Goal: Communication & Community: Answer question/provide support

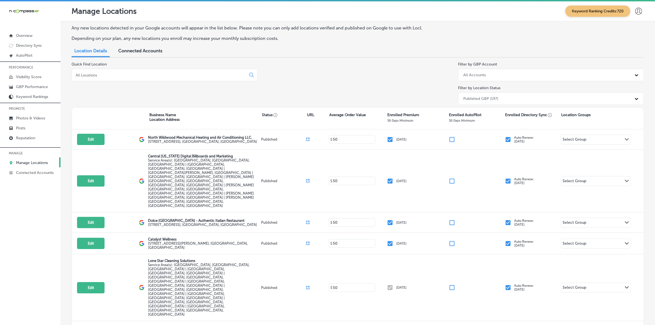
drag, startPoint x: 299, startPoint y: 83, endPoint x: 227, endPoint y: 96, distance: 73.3
click at [299, 83] on div "Quick Find Location Filter by GBP Account All Accounts Filter by Location Statu…" at bounding box center [358, 84] width 573 height 45
click at [32, 140] on p "Reputation" at bounding box center [25, 138] width 19 height 5
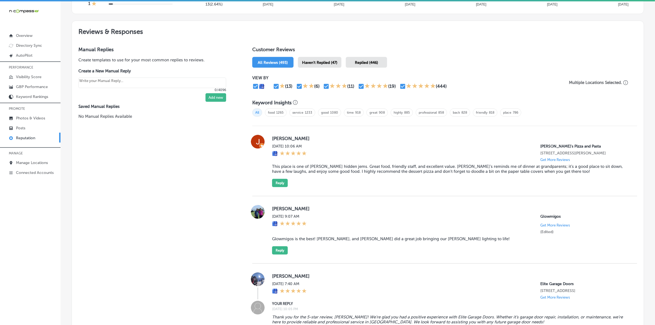
scroll to position [275, 0]
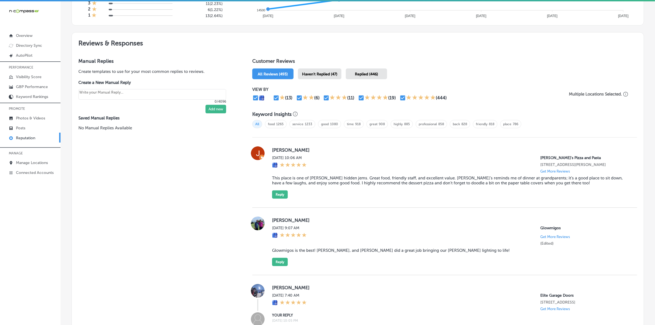
click at [273, 152] on label "Jacob Grundhauser" at bounding box center [450, 150] width 356 height 6
copy label "Jacob"
click at [299, 186] on blockquote "This place is one of Woodbury’s hidden jems. Great food, friendly staff, and ex…" at bounding box center [450, 181] width 356 height 10
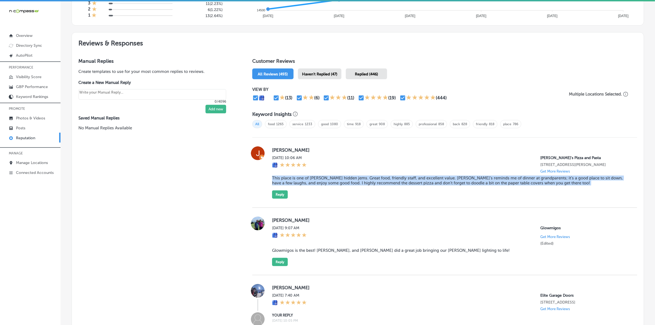
click at [299, 186] on blockquote "This place is one of Woodbury’s hidden jems. Great food, friendly staff, and ex…" at bounding box center [450, 181] width 356 height 10
copy blockquote "This place is one of Woodbury’s hidden jems. Great food, friendly staff, and ex…"
click at [281, 198] on button "Reply" at bounding box center [280, 194] width 16 height 8
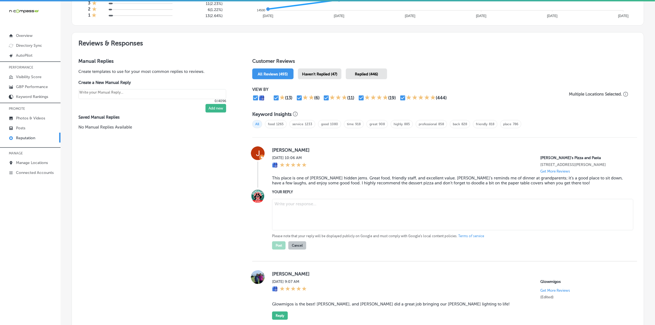
click at [317, 205] on textarea at bounding box center [452, 214] width 361 height 31
type textarea "x"
paste textarea "Thank you for the kind words, Jacob! We’re so glad to hear that Ronnally's remi…"
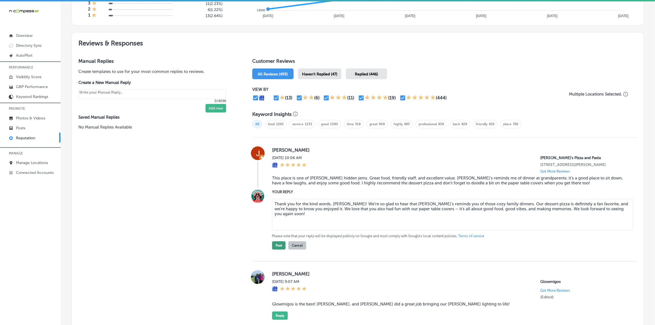
type textarea "Thank you for the kind words, Jacob! We’re so glad to hear that Ronnally's remi…"
click at [276, 248] on button "Post" at bounding box center [278, 245] width 13 height 8
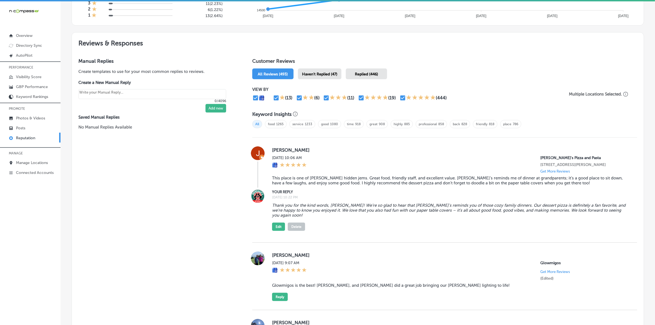
click at [317, 76] on span "Haven't Replied (47)" at bounding box center [319, 74] width 35 height 5
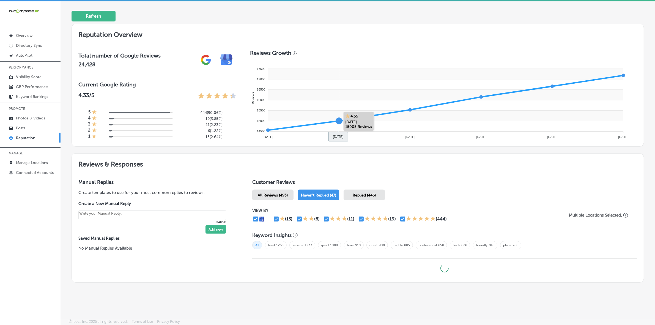
scroll to position [156, 0]
type textarea "x"
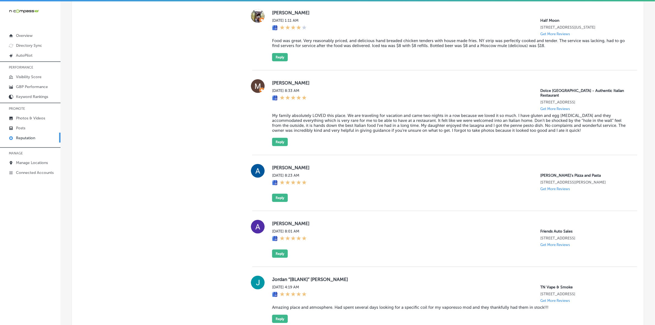
scroll to position [757, 0]
click at [274, 164] on label "Allie Gottschalk" at bounding box center [450, 167] width 356 height 6
copy label "Allie"
click at [281, 193] on button "Reply" at bounding box center [280, 197] width 16 height 8
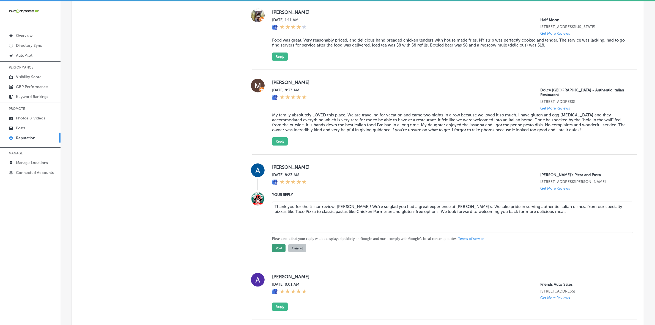
type textarea "Thank you for the 5-star review, Allie! We're so glad you had a great experienc…"
click at [275, 244] on button "Post" at bounding box center [278, 248] width 13 height 8
type textarea "x"
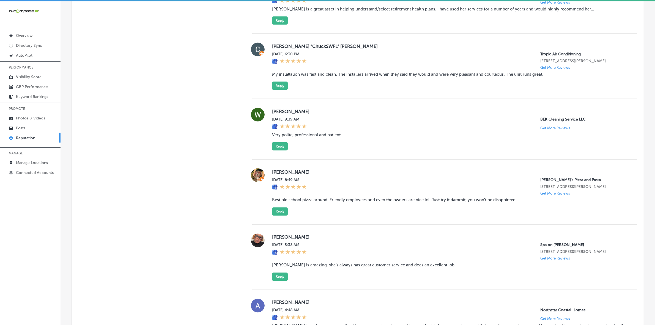
scroll to position [1135, 0]
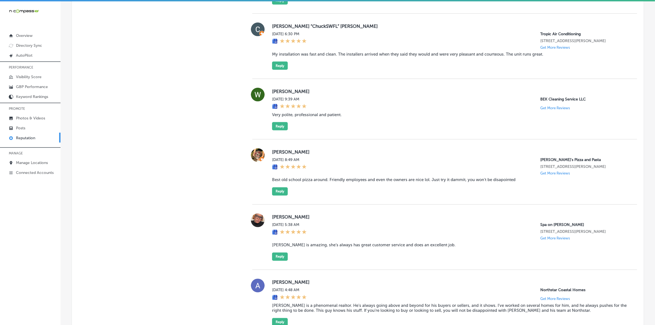
click at [274, 152] on label "Cory Zimmermann" at bounding box center [450, 152] width 356 height 6
copy label "Cory"
click at [319, 179] on blockquote "Best old school pizza around. Friendly employees and even the owners are nice l…" at bounding box center [450, 180] width 356 height 5
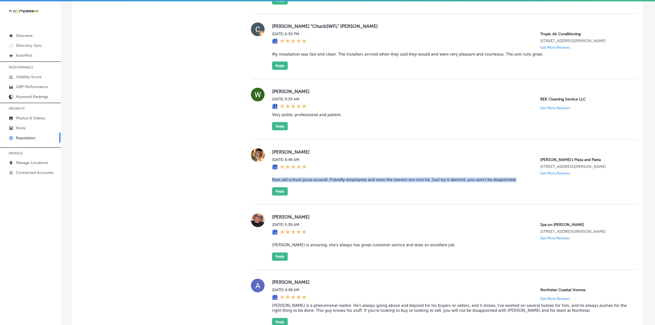
click at [319, 179] on blockquote "Best old school pizza around. Friendly employees and even the owners are nice l…" at bounding box center [450, 180] width 356 height 5
copy blockquote "Best old school pizza around. Friendly employees and even the owners are nice l…"
click at [281, 191] on button "Reply" at bounding box center [280, 191] width 16 height 8
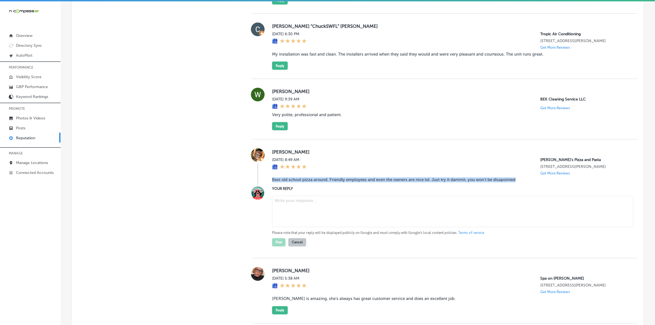
click at [309, 209] on textarea at bounding box center [452, 211] width 361 height 31
paste textarea "Thank you for the amazing review, Cory! We’re so glad you enjoyed our old-schoo…"
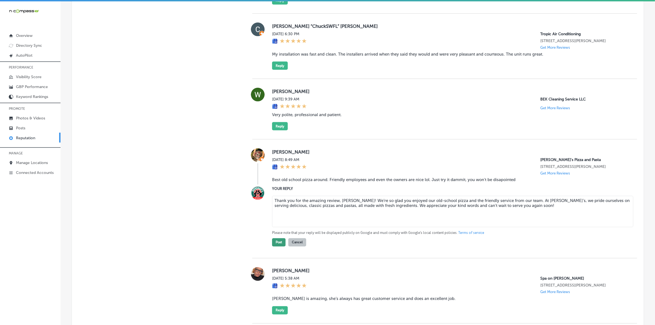
type textarea "Thank you for the amazing review, Cory! We’re so glad you enjoyed our old-schoo…"
click at [279, 242] on button "Post" at bounding box center [278, 242] width 13 height 8
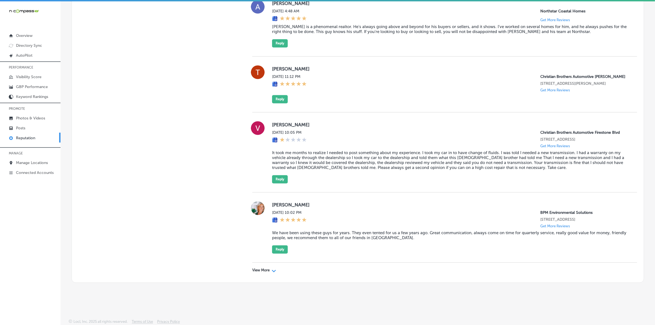
scroll to position [1358, 0]
click at [262, 260] on div "View More Path Created with Sketch." at bounding box center [444, 270] width 385 height 15
click at [263, 260] on p "View More" at bounding box center [260, 270] width 17 height 4
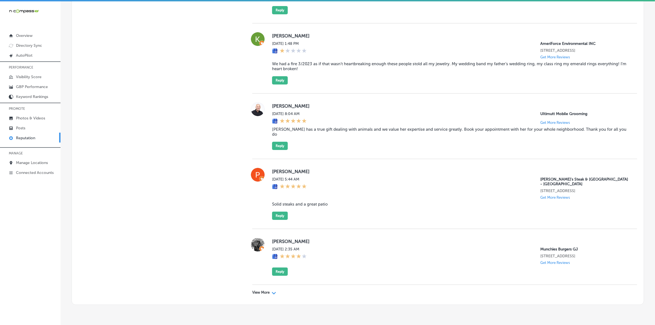
scroll to position [2664, 0]
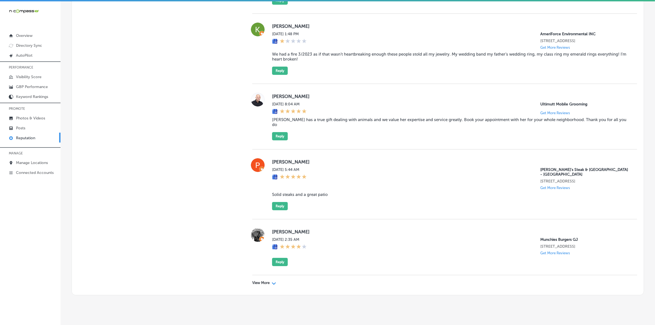
click at [255, 260] on p "View More" at bounding box center [260, 283] width 17 height 4
type textarea "x"
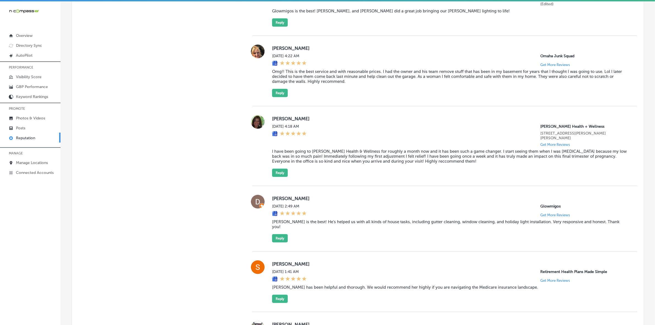
scroll to position [448, 0]
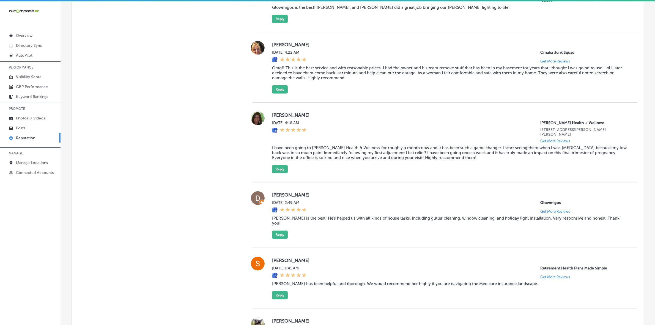
click at [279, 118] on label "Jennifer Farrington" at bounding box center [450, 115] width 356 height 6
copy label "Jennifer"
click at [328, 147] on blockquote "I have been going to Kestner Health & Wellness for roughly a month now and it h…" at bounding box center [450, 152] width 356 height 15
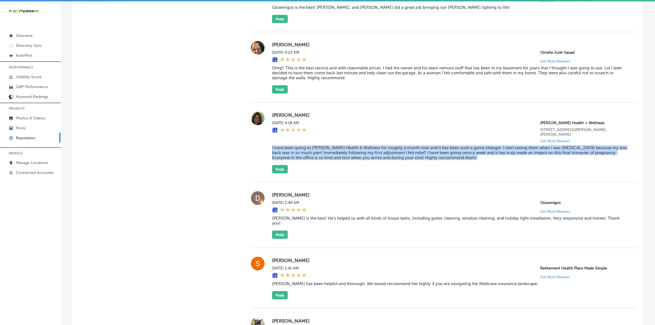
click at [328, 147] on blockquote "I have been going to Kestner Health & Wellness for roughly a month now and it h…" at bounding box center [450, 152] width 356 height 15
copy blockquote "I have been going to Kestner Health & Wellness for roughly a month now and it h…"
click at [280, 171] on button "Reply" at bounding box center [280, 169] width 16 height 8
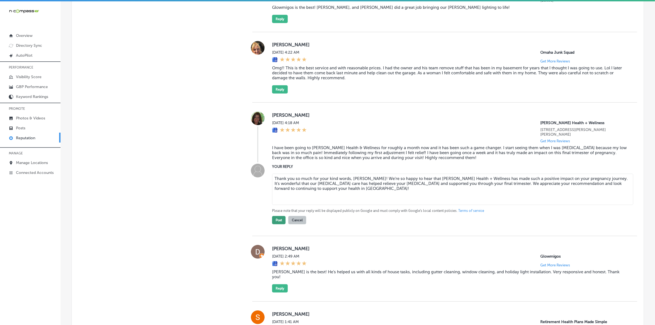
type textarea "Thank you so much for your kind words, Jennifer! We’re so happy to hear that Ke…"
click at [277, 221] on button "Post" at bounding box center [278, 220] width 13 height 8
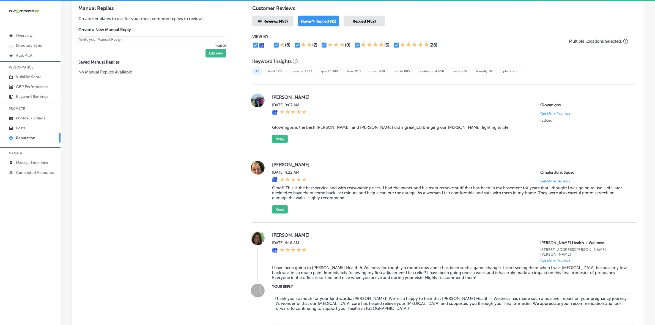
type textarea "x"
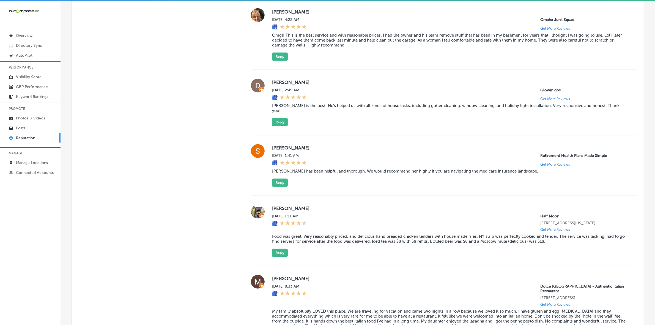
scroll to position [483, 0]
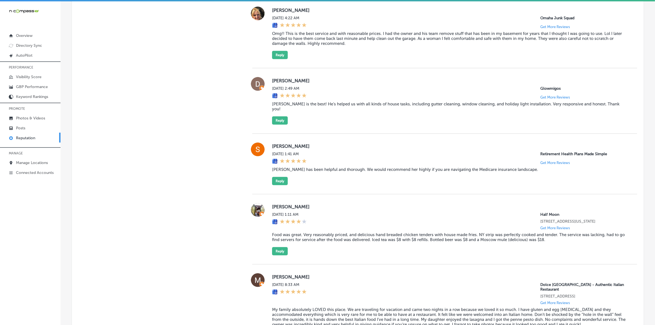
click at [276, 145] on label "Sharon Halpin" at bounding box center [450, 146] width 356 height 6
copy label "Sharon"
click at [289, 168] on blockquote "Theresa has been helpful and thorough. We would recommend her highly if you are…" at bounding box center [450, 169] width 356 height 5
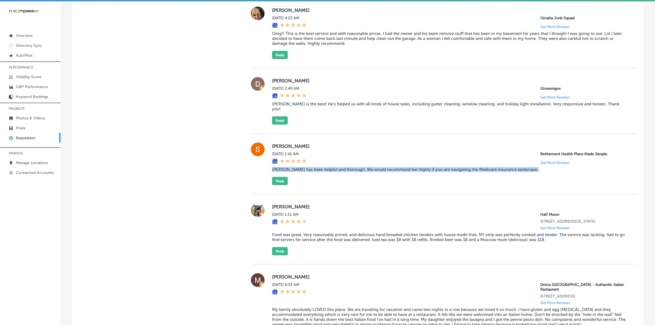
click at [289, 168] on blockquote "Theresa has been helpful and thorough. We would recommend her highly if you are…" at bounding box center [450, 169] width 356 height 5
copy blockquote "Theresa has been helpful and thorough. We would recommend her highly if you are…"
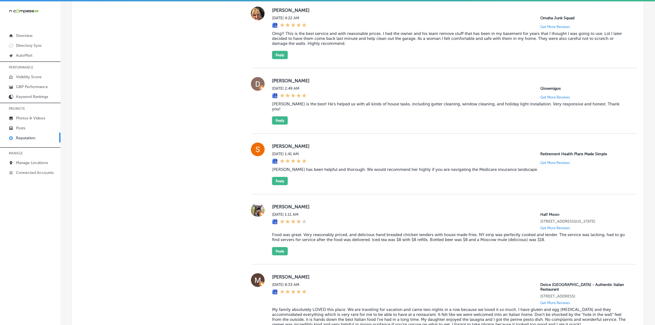
click at [277, 184] on div "Sharon Halpin Mon, Oct 6, 2025 1:41 AM Retirement Health Plans Made Simple Get …" at bounding box center [444, 164] width 385 height 61
click at [280, 180] on button "Reply" at bounding box center [280, 181] width 16 height 8
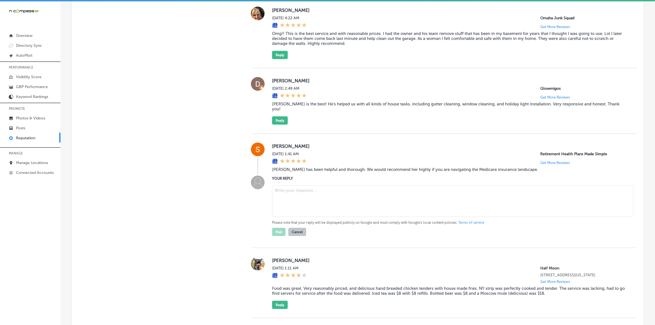
click at [316, 200] on textarea at bounding box center [452, 201] width 361 height 31
paste textarea "Thank you so much for your kind words, Sharon! We're so glad Theresa at Retirem…"
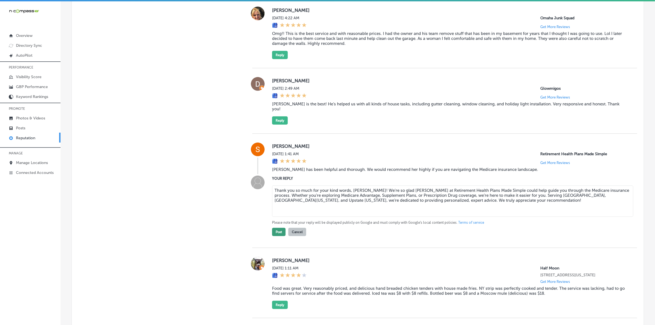
type textarea "Thank you so much for your kind words, Sharon! We're so glad Theresa at Retirem…"
click at [275, 233] on button "Post" at bounding box center [278, 232] width 13 height 8
type textarea "x"
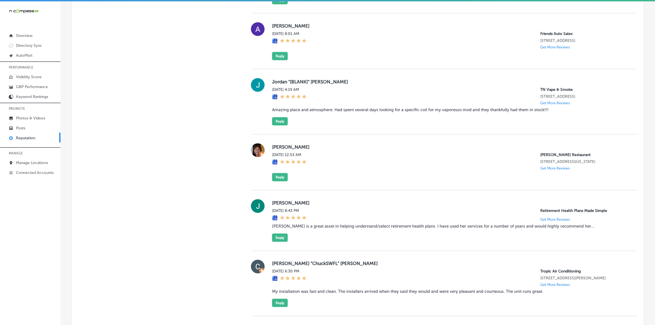
scroll to position [827, 0]
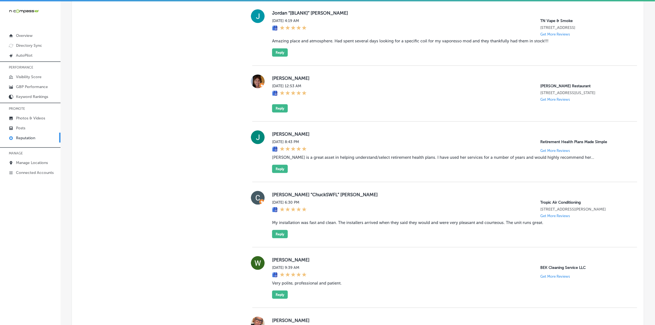
click at [273, 134] on label "Janice Harvey" at bounding box center [450, 134] width 356 height 6
copy label "Janice"
click at [293, 160] on blockquote "Theresa is a great asset in helping understand/select retirement health plans. …" at bounding box center [450, 157] width 356 height 5
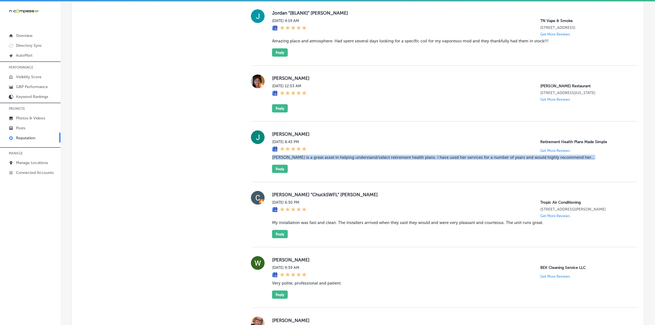
click at [294, 160] on blockquote "Theresa is a great asset in helping understand/select retirement health plans. …" at bounding box center [450, 157] width 356 height 5
click at [277, 173] on button "Reply" at bounding box center [280, 169] width 16 height 8
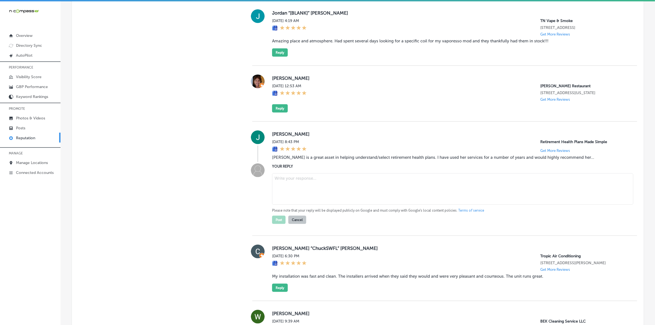
click at [314, 181] on textarea at bounding box center [452, 188] width 361 height 31
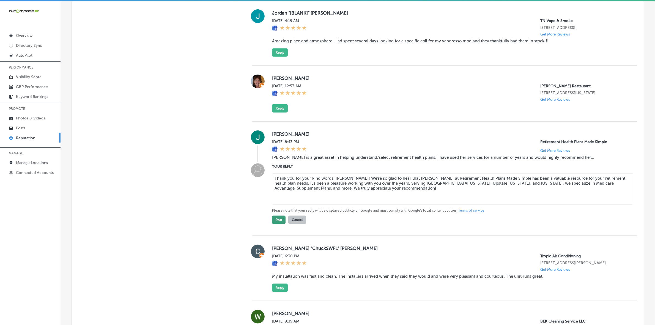
type textarea "Thank you for your kind words, Janice! We’re so glad to hear that Theresa at Re…"
click at [277, 223] on button "Post" at bounding box center [278, 220] width 13 height 8
type textarea "x"
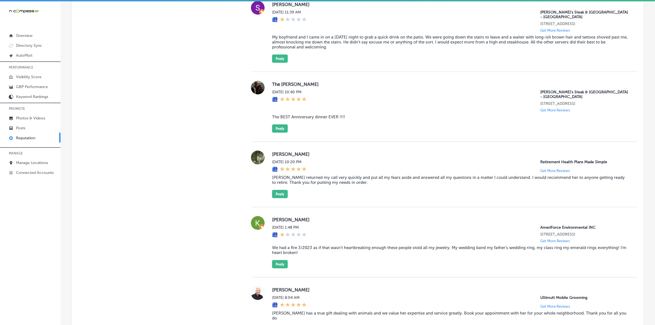
scroll to position [2272, 0]
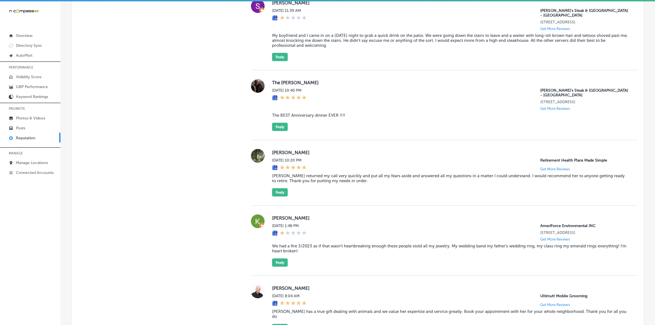
click at [275, 150] on label "Ginette Peil" at bounding box center [450, 153] width 356 height 6
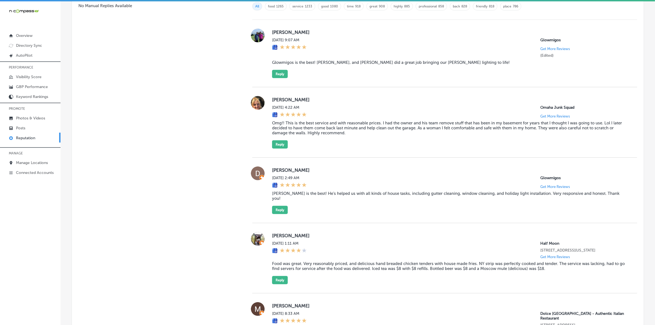
scroll to position [457, 0]
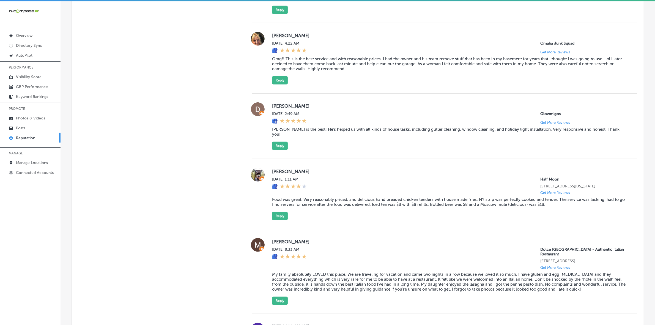
click at [279, 169] on label "Jason Grimm" at bounding box center [450, 172] width 356 height 6
click at [307, 202] on blockquote "Food was great. Very reasonably priced, and delicious hand breaded chicken tend…" at bounding box center [450, 202] width 356 height 10
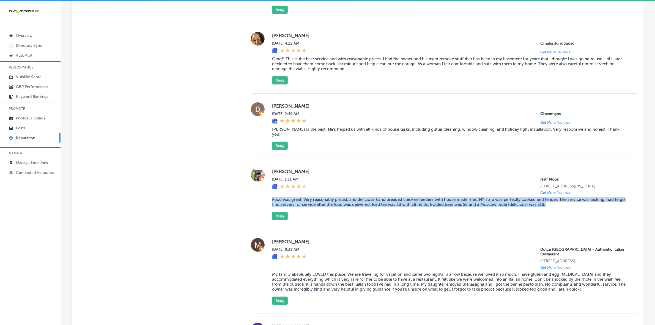
click at [307, 202] on blockquote "Food was great. Very reasonably priced, and delicious hand breaded chicken tend…" at bounding box center [450, 202] width 356 height 10
click at [273, 215] on button "Reply" at bounding box center [280, 216] width 16 height 8
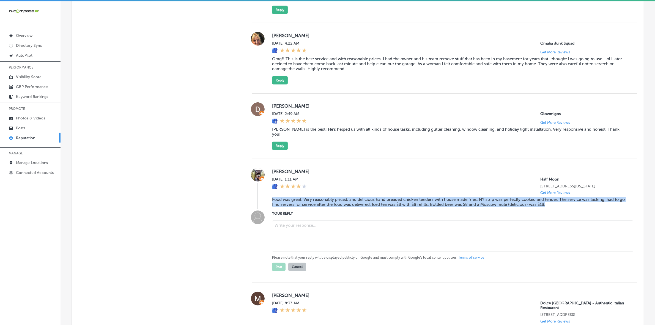
click at [323, 231] on textarea at bounding box center [452, 235] width 361 height 31
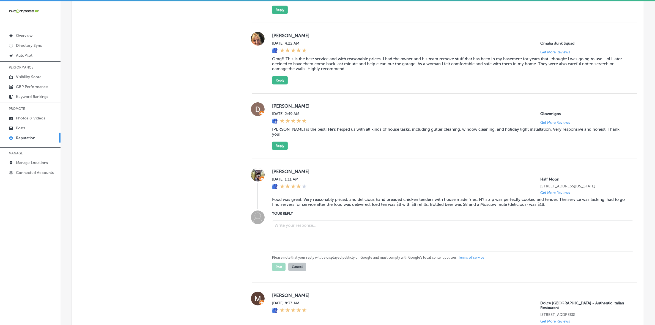
paste textarea "Thank you for the thoughtful review, Jason! We’re so glad you enjoyed the hand-…"
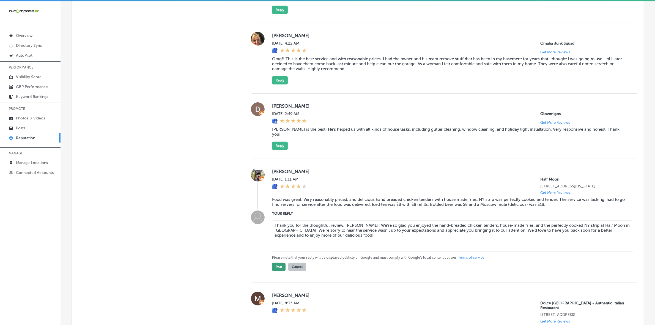
type textarea "Thank you for the thoughtful review, Jason! We’re so glad you enjoyed the hand-…"
click at [274, 260] on button "Post" at bounding box center [278, 267] width 13 height 8
type textarea "x"
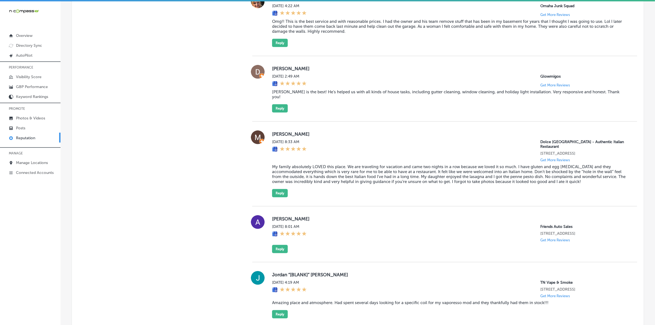
scroll to position [524, 0]
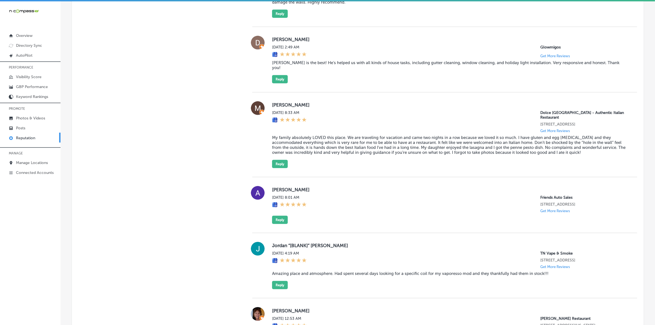
click at [279, 102] on label "Megan Gifford" at bounding box center [450, 105] width 356 height 6
click at [336, 140] on blockquote "My family absolutely LOVED this place. We are traveling for vacation and came t…" at bounding box center [450, 145] width 356 height 20
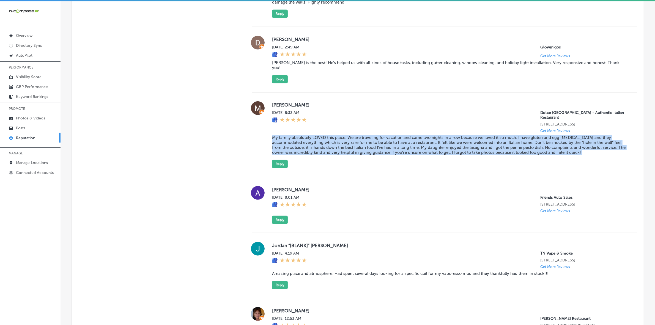
click at [336, 140] on blockquote "My family absolutely LOVED this place. We are traveling for vacation and came t…" at bounding box center [450, 145] width 356 height 20
click at [276, 160] on button "Reply" at bounding box center [280, 164] width 16 height 8
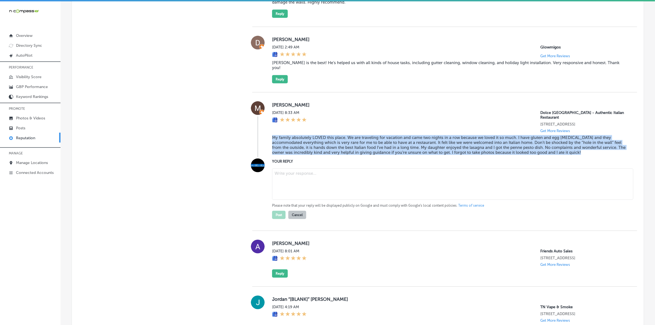
click at [311, 174] on textarea at bounding box center [452, 183] width 361 height 31
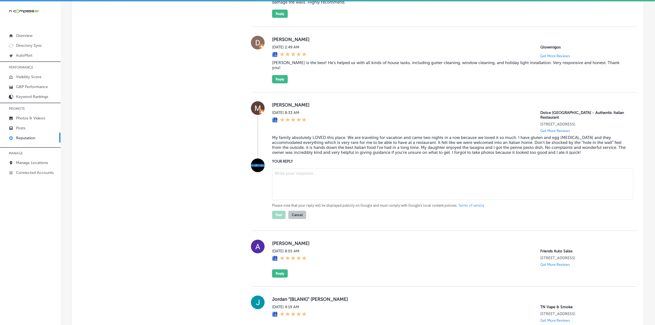
paste textarea "Thank you so much for the kind words, Megan! We're so happy you and your family…"
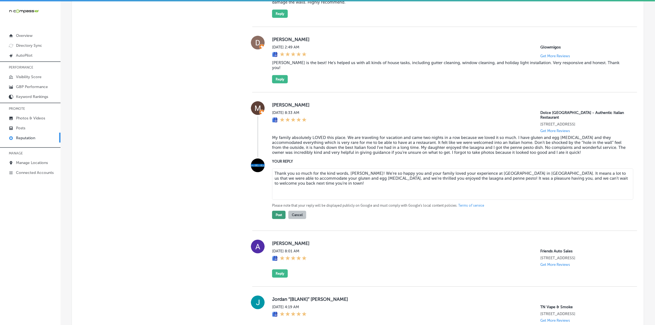
type textarea "Thank you so much for the kind words, Megan! We're so happy you and your family…"
click at [276, 211] on button "Post" at bounding box center [278, 215] width 13 height 8
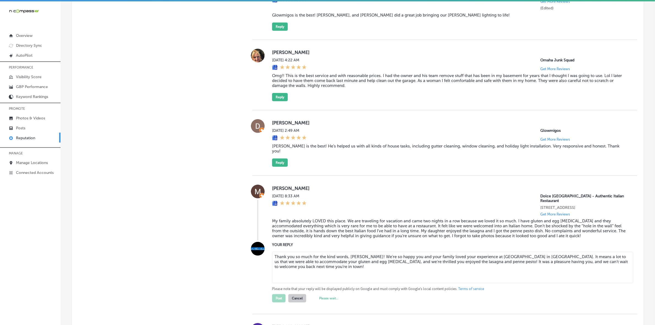
type textarea "x"
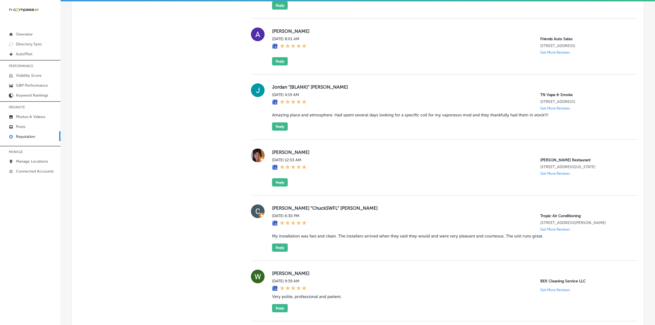
scroll to position [615, 0]
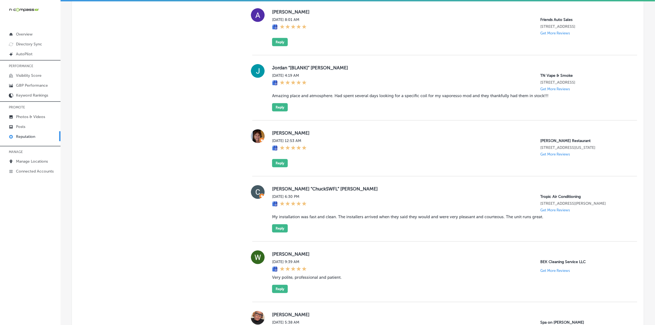
click at [276, 135] on label "Sherry Fox" at bounding box center [450, 133] width 356 height 6
click at [277, 167] on button "Reply" at bounding box center [280, 163] width 16 height 8
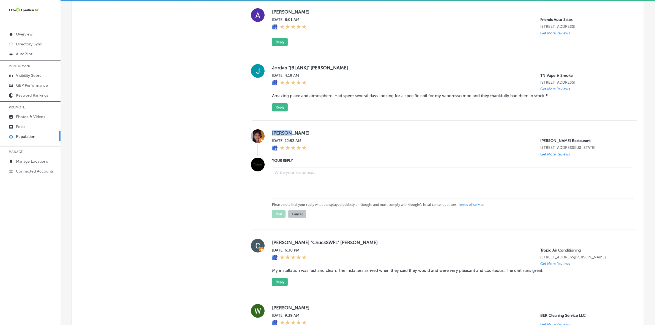
click at [320, 185] on textarea at bounding box center [452, 183] width 361 height 31
paste textarea "Thank you for the 5-star review, Sherry! We’re so glad you had a great experien…"
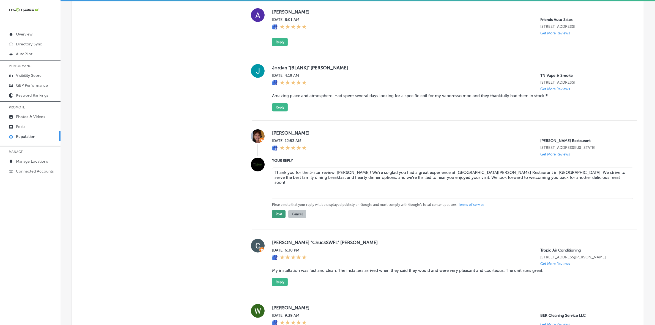
type textarea "Thank you for the 5-star review, Sherry! We’re so glad you had a great experien…"
click at [279, 218] on button "Post" at bounding box center [278, 214] width 13 height 8
type textarea "x"
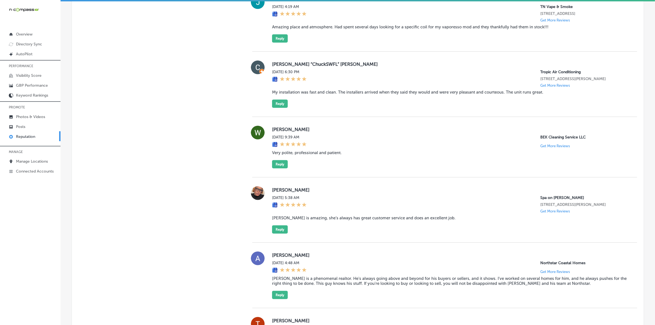
scroll to position [696, 0]
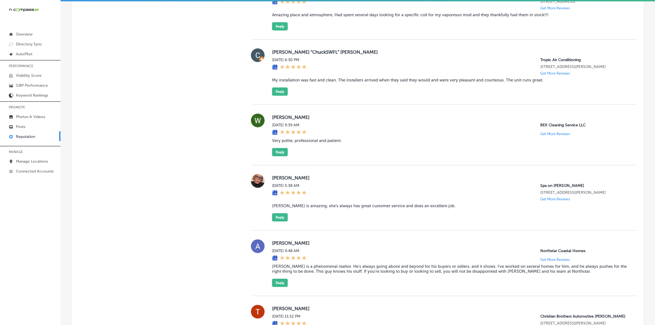
click at [276, 120] on label "Wendy McGrady" at bounding box center [450, 118] width 356 height 6
click at [310, 143] on blockquote "Very polite, professional and patient." at bounding box center [450, 140] width 356 height 5
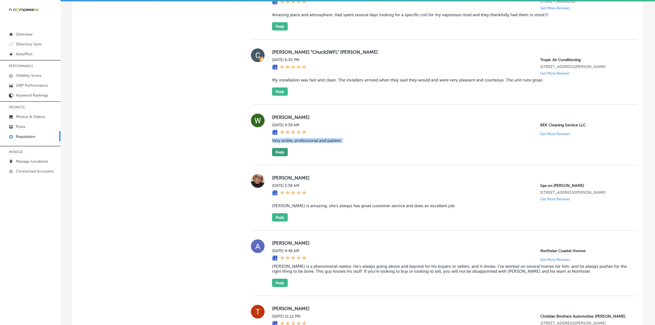
click at [279, 156] on button "Reply" at bounding box center [280, 152] width 16 height 8
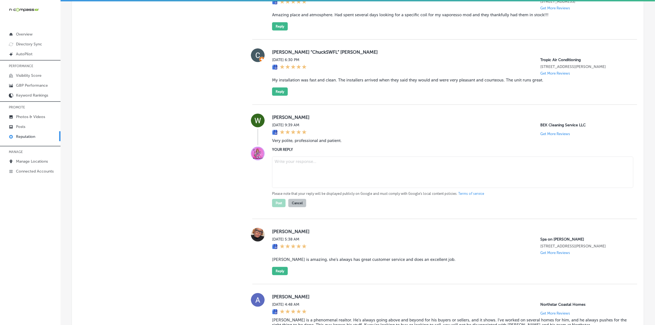
click at [306, 171] on textarea at bounding box center [452, 172] width 361 height 31
paste textarea "Thank you so much for your kind review, Wendy! We're thrilled to hear that you …"
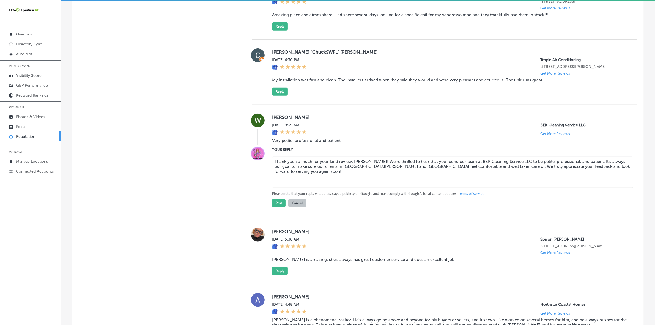
click at [384, 167] on textarea "Thank you so much for your kind review, Wendy! We're thrilled to hear that you …" at bounding box center [452, 172] width 361 height 31
type textarea "Thank you so much for your kind review, Wendy! We're glad to hear that you foun…"
click at [276, 207] on button "Post" at bounding box center [278, 203] width 13 height 8
type textarea "x"
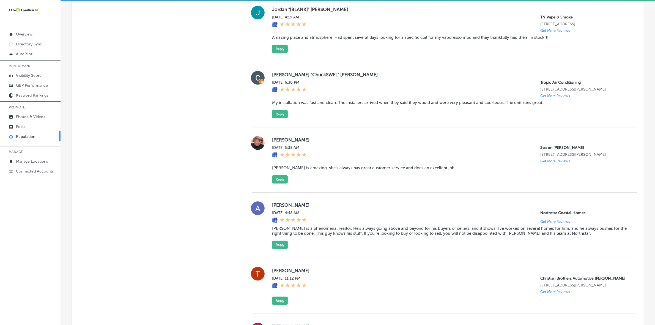
scroll to position [662, 0]
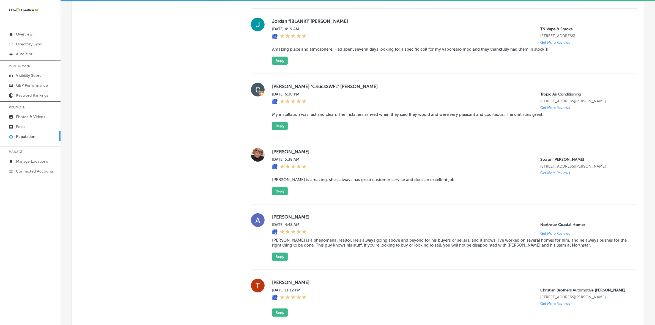
click at [277, 154] on label "Kim Wallace" at bounding box center [450, 152] width 356 height 6
click at [274, 154] on label "Kim Wallace" at bounding box center [450, 152] width 356 height 6
click at [348, 182] on blockquote "Brianna is amazing, she’s always has great customer service and does an excelle…" at bounding box center [450, 179] width 356 height 5
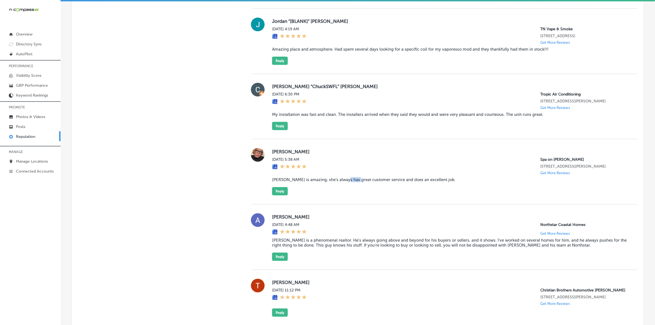
click at [348, 182] on blockquote "Brianna is amazing, she’s always has great customer service and does an excelle…" at bounding box center [450, 179] width 356 height 5
click at [288, 195] on div "Kim Wallace Sat, Oct 4, 2025 5:38 AM Spa on Devine 2301 Devine Street Columbia,…" at bounding box center [450, 171] width 356 height 47
click at [282, 195] on button "Reply" at bounding box center [280, 191] width 16 height 8
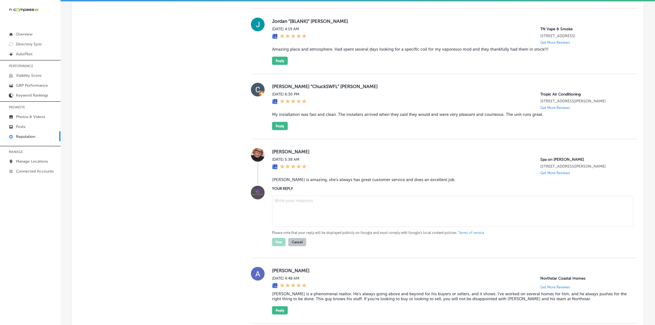
click at [324, 210] on textarea at bounding box center [452, 211] width 361 height 31
paste textarea "Thank you for the wonderful review, Kim! We’re thrilled to hear that you had a …"
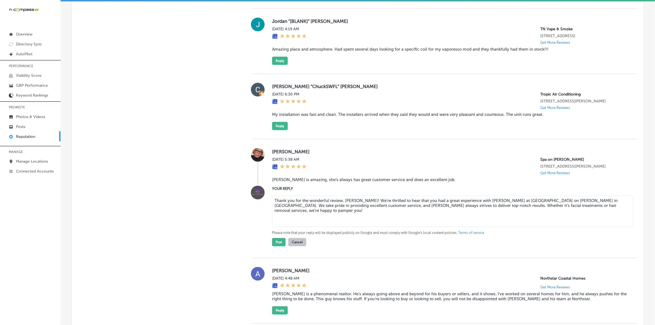
click at [373, 204] on textarea "Thank you for the wonderful review, Kim! We’re thrilled to hear that you had a …" at bounding box center [452, 211] width 361 height 31
type textarea "Thank you for the wonderful review, Kim! We’re glad to hear that you had a grea…"
click at [274, 246] on button "Post" at bounding box center [278, 242] width 13 height 8
type textarea "x"
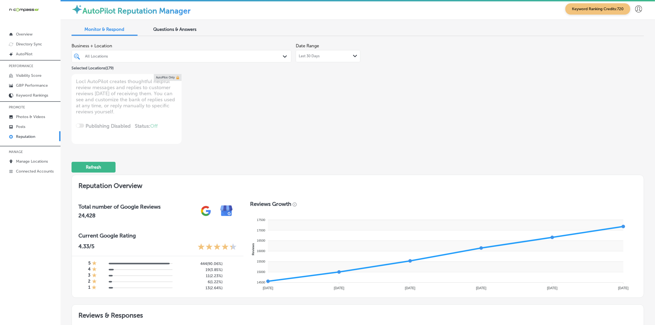
scroll to position [0, 0]
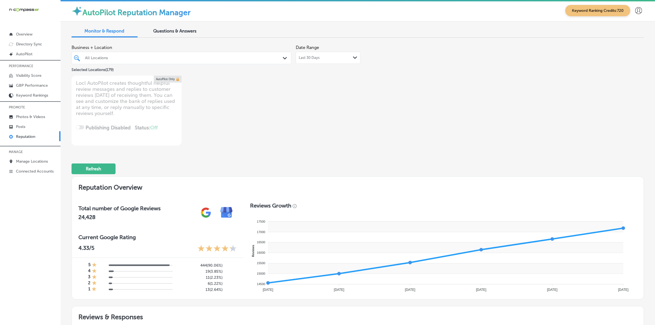
click at [170, 59] on div "All Locations" at bounding box center [184, 58] width 198 height 5
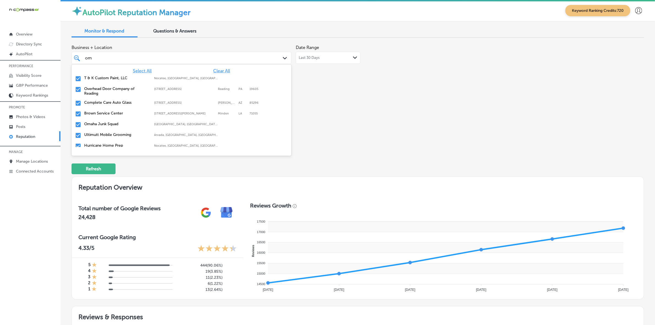
type input "oma"
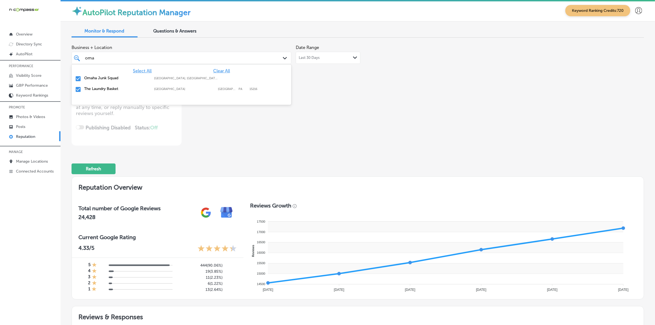
click at [177, 87] on div "The Laundry Basket 1608 Potomac Avenue, Pittsburgh, PA, 15216 1608 Potomac Aven…" at bounding box center [164, 88] width 161 height 5
click at [179, 85] on div "The Laundry Basket 1608 Potomac Avenue, Pittsburgh, PA, 15216 1608 Potomac Aven…" at bounding box center [182, 89] width 216 height 9
click at [182, 77] on label "Omaha, NE, USA | Wahoo, NE, USA | Gretna ..." at bounding box center [186, 79] width 64 height 4
type textarea "x"
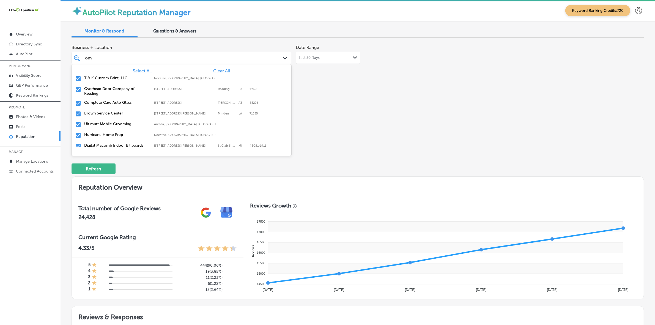
type input "o"
type input "f"
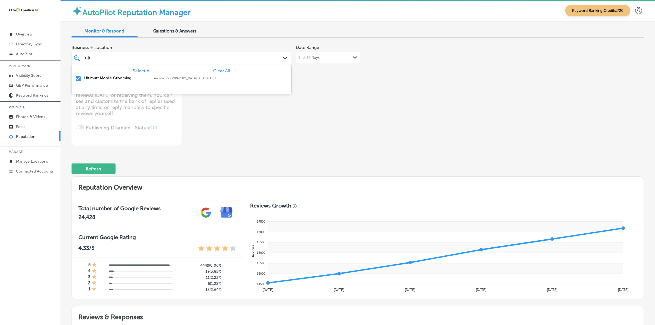
type input "ultim"
click at [182, 77] on label "Arvada, CO, USA | Denver, CO, USA | Gold ..." at bounding box center [186, 79] width 64 height 4
type textarea "x"
type input "u"
type input "glow"
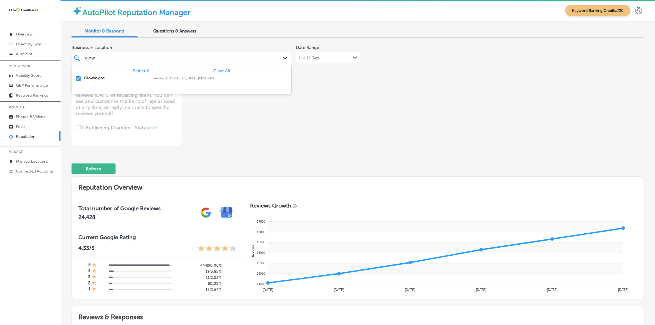
click at [182, 77] on label "Aurora, CO, USA | Denver, CO, USA | Gold ..." at bounding box center [186, 79] width 64 height 4
type textarea "x"
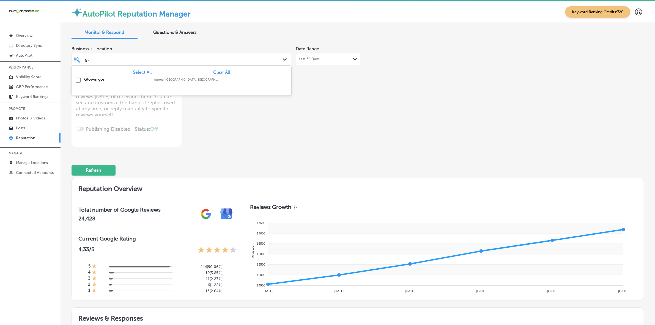
type input "g"
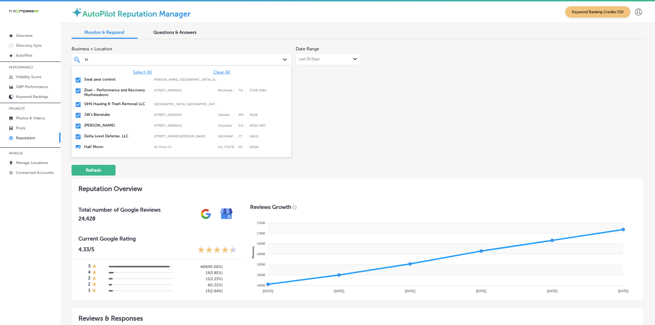
type input "tro"
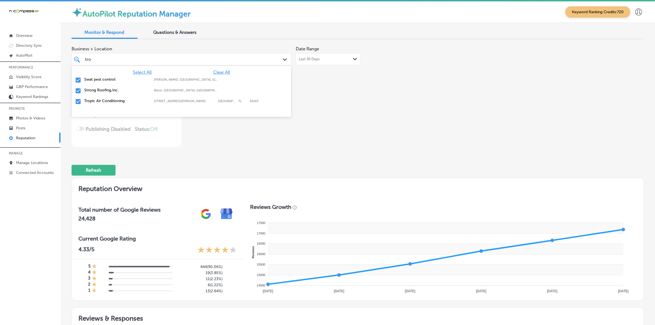
click at [121, 79] on label "Swat pest control" at bounding box center [116, 79] width 64 height 5
click at [121, 80] on label "Strong Roofing,Inc." at bounding box center [116, 79] width 64 height 5
click at [121, 80] on label "Tropic Air Conditioning" at bounding box center [116, 79] width 64 height 5
type textarea "x"
type input "tr"
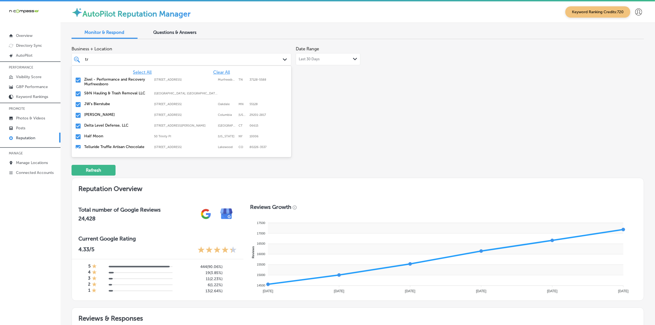
click at [121, 80] on label "Zivel - Performance and Recovery Murfreesboro" at bounding box center [116, 81] width 64 height 9
click at [121, 80] on label "S&N Hauling & Trash Removal LLC" at bounding box center [116, 79] width 64 height 5
click at [121, 80] on label "JW's Bierstube" at bounding box center [116, 79] width 64 height 5
click at [121, 80] on label "[PERSON_NAME]" at bounding box center [116, 79] width 64 height 5
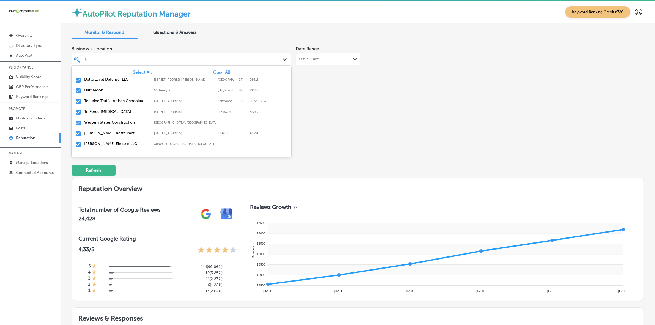
click at [121, 80] on label "Delta Level Defense, LLC" at bounding box center [116, 79] width 64 height 5
type textarea "x"
type input "tr"
click at [405, 127] on div "Business + Location option 40 Embree Street, deselected. option 2917 Cassopolis…" at bounding box center [244, 94] width 344 height 103
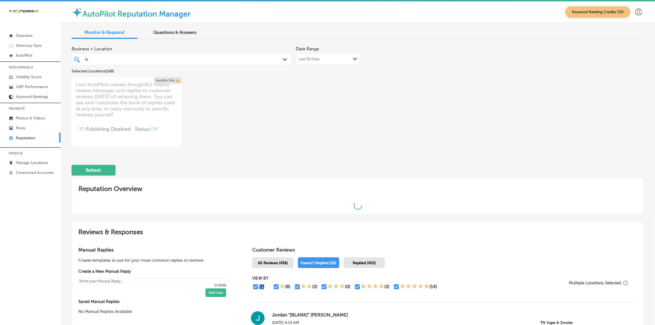
type textarea "x"
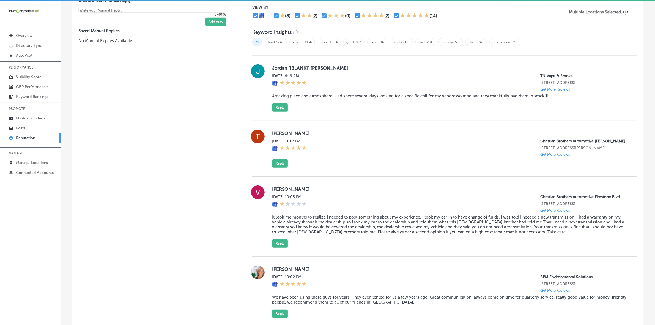
scroll to position [378, 0]
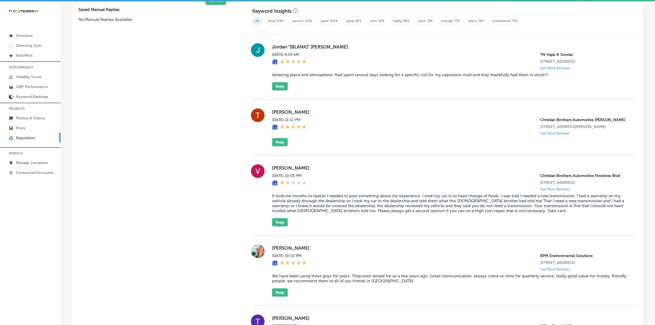
click at [273, 115] on label "Tee Barnett" at bounding box center [450, 112] width 356 height 6
click at [273, 146] on button "Reply" at bounding box center [280, 142] width 16 height 8
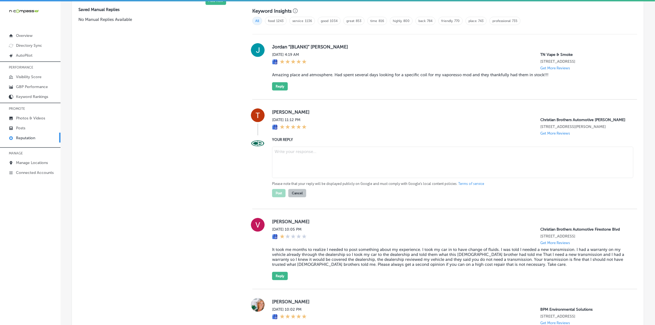
click at [295, 165] on textarea at bounding box center [452, 162] width 361 height 31
paste textarea "Thank you for the 5-star review, Tee! We’re so glad to hear you had a great exp…"
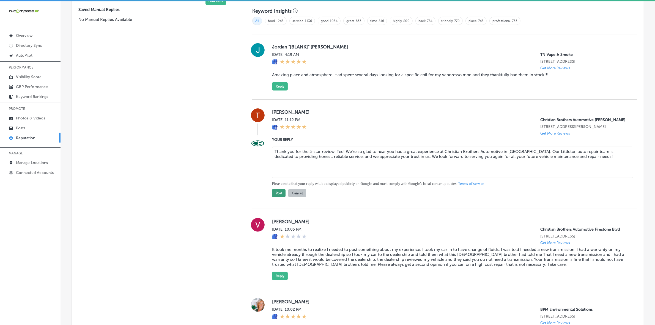
type textarea "Thank you for the 5-star review, Tee! We’re so glad to hear you had a great exp…"
click at [277, 197] on button "Post" at bounding box center [278, 193] width 13 height 8
type textarea "x"
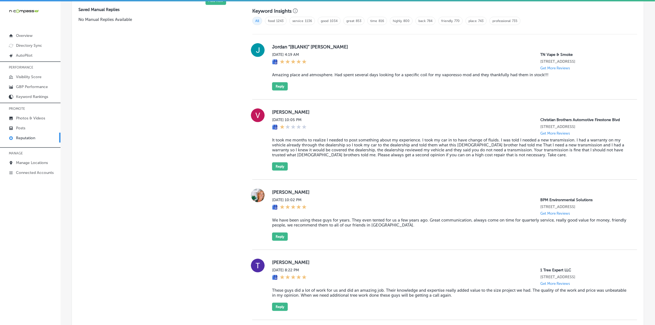
click at [277, 195] on label "Heather Lynch" at bounding box center [450, 192] width 356 height 6
click at [322, 228] on blockquote "We have been using these guys for years. They even tented for us a few years ag…" at bounding box center [450, 223] width 356 height 10
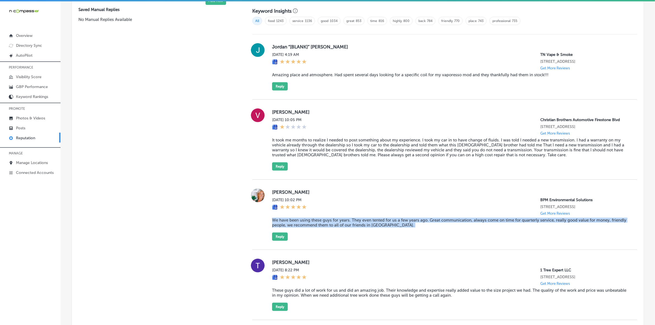
click at [322, 228] on blockquote "We have been using these guys for years. They even tented for us a few years ag…" at bounding box center [450, 223] width 356 height 10
click at [281, 241] on button "Reply" at bounding box center [280, 237] width 16 height 8
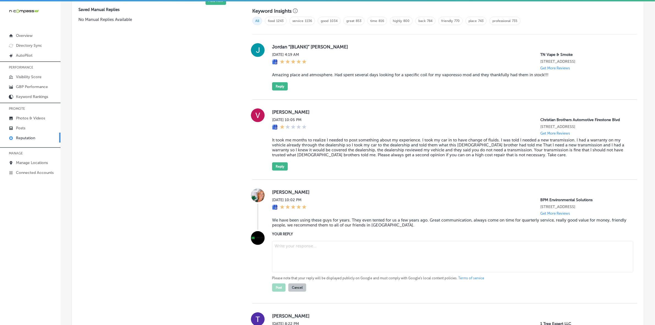
click at [321, 255] on textarea at bounding box center [452, 256] width 361 height 31
paste textarea "Thank you so much for the kind words, Heather! We’re thrilled to have been prov…"
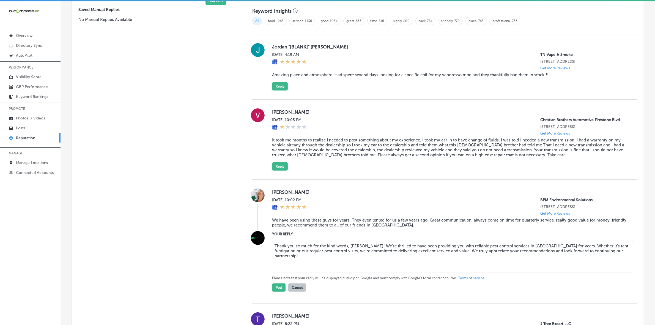
click at [385, 252] on textarea "Thank you so much for the kind words, Heather! We’re thrilled to have been prov…" at bounding box center [452, 256] width 361 height 31
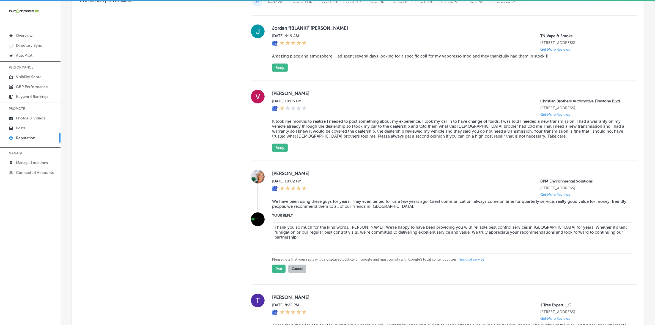
scroll to position [413, 0]
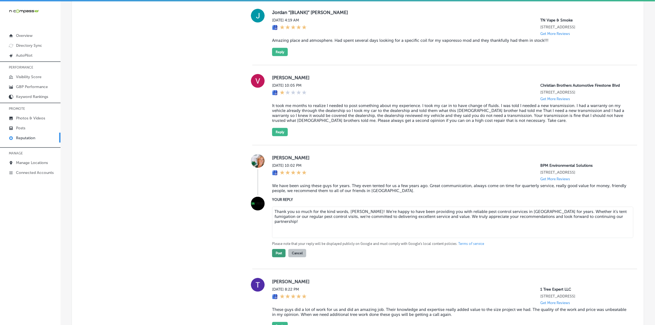
type textarea "Thank you so much for the kind words, Heather! We’re happy to have been providi…"
click at [274, 257] on button "Post" at bounding box center [278, 253] width 13 height 8
type textarea "x"
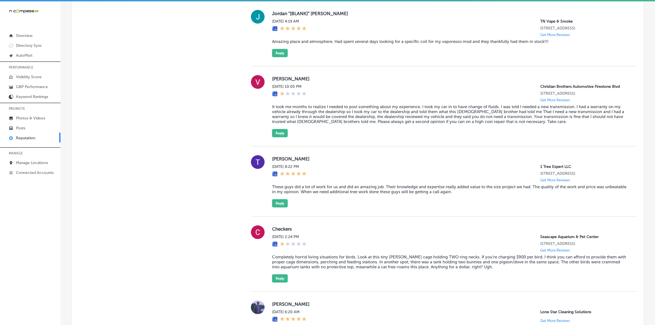
scroll to position [378, 0]
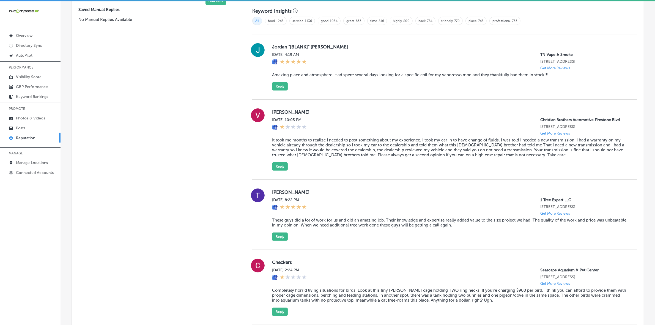
click at [274, 195] on label "Trey Watts" at bounding box center [450, 192] width 356 height 6
click at [304, 228] on blockquote "These guys did a lot of work for us and did an amazing job. Their knowledge and…" at bounding box center [450, 223] width 356 height 10
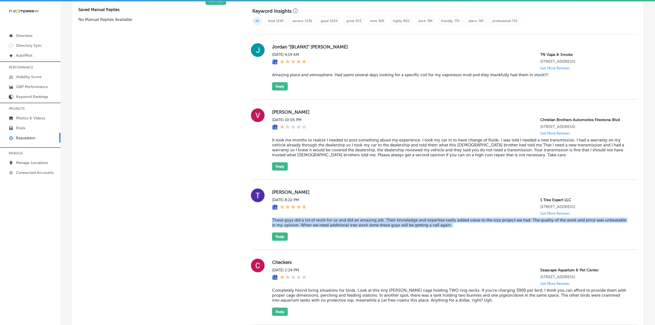
click at [304, 228] on blockquote "These guys did a lot of work for us and did an amazing job. Their knowledge and…" at bounding box center [450, 223] width 356 height 10
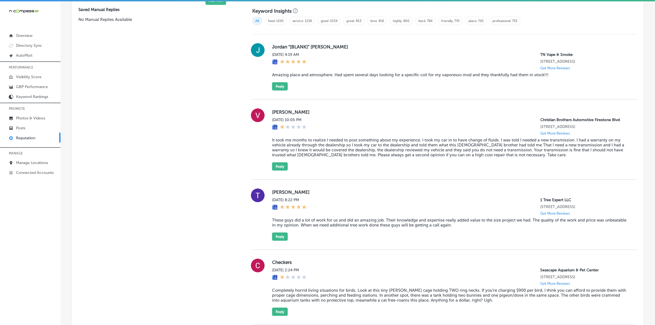
click at [277, 195] on label "Trey Watts" at bounding box center [450, 192] width 356 height 6
click at [288, 228] on blockquote "These guys did a lot of work for us and did an amazing job. Their knowledge and…" at bounding box center [450, 223] width 356 height 10
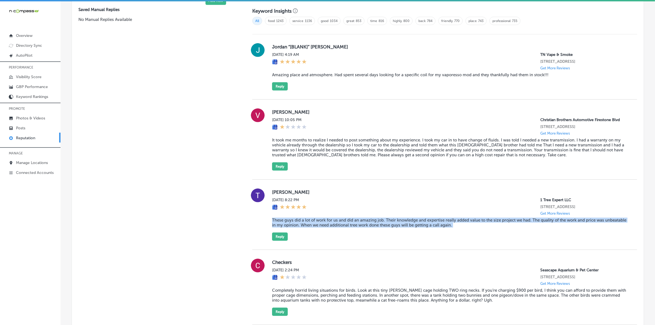
click at [288, 228] on blockquote "These guys did a lot of work for us and did an amazing job. Their knowledge and…" at bounding box center [450, 223] width 356 height 10
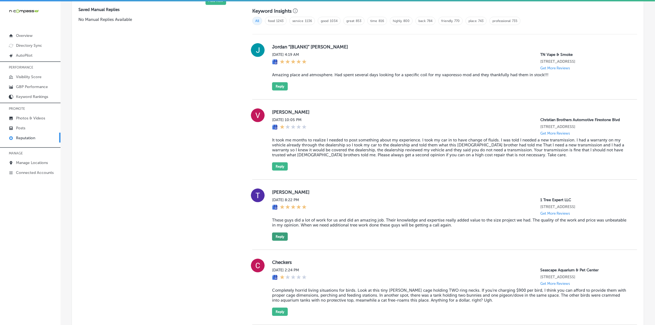
click at [287, 241] on div "Trey Watts Fri, Oct 3, 2025 8:22 PM 1 Tree Expert LLC 230 Bahama Drive Merritt …" at bounding box center [450, 215] width 356 height 52
click at [283, 241] on button "Reply" at bounding box center [280, 237] width 16 height 8
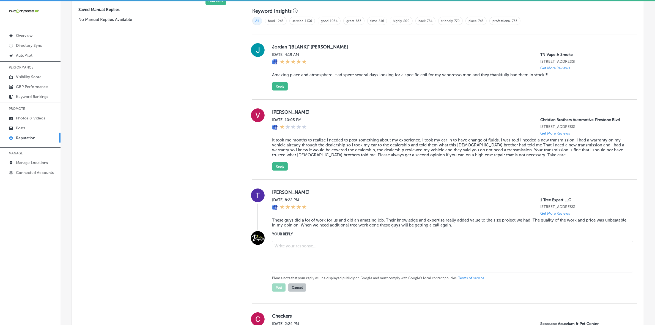
click at [318, 260] on textarea at bounding box center [452, 256] width 361 height 31
paste textarea "Thank you, Trey, for your kind words! We’re thrilled to hear that you were impr…"
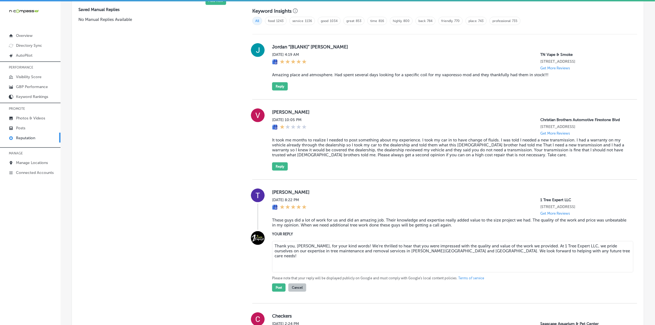
click at [361, 254] on textarea "Thank you, Trey, for your kind words! We’re thrilled to hear that you were impr…" at bounding box center [452, 256] width 361 height 31
type textarea "Thank you, Trey, for your kind words! We’re glad to hear that you were impresse…"
click at [277, 260] on button "Post" at bounding box center [278, 288] width 13 height 8
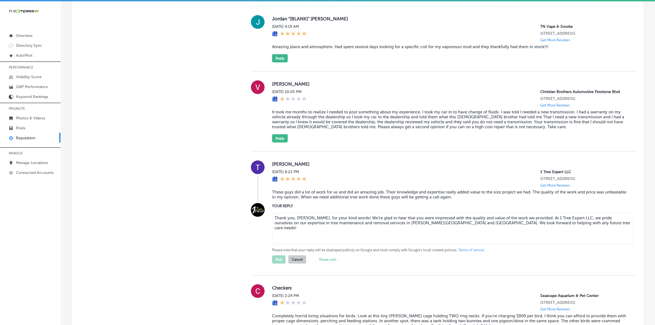
scroll to position [310, 0]
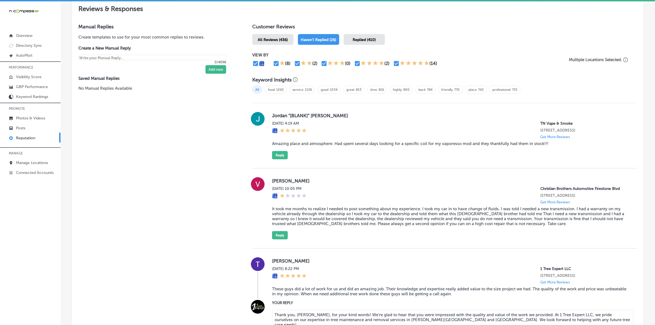
type textarea "x"
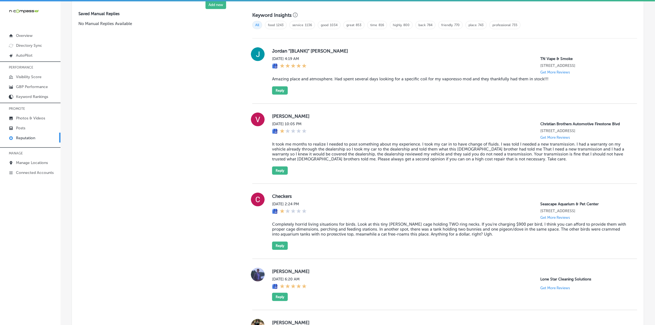
scroll to position [378, 0]
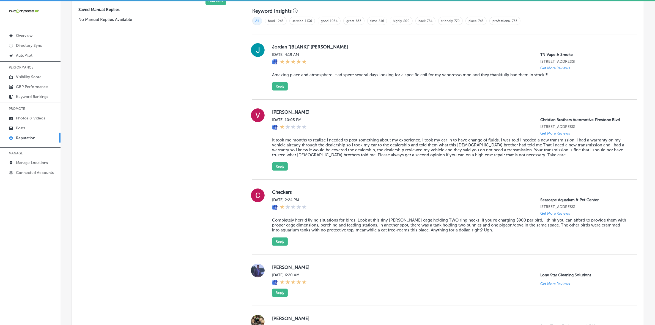
click at [279, 195] on label "Checkers" at bounding box center [450, 192] width 356 height 6
click at [297, 233] on blockquote "Completely horrid living situations for birds. Look at this tiny finch cage hol…" at bounding box center [450, 225] width 356 height 15
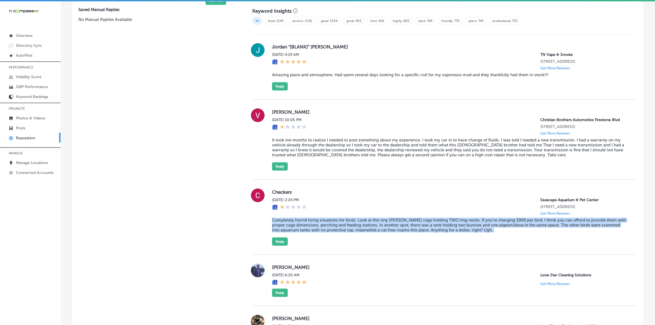
click at [297, 233] on blockquote "Completely horrid living situations for birds. Look at this tiny finch cage hol…" at bounding box center [450, 225] width 356 height 15
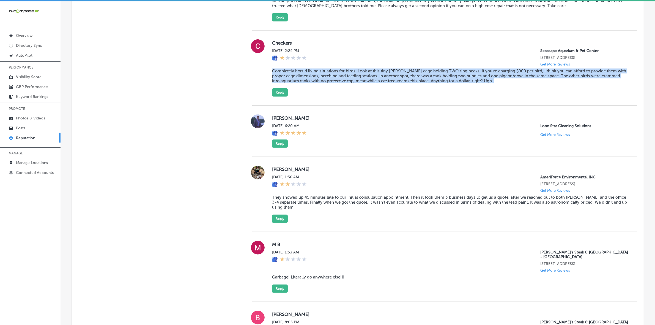
scroll to position [550, 0]
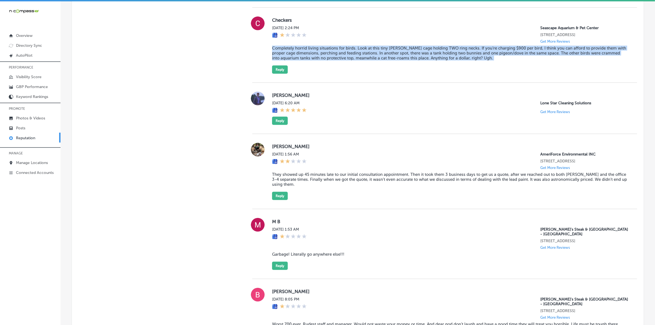
click at [281, 98] on label "Mason Boswell" at bounding box center [450, 95] width 356 height 6
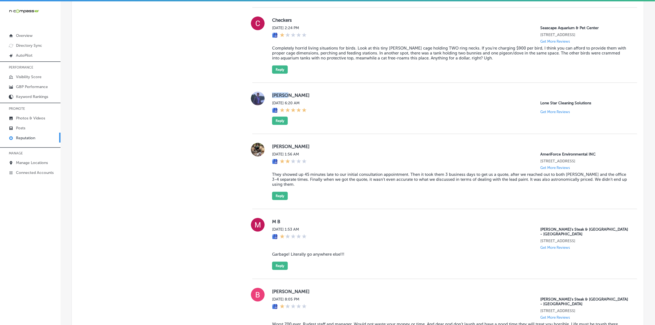
click at [281, 98] on label "Mason Boswell" at bounding box center [450, 95] width 356 height 6
click at [272, 125] on button "Reply" at bounding box center [280, 121] width 16 height 8
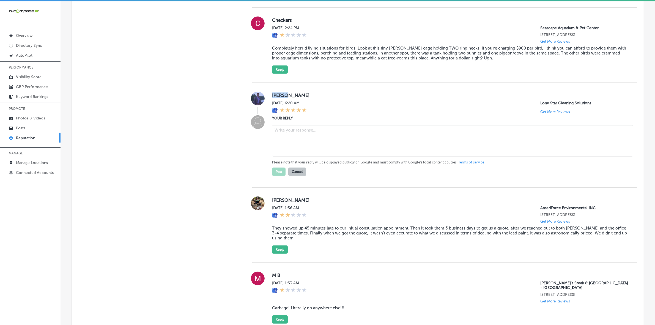
click at [352, 147] on textarea at bounding box center [452, 140] width 361 height 31
paste textarea "ChatGPT said: Thank you for the 5-star review, Mason! We're thrilled to hear yo…"
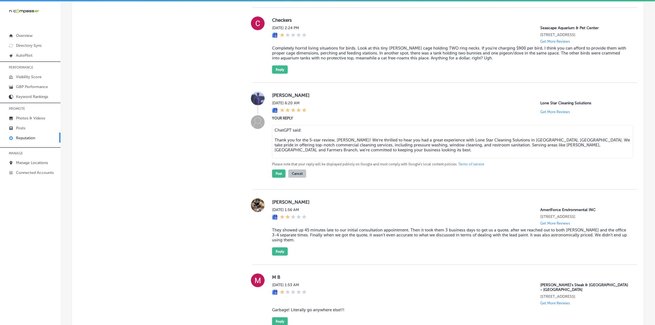
drag, startPoint x: 274, startPoint y: 148, endPoint x: 271, endPoint y: 137, distance: 11.3
click at [272, 137] on textarea "ChatGPT said: Thank you for the 5-star review, Mason! We're thrilled to hear yo…" at bounding box center [452, 141] width 361 height 33
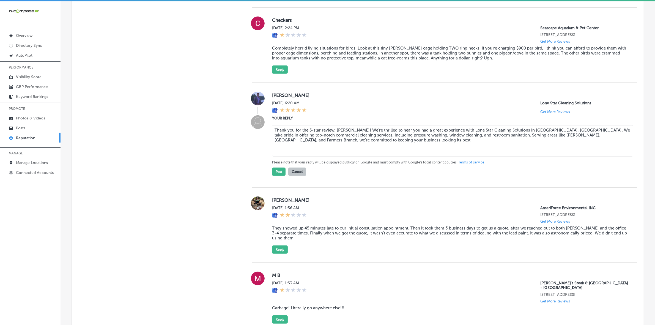
drag, startPoint x: 509, startPoint y: 138, endPoint x: 541, endPoint y: 138, distance: 32.5
click at [528, 138] on textarea "Thank you for the 5-star review, Mason! We're thrilled to hear you had a great …" at bounding box center [452, 140] width 361 height 31
type textarea "Thank you for the 5-star review, Mason! We're thrilled to hear you had a great …"
click at [280, 176] on button "Post" at bounding box center [278, 172] width 13 height 8
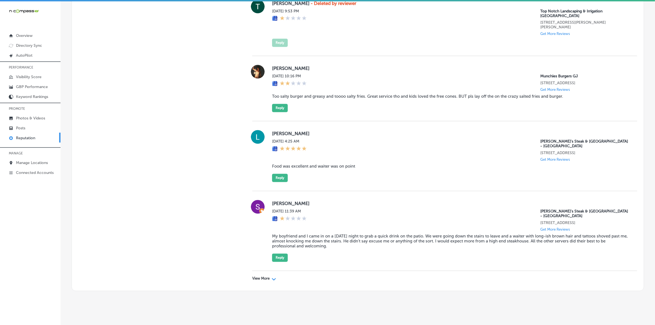
scroll to position [1, 0]
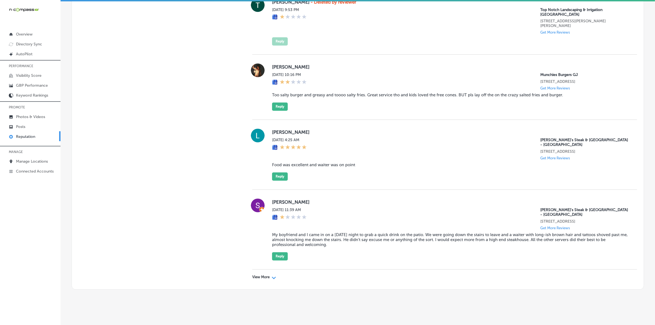
click at [252, 260] on p "View More" at bounding box center [260, 277] width 17 height 4
type textarea "x"
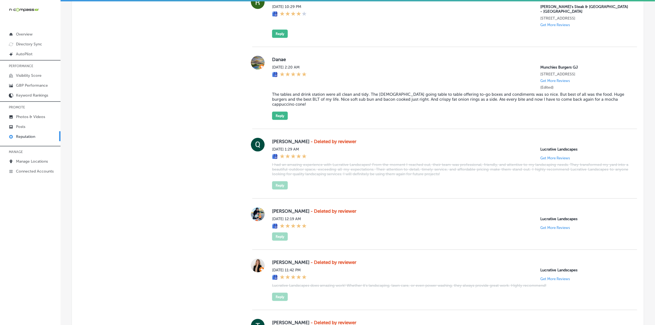
scroll to position [0, 0]
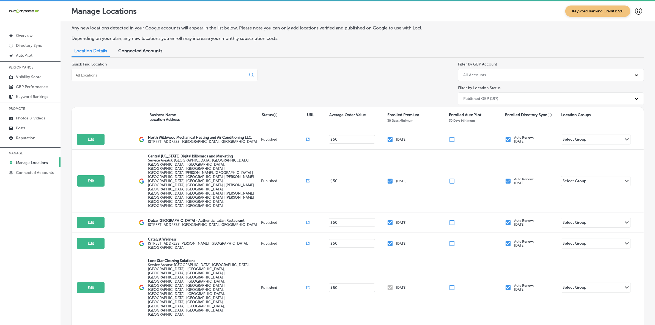
click at [129, 75] on input at bounding box center [160, 75] width 170 height 5
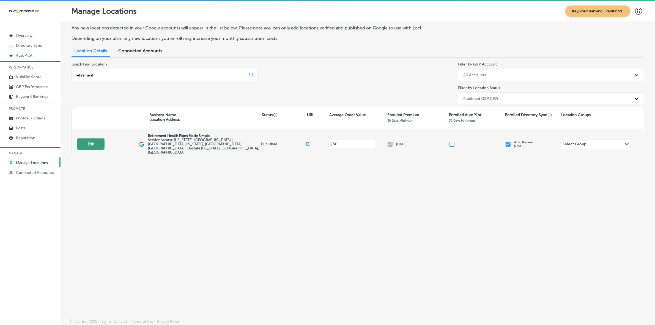
type input "retirement"
click at [92, 138] on button "Edit" at bounding box center [91, 143] width 28 height 11
select select "US"
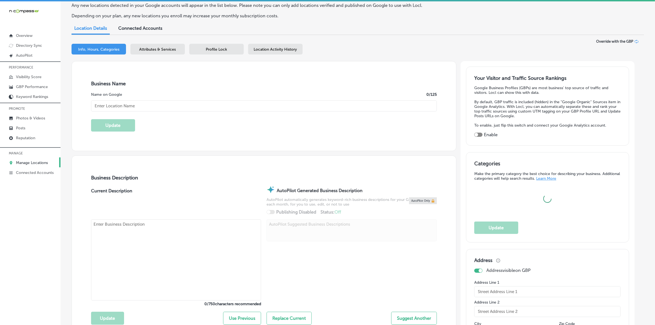
scroll to position [206, 0]
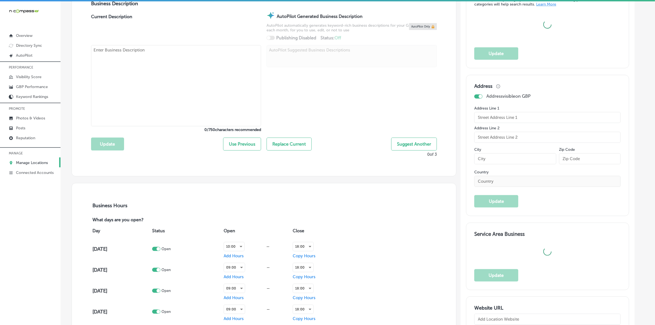
type input "Retirement Health Plans Made Simple"
checkbox input "false"
type input "[STREET_ADDRESS][PERSON_NAME]"
type input "[GEOGRAPHIC_DATA]"
type input "34236"
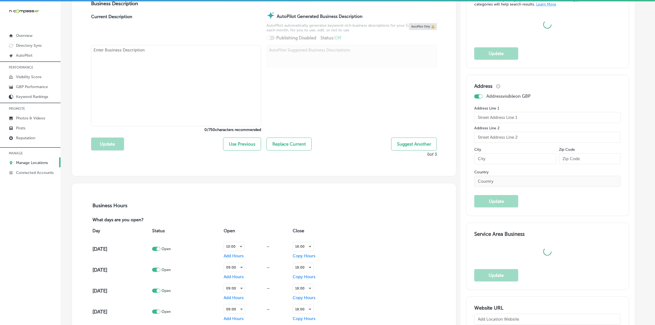
type input "US"
type input "[URL][DOMAIN_NAME]"
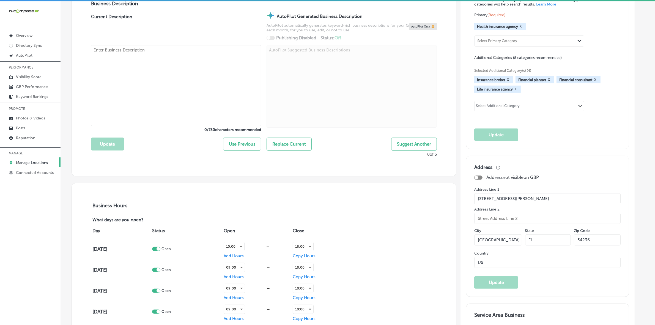
type textarea "Retirement Health Plans Made Simple, led by experienced Medicare Specialist [PE…"
checkbox input "true"
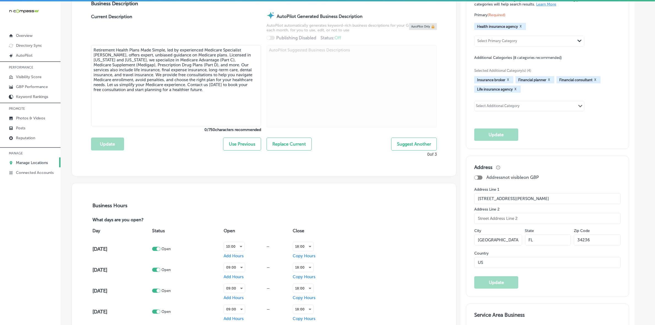
type input "[PHONE_NUMBER]"
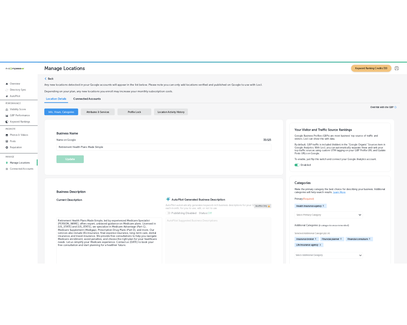
scroll to position [0, 0]
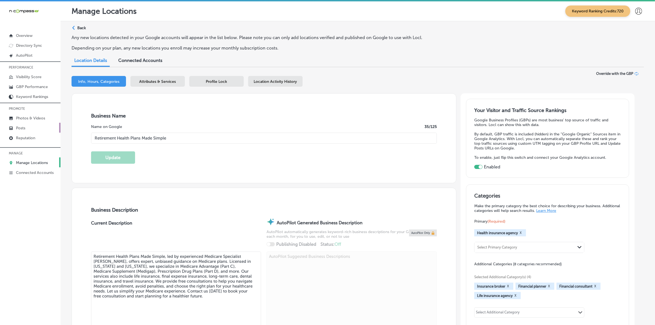
click at [13, 130] on icon at bounding box center [11, 128] width 4 height 4
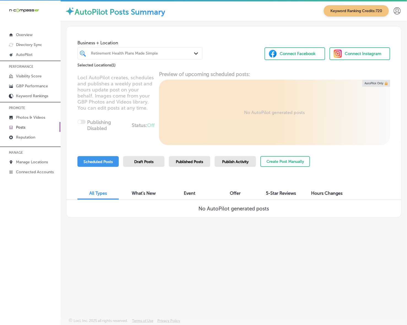
scroll to position [1, 0]
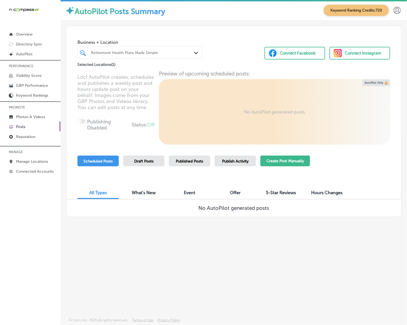
click at [287, 161] on button "Create Post Manually" at bounding box center [285, 161] width 50 height 11
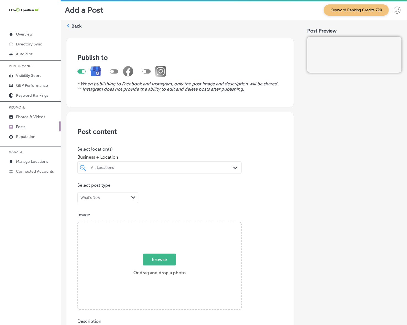
click at [206, 167] on div "All Locations" at bounding box center [162, 167] width 143 height 5
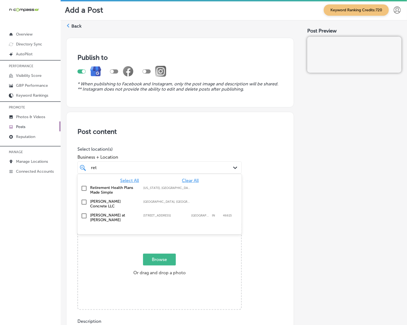
click at [160, 187] on label "[US_STATE], [GEOGRAPHIC_DATA] | [GEOGRAPHIC_DATA][US_STATE], [GEOGRAPHIC_DATA],…" at bounding box center [167, 188] width 48 height 4
type input "ret"
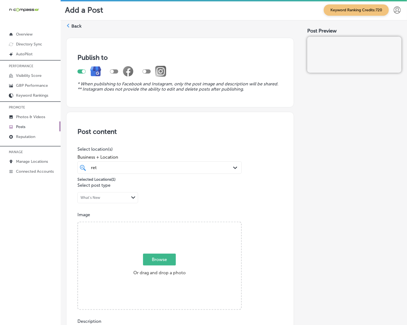
click at [315, 159] on div "Post Preview" at bounding box center [354, 313] width 94 height 560
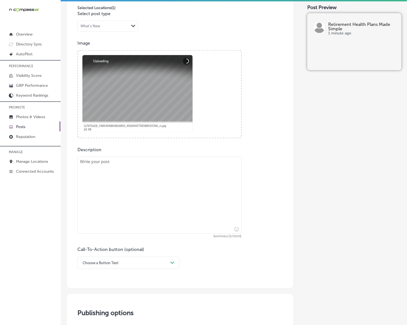
scroll to position [172, 0]
click at [203, 198] on textarea at bounding box center [159, 194] width 164 height 77
paste textarea "Retirement Health Plans Made Simple is here to guide you through the often-conf…"
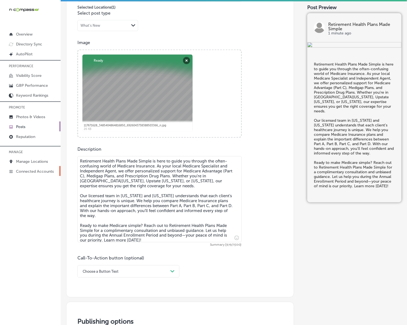
type textarea "Retirement Health Plans Made Simple is here to guide you through the often-conf…"
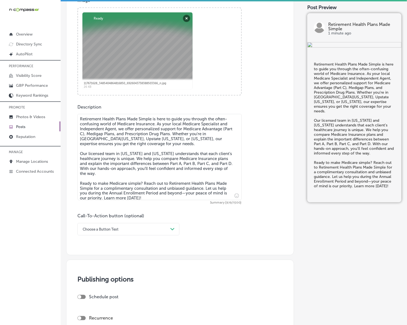
scroll to position [275, 0]
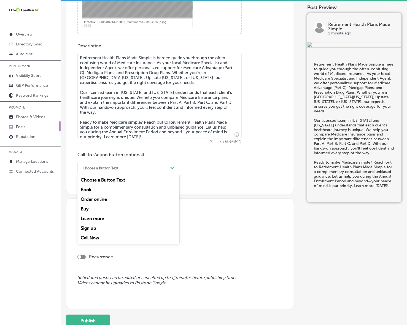
click at [177, 170] on div "Choose a Button Text Path Created with Sketch." at bounding box center [128, 168] width 102 height 12
click at [93, 218] on div "Learn more" at bounding box center [128, 219] width 102 height 10
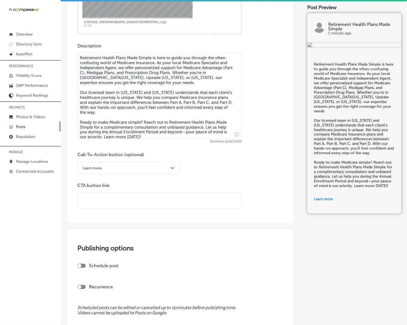
click at [105, 209] on div "Post content Select location(s) Business + Location ret ret Path Created with S…" at bounding box center [180, 31] width 228 height 388
click at [112, 197] on input "text" at bounding box center [159, 200] width 163 height 15
paste input "[URL][DOMAIN_NAME]"
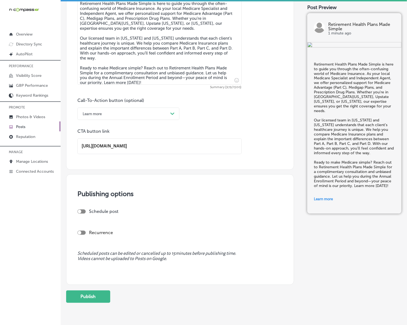
scroll to position [344, 0]
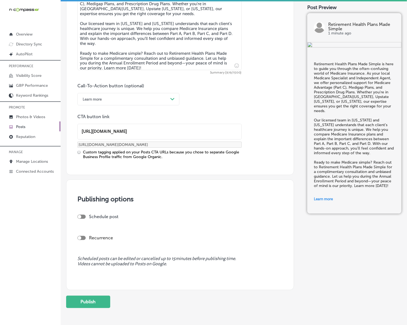
click at [83, 215] on div at bounding box center [81, 217] width 8 height 4
type input "[URL][DOMAIN_NAME]"
checkbox input "true"
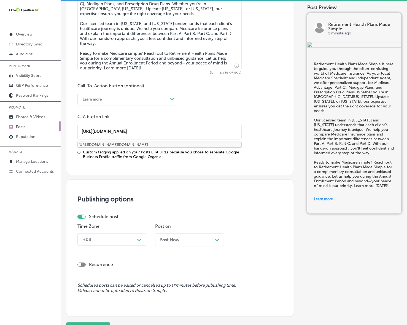
click at [141, 239] on div "+08 Path Created with Sketch." at bounding box center [111, 239] width 69 height 12
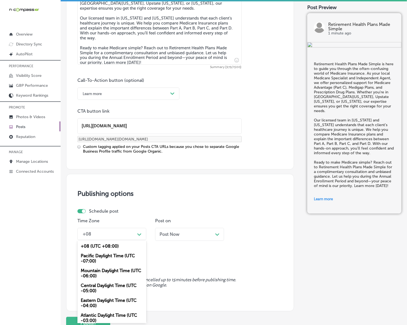
drag, startPoint x: 115, startPoint y: 268, endPoint x: 191, endPoint y: 231, distance: 84.8
click at [115, 268] on div "Mountain Daylight Time (UTC -06:00)" at bounding box center [111, 273] width 69 height 15
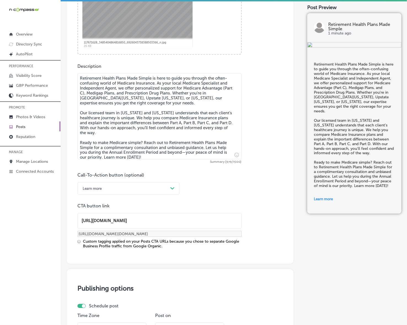
scroll to position [395, 0]
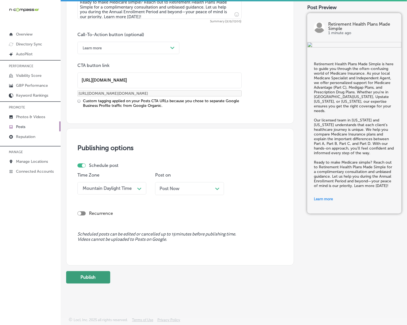
click at [85, 279] on button "Publish" at bounding box center [88, 277] width 44 height 12
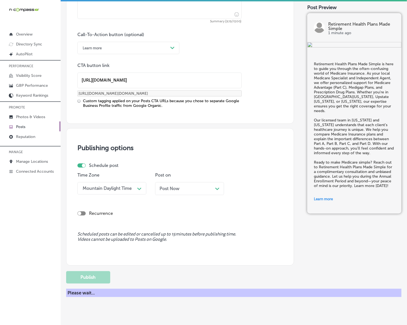
scroll to position [345, 0]
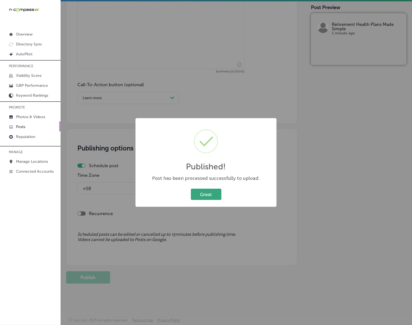
click at [209, 193] on button "Great" at bounding box center [206, 194] width 31 height 11
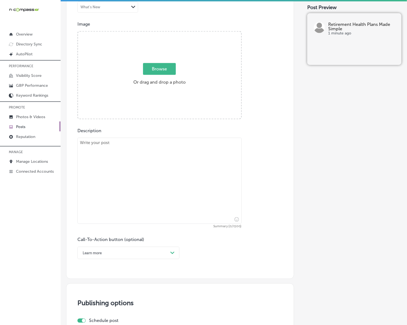
scroll to position [139, 0]
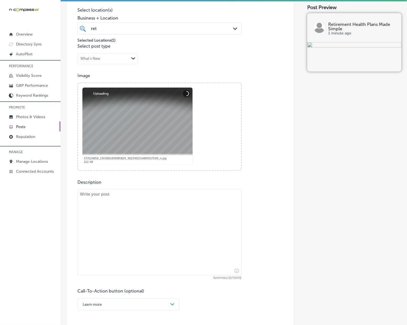
click at [127, 204] on textarea at bounding box center [159, 232] width 164 height 86
paste textarea "Navigating Medicare doesn’t have to be overwhelming with Retirement Health Plan…"
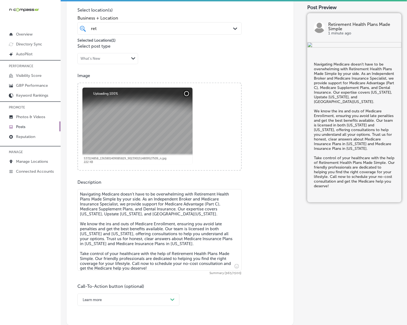
type textarea "Navigating Medicare doesn’t have to be overwhelming with Retirement Health Plan…"
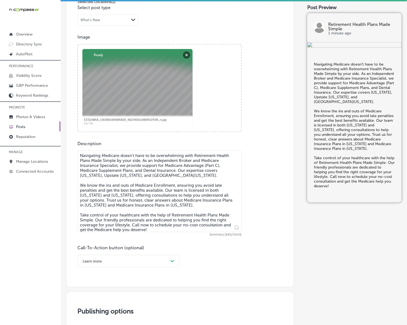
scroll to position [277, 0]
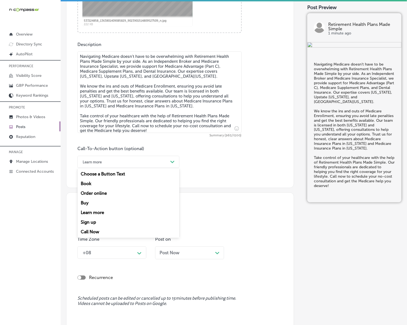
click at [175, 163] on div "Path Created with Sketch." at bounding box center [172, 162] width 9 height 9
click at [92, 231] on div "Call Now" at bounding box center [128, 232] width 102 height 10
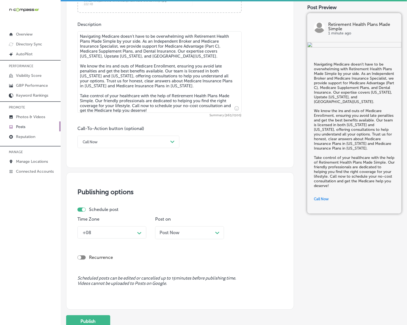
scroll to position [340, 0]
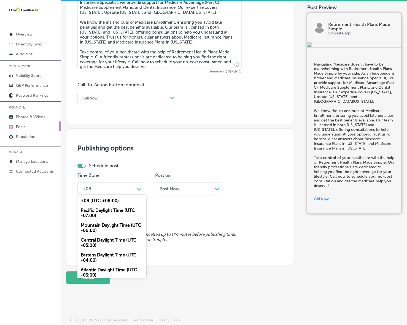
click at [137, 185] on div "Path Created with Sketch." at bounding box center [139, 188] width 9 height 9
click at [107, 228] on div "Mountain Daylight Time (UTC -06:00)" at bounding box center [111, 227] width 69 height 15
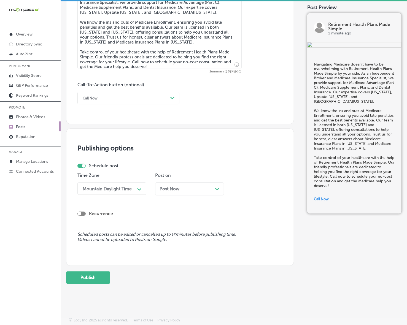
click at [184, 186] on div "Post Now Path Created with Sketch." at bounding box center [189, 188] width 69 height 13
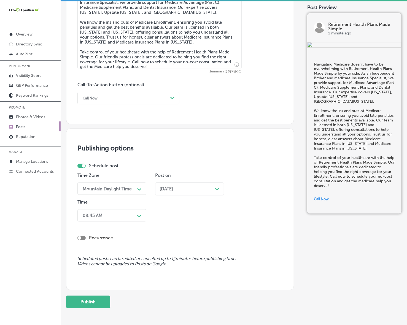
click at [133, 215] on div "08:45 AM" at bounding box center [107, 216] width 55 height 10
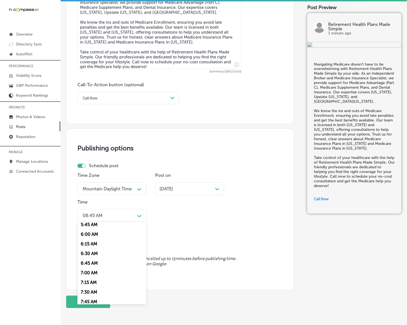
scroll to position [241, 0]
click at [90, 255] on div "7:00 AM" at bounding box center [111, 257] width 69 height 10
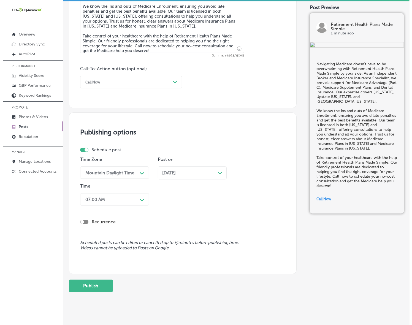
scroll to position [365, 0]
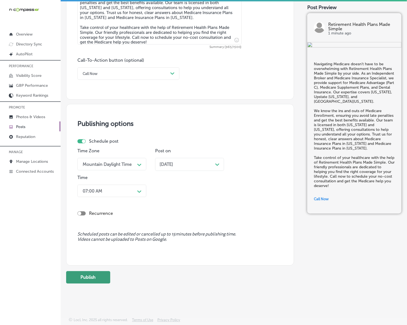
click at [92, 281] on button "Publish" at bounding box center [88, 277] width 44 height 12
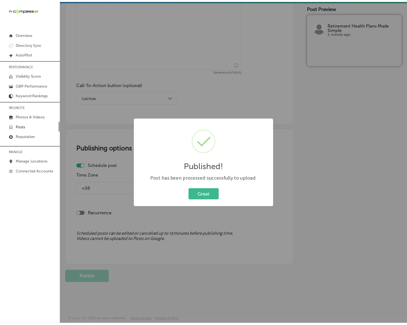
scroll to position [341, 0]
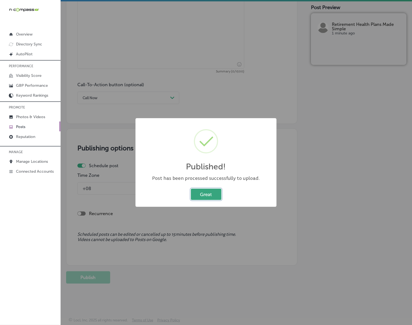
click at [204, 193] on button "Great" at bounding box center [206, 194] width 31 height 11
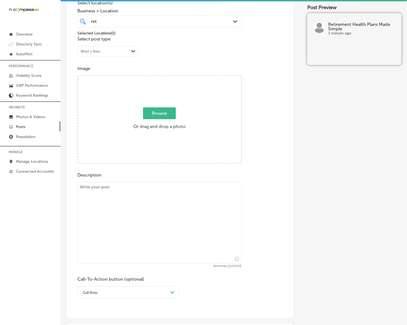
scroll to position [134, 0]
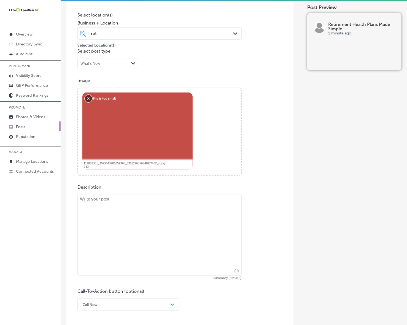
click at [88, 97] on button "Remove" at bounding box center [88, 98] width 7 height 7
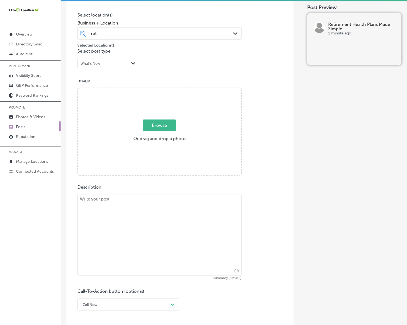
click at [156, 131] on span "Browse" at bounding box center [159, 125] width 33 height 12
click at [156, 90] on input "Browse Or drag and drop a photo" at bounding box center [159, 89] width 163 height 2
type input "C:\fakepath\Screenshot [DATE] 222720.png"
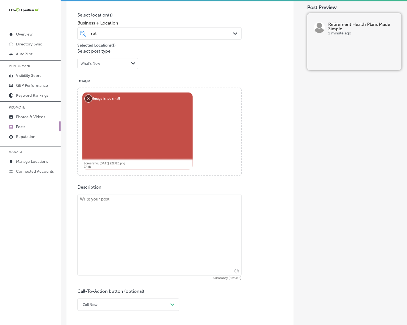
click at [89, 99] on button "Remove" at bounding box center [88, 98] width 7 height 7
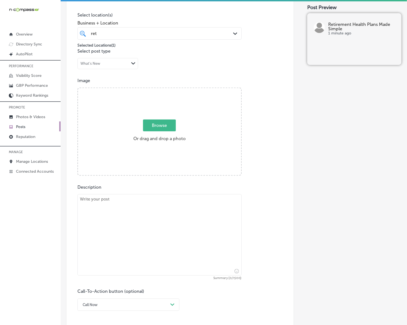
click at [138, 123] on label "Browse Or drag and drop a photo" at bounding box center [159, 132] width 57 height 24
click at [138, 90] on input "Browse Or drag and drop a photo" at bounding box center [159, 89] width 163 height 2
type input "C:\fakepath\119088351_3573043706052965_7316196556840177402_n-Picsart-AiImageEnh…"
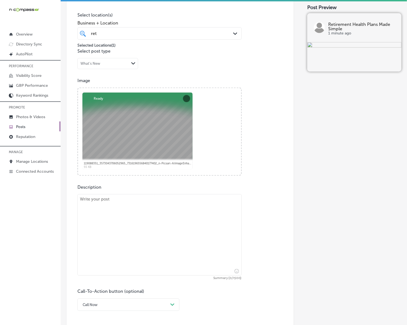
click at [109, 215] on textarea at bounding box center [159, 234] width 164 height 81
paste textarea "At Retirement Health Plans Made Simple, we believe that every Medicare journey …"
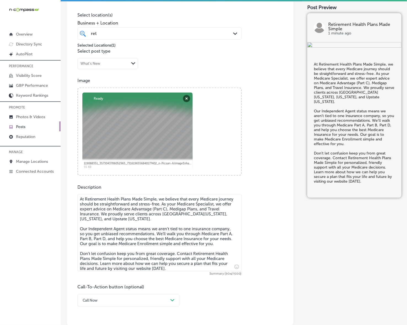
type textarea "At Retirement Health Plans Made Simple, we believe that every Medicare journey …"
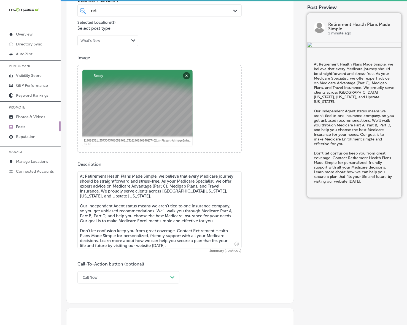
scroll to position [237, 0]
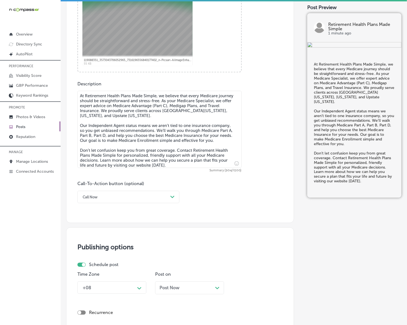
click at [170, 195] on div "Path Created with Sketch." at bounding box center [172, 197] width 9 height 9
click at [92, 248] on div "Learn more" at bounding box center [128, 248] width 102 height 10
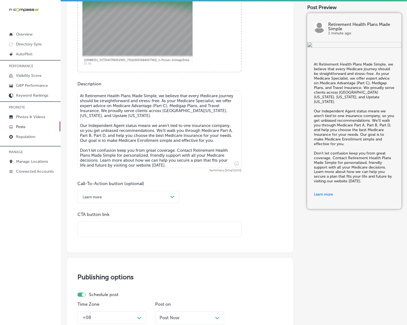
click at [112, 237] on input "text" at bounding box center [159, 229] width 163 height 15
paste input "[URL][DOMAIN_NAME]"
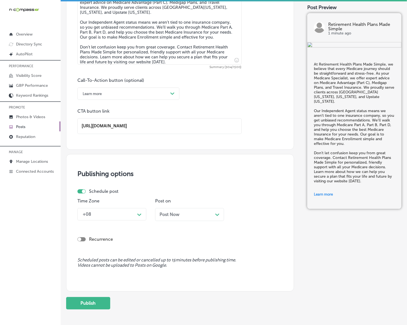
type input "[URL][DOMAIN_NAME]"
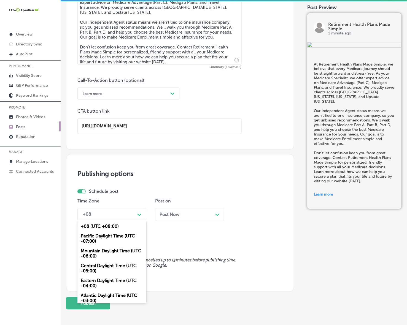
click at [141, 212] on div "Path Created with Sketch." at bounding box center [139, 214] width 4 height 4
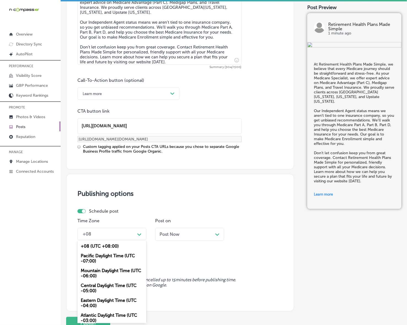
click at [108, 271] on div "Mountain Daylight Time (UTC -06:00)" at bounding box center [111, 273] width 69 height 15
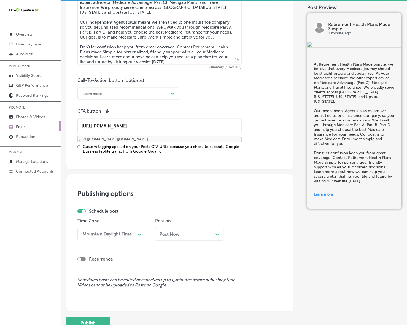
click at [184, 233] on div "Post Now Path Created with Sketch." at bounding box center [189, 234] width 60 height 5
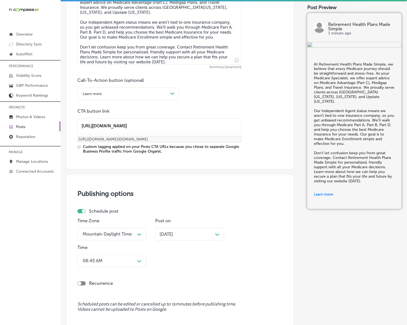
click at [135, 265] on div "08:45 AM Path Created with Sketch." at bounding box center [111, 261] width 69 height 12
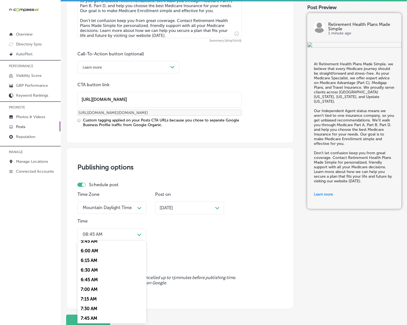
scroll to position [241, 0]
click at [90, 274] on div "7:00 AM" at bounding box center [111, 276] width 69 height 10
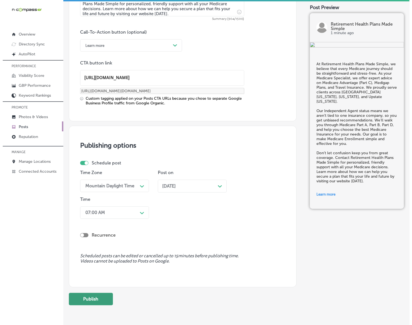
scroll to position [410, 0]
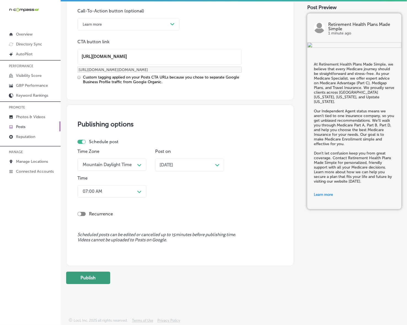
click at [100, 279] on button "Publish" at bounding box center [88, 277] width 44 height 12
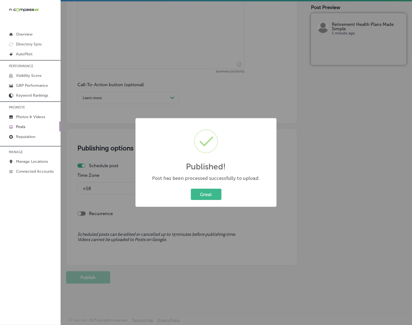
scroll to position [336, 0]
click at [211, 195] on button "Great" at bounding box center [206, 194] width 31 height 11
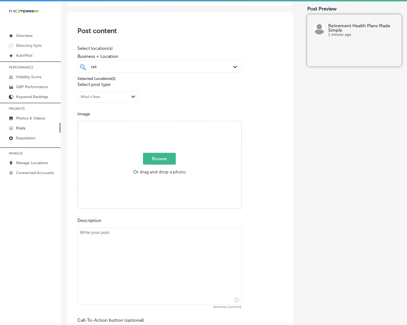
scroll to position [96, 0]
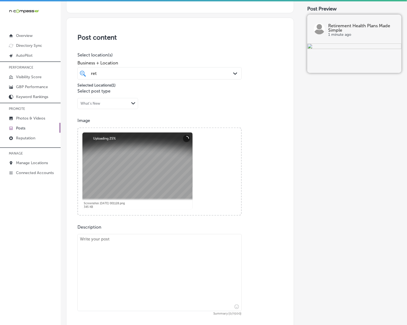
click at [135, 248] on textarea at bounding box center [159, 272] width 164 height 77
paste textarea "Loremipsum Dolors Ametc Adip Elitse do eiusm te incid Utlabor Etd Magn, Aliquae…"
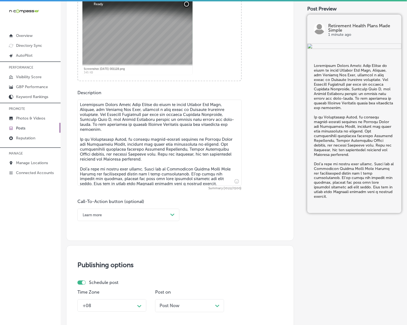
scroll to position [233, 0]
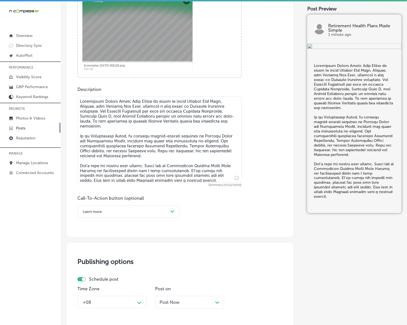
type textarea "Loremipsum Dolors Ametc Adip Elitse do eiusm te incid Utlabor Etd Magn, Aliquae…"
click at [143, 210] on div "Learn more" at bounding box center [124, 211] width 88 height 9
click at [87, 281] on div "Call Now" at bounding box center [128, 282] width 102 height 10
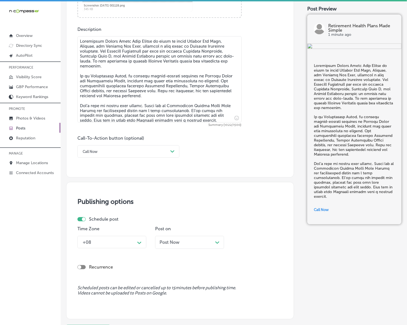
scroll to position [345, 0]
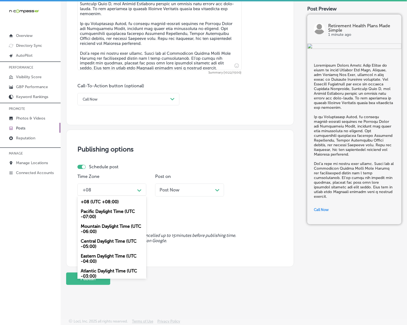
click at [131, 193] on div "+08" at bounding box center [107, 190] width 55 height 10
click at [110, 227] on div "Mountain Daylight Time (UTC -06:00)" at bounding box center [111, 229] width 69 height 15
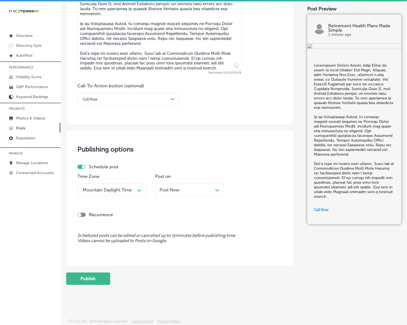
click at [190, 186] on div "Post Now Path Created with Sketch." at bounding box center [189, 190] width 69 height 13
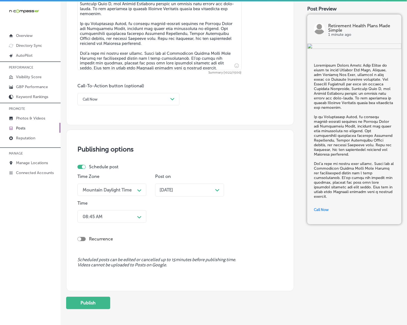
click at [143, 215] on div "Path Created with Sketch." at bounding box center [139, 216] width 9 height 9
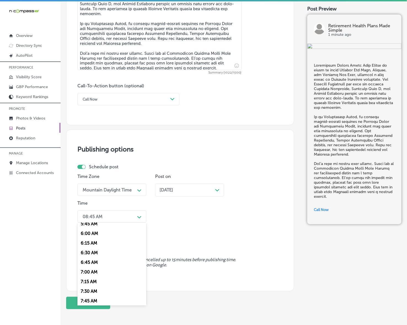
scroll to position [241, 0]
click at [93, 256] on div "7:00 AM" at bounding box center [111, 258] width 69 height 10
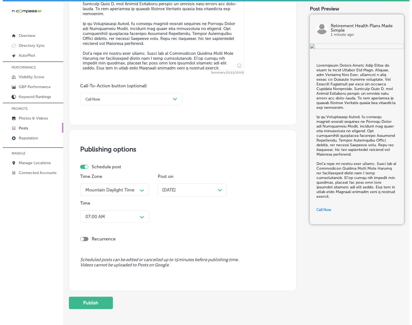
scroll to position [369, 0]
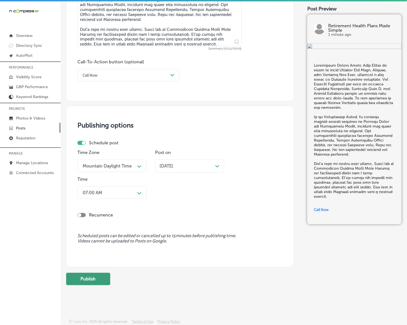
click at [94, 275] on button "Publish" at bounding box center [88, 279] width 44 height 12
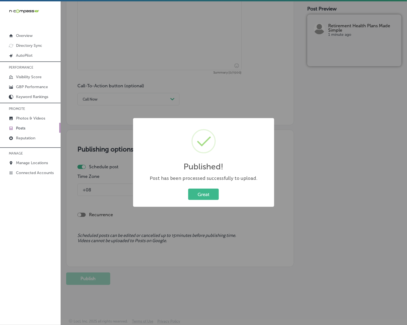
scroll to position [345, 0]
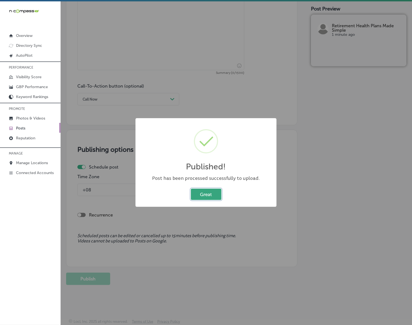
click at [201, 194] on button "Great" at bounding box center [206, 194] width 31 height 11
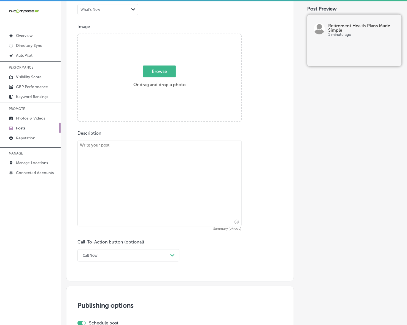
scroll to position [173, 0]
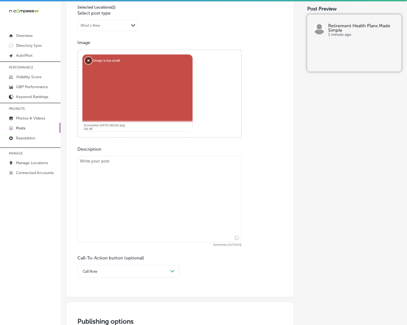
click at [86, 59] on button "Remove" at bounding box center [88, 60] width 7 height 7
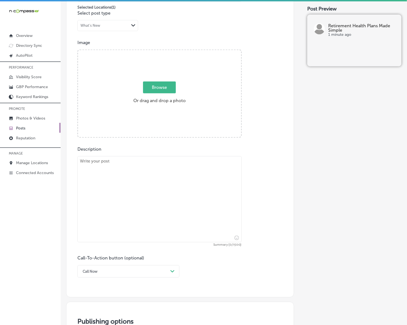
click at [153, 85] on span "Browse" at bounding box center [159, 87] width 33 height 12
click at [153, 52] on input "Browse Or drag and drop a photo" at bounding box center [159, 51] width 163 height 2
type input "C:\fakepath\Screenshot [DATE] 001315-Picsart-AiImageEnhancer.png"
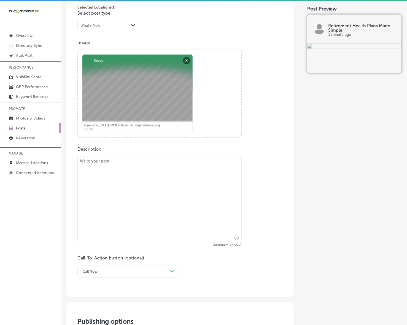
click at [188, 214] on textarea at bounding box center [159, 199] width 164 height 86
paste textarea "When it comes to choosing Medicare Insurance, Retirement Health Plans Made Simp…"
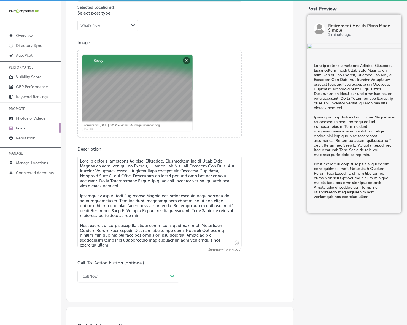
type textarea "When it comes to choosing Medicare Insurance, Retirement Health Plans Made Simp…"
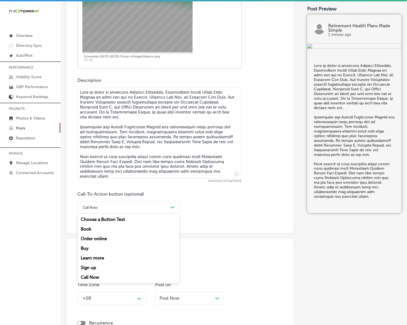
scroll to position [277, 0]
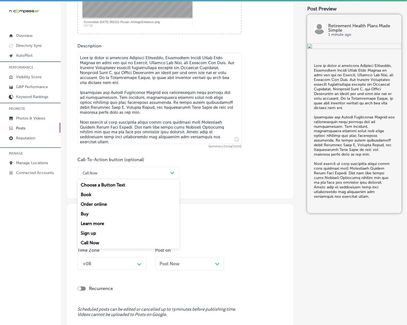
click at [116, 179] on div "option Call Now, selected. option Call Now focused, 7 of 7. 7 results available…" at bounding box center [128, 173] width 102 height 12
click at [94, 222] on div "Learn more" at bounding box center [128, 224] width 102 height 10
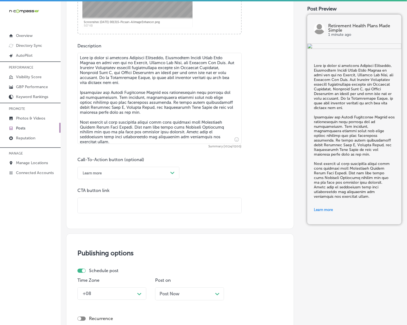
click at [109, 217] on div "Post content Select location(s) Business + Location ret ret Path Created with S…" at bounding box center [180, 33] width 228 height 393
click at [113, 205] on input "text" at bounding box center [159, 205] width 163 height 15
paste input "[URL][DOMAIN_NAME]"
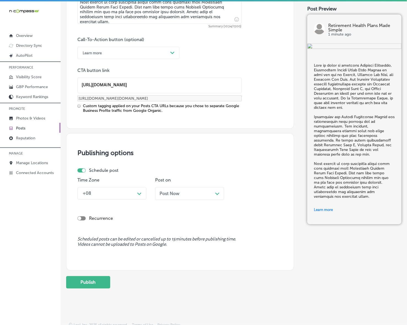
scroll to position [400, 0]
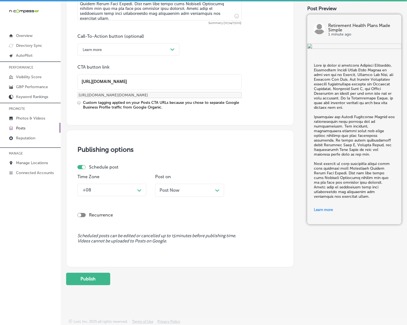
type input "[URL][DOMAIN_NAME]"
click at [137, 189] on icon "Path Created with Sketch." at bounding box center [139, 190] width 4 height 2
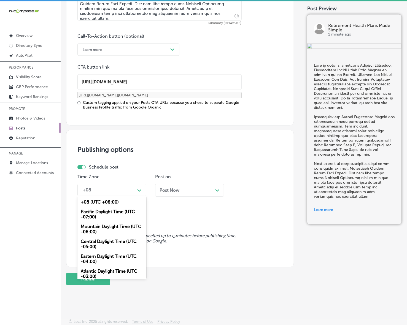
drag, startPoint x: 115, startPoint y: 225, endPoint x: 127, endPoint y: 219, distance: 14.0
click at [115, 225] on div "Mountain Daylight Time (UTC -06:00)" at bounding box center [111, 229] width 69 height 15
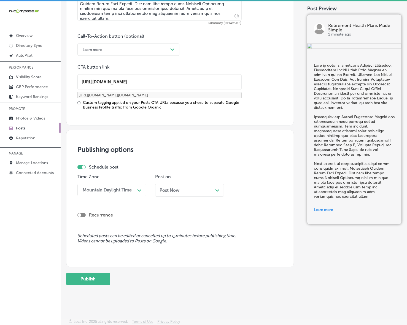
click at [176, 194] on div "Post Now Path Created with Sketch." at bounding box center [189, 190] width 69 height 13
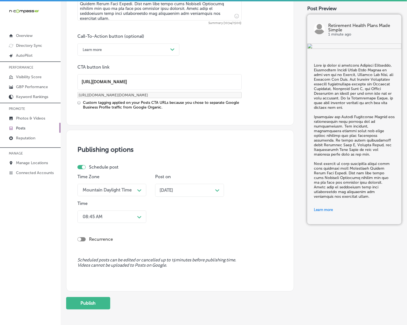
click at [136, 220] on div "Path Created with Sketch." at bounding box center [139, 216] width 9 height 9
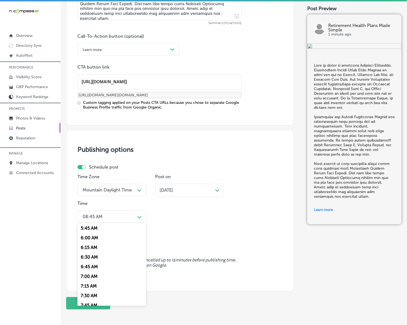
scroll to position [241, 0]
click at [97, 256] on div "7:00 AM" at bounding box center [111, 258] width 69 height 10
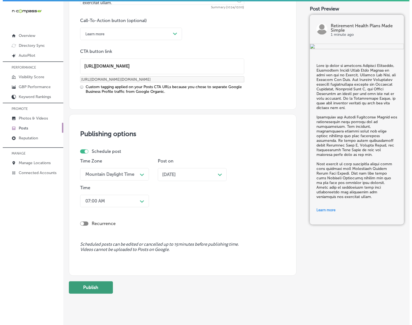
scroll to position [424, 0]
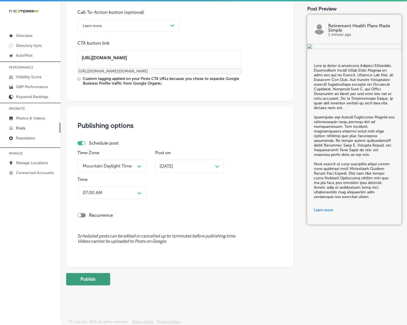
click at [99, 276] on button "Publish" at bounding box center [88, 279] width 44 height 12
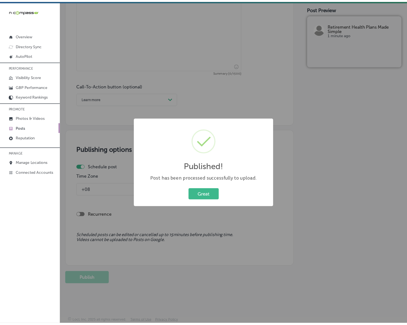
scroll to position [350, 0]
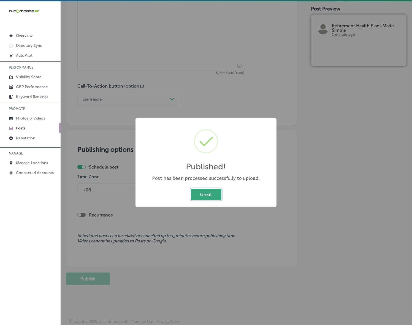
click at [201, 198] on button "Great" at bounding box center [206, 194] width 31 height 11
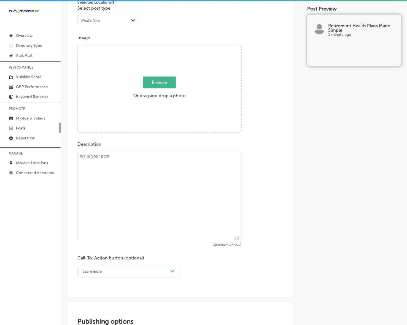
scroll to position [178, 0]
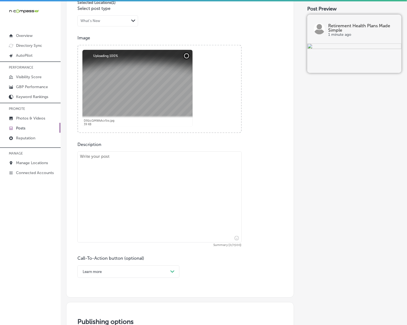
click at [201, 217] on textarea at bounding box center [159, 196] width 164 height 91
paste textarea "Retirement Health Plans Made Simple is here to support seniors across [GEOGRAPH…"
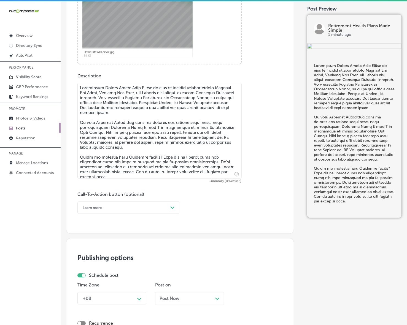
scroll to position [247, 0]
type textarea "Retirement Health Plans Made Simple is here to support seniors across [GEOGRAPH…"
click at [172, 209] on div "Path Created with Sketch." at bounding box center [172, 207] width 4 height 4
click at [105, 277] on div "Call Now" at bounding box center [128, 277] width 102 height 10
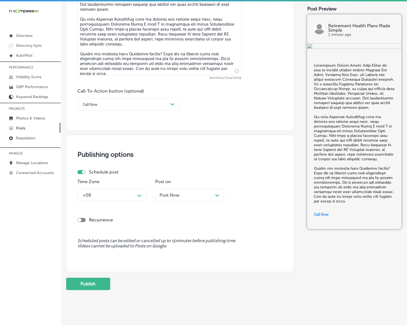
scroll to position [350, 0]
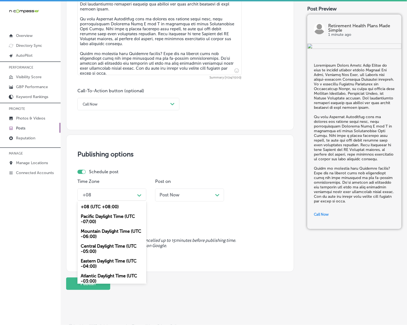
click at [139, 195] on icon "Path Created with Sketch." at bounding box center [139, 195] width 4 height 2
drag, startPoint x: 123, startPoint y: 236, endPoint x: 160, endPoint y: 200, distance: 51.0
click at [123, 236] on div "Mountain Daylight Time (UTC -06:00)" at bounding box center [111, 234] width 69 height 15
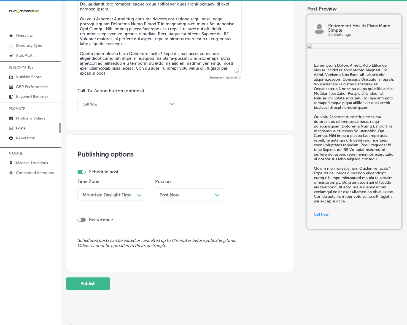
click at [164, 197] on div "Post Now Path Created with Sketch." at bounding box center [189, 195] width 69 height 13
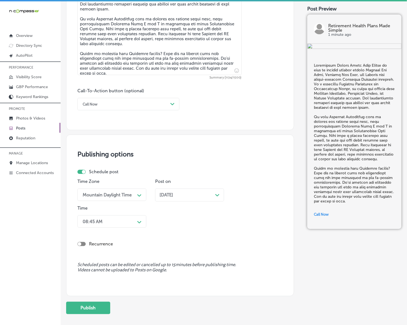
click at [138, 219] on div "Path Created with Sketch." at bounding box center [139, 221] width 4 height 4
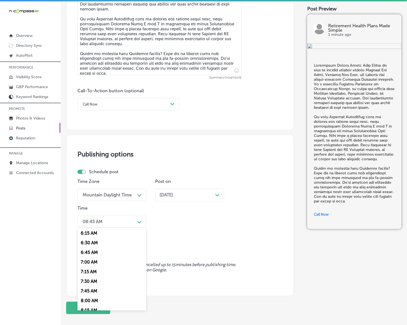
scroll to position [241, 0]
click at [96, 258] on div "7:00 AM" at bounding box center [111, 263] width 69 height 10
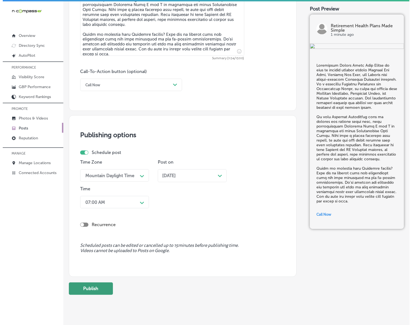
scroll to position [379, 0]
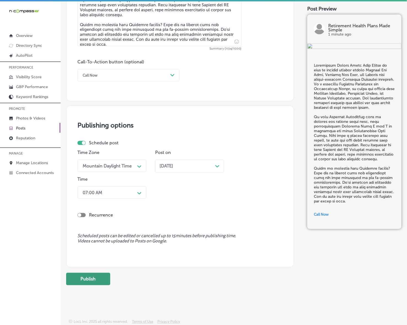
click at [95, 273] on button "Publish" at bounding box center [88, 279] width 44 height 12
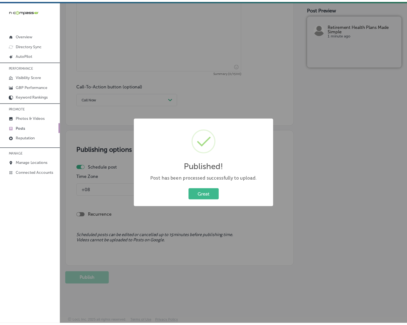
scroll to position [355, 0]
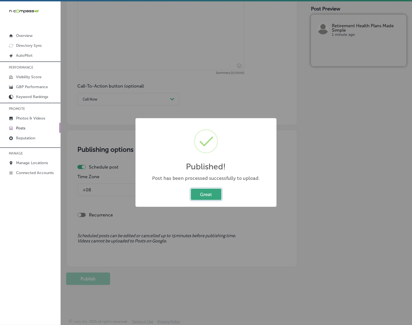
click at [217, 196] on button "Great" at bounding box center [206, 194] width 31 height 11
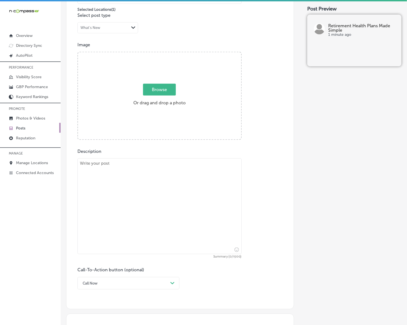
scroll to position [114, 0]
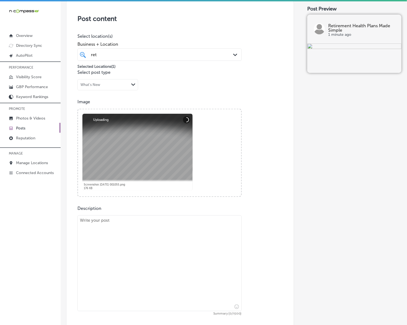
click at [210, 261] on textarea at bounding box center [159, 263] width 164 height 96
paste textarea "Lo Ipsumdolor Sitame Conse Adip Elitse, do eiusm temporinc ut laboreetdo magnaa…"
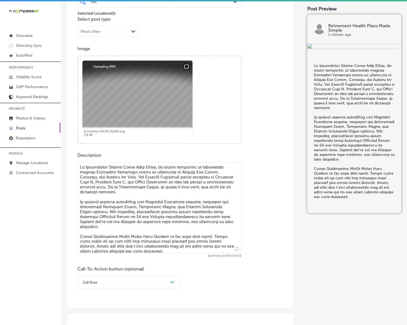
scroll to position [183, 0]
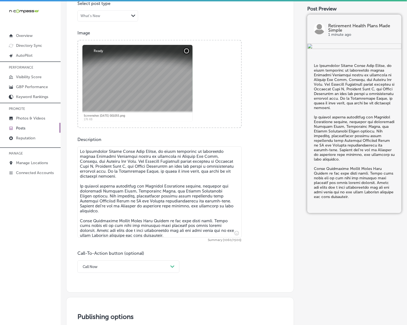
type textarea "Lo Ipsumdolor Sitame Conse Adip Elitse, do eiusm temporinc ut laboreetdo magnaa…"
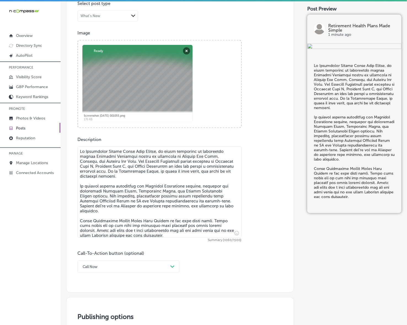
click at [124, 264] on div "Call Now Path Created with Sketch." at bounding box center [128, 266] width 102 height 12
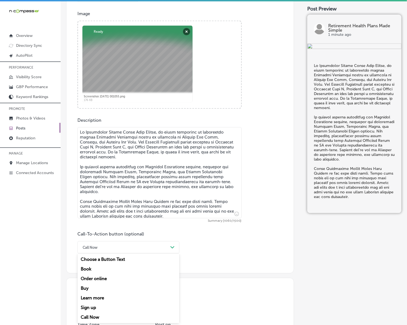
click at [102, 295] on div "Learn more" at bounding box center [128, 298] width 102 height 10
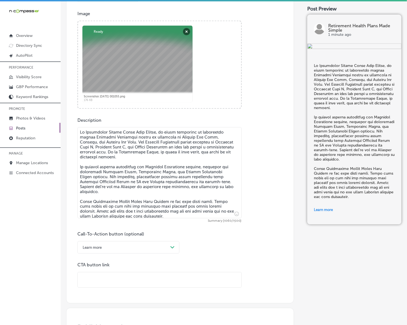
drag, startPoint x: 108, startPoint y: 288, endPoint x: 111, endPoint y: 282, distance: 6.8
click at [108, 288] on div "Post content Select location(s) Business + Location ret ret Path Created with S…" at bounding box center [180, 107] width 228 height 393
click at [111, 282] on input "text" at bounding box center [159, 279] width 163 height 15
paste input "[URL][DOMAIN_NAME]"
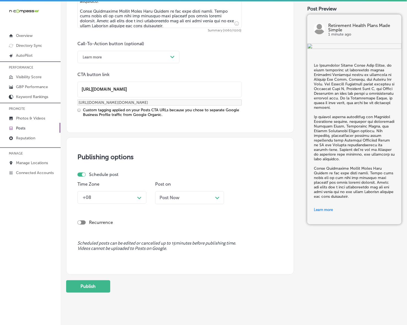
scroll to position [400, 0]
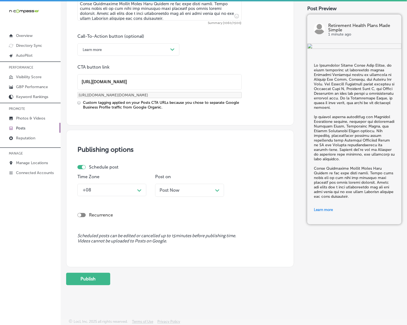
type input "[URL][DOMAIN_NAME]"
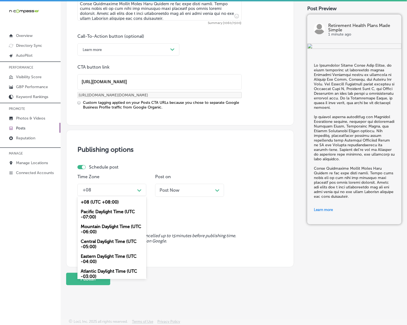
click at [142, 186] on div "Path Created with Sketch." at bounding box center [139, 190] width 9 height 9
click at [109, 231] on div "Mountain Daylight Time (UTC -06:00)" at bounding box center [111, 229] width 69 height 15
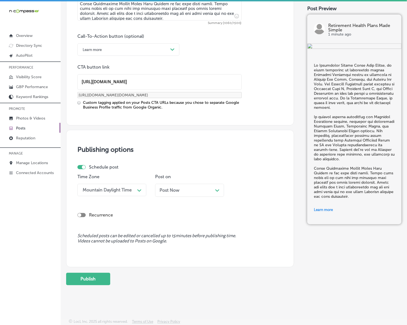
click at [174, 194] on div "Post Now Path Created with Sketch." at bounding box center [189, 190] width 69 height 13
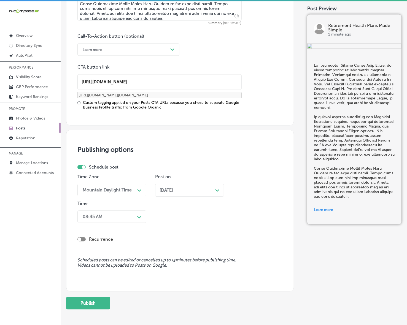
click at [137, 222] on div "08:45 AM Path Created with Sketch." at bounding box center [111, 217] width 69 height 12
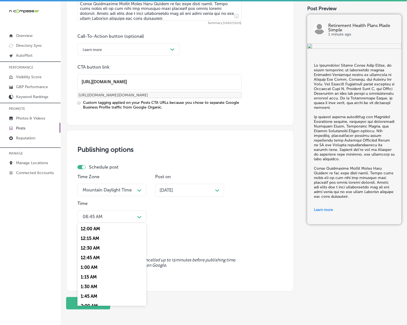
scroll to position [206, 0]
click at [87, 287] on div "7:00 AM" at bounding box center [111, 292] width 69 height 10
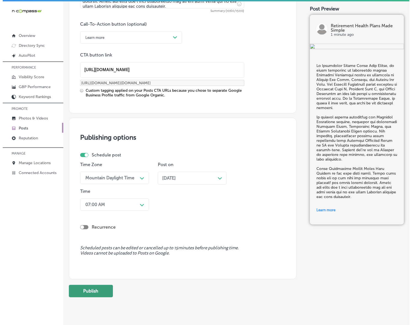
scroll to position [424, 0]
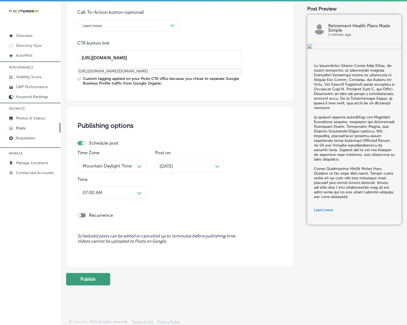
click at [92, 282] on button "Publish" at bounding box center [88, 279] width 44 height 12
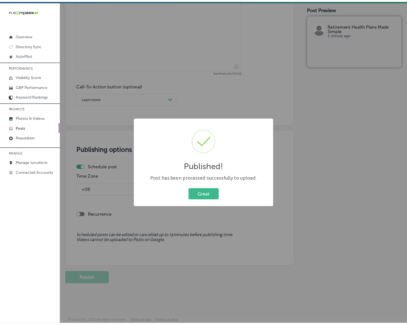
scroll to position [350, 0]
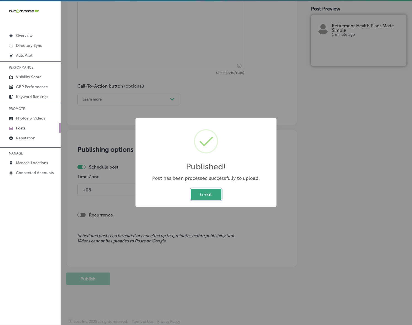
click at [209, 196] on button "Great" at bounding box center [206, 194] width 31 height 11
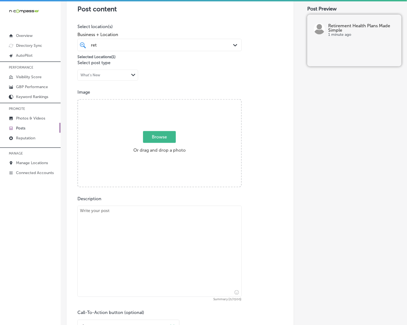
scroll to position [109, 0]
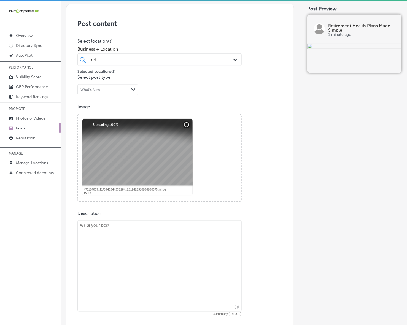
click at [222, 256] on textarea at bounding box center [159, 265] width 164 height 91
paste textarea "Retirement Health Plans Made Simple is your dedicated Medicare Specialist, prov…"
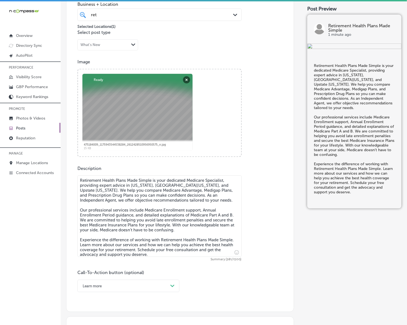
scroll to position [247, 0]
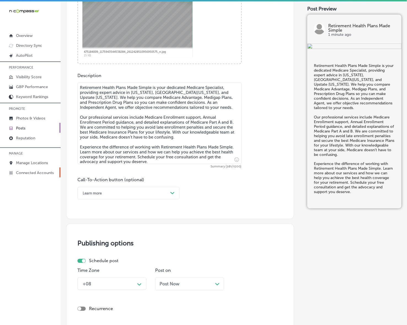
type textarea "Retirement Health Plans Made Simple is your dedicated Medicare Specialist, prov…"
click at [133, 200] on div "Post content Select location(s) Business + Location ret ret Path Created with S…" at bounding box center [180, 42] width 228 height 353
click at [133, 192] on div "Learn more" at bounding box center [124, 193] width 88 height 9
click at [103, 244] on div "Learn more" at bounding box center [128, 244] width 102 height 10
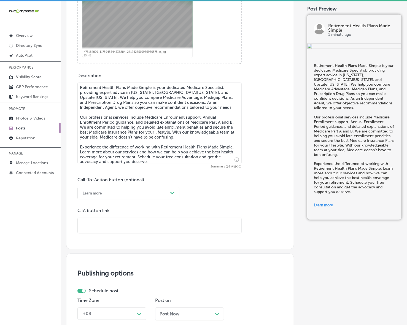
click at [122, 228] on input "text" at bounding box center [159, 225] width 163 height 15
paste input "[URL][DOMAIN_NAME]"
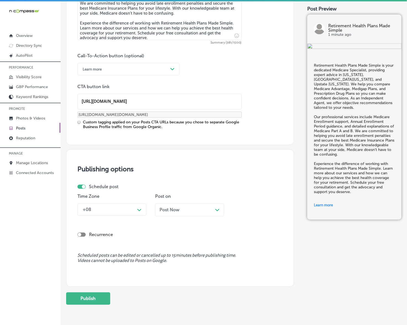
type input "[URL][DOMAIN_NAME]"
click at [140, 205] on div "Path Created with Sketch." at bounding box center [139, 209] width 9 height 9
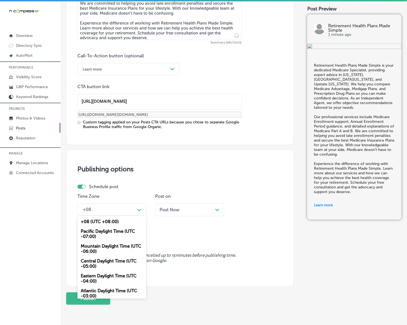
click at [105, 246] on div "Mountain Daylight Time (UTC -06:00)" at bounding box center [111, 248] width 69 height 15
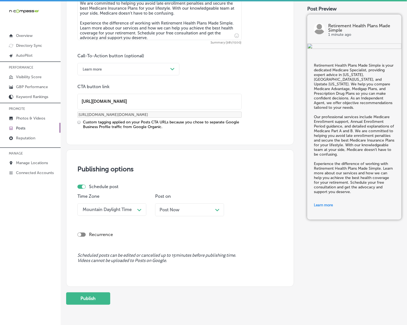
click at [178, 205] on div "Post Now Path Created with Sketch." at bounding box center [189, 209] width 69 height 13
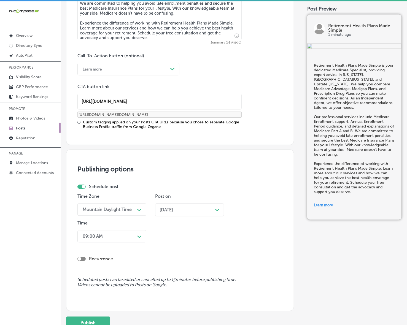
click at [135, 233] on div "Path Created with Sketch." at bounding box center [139, 236] width 9 height 9
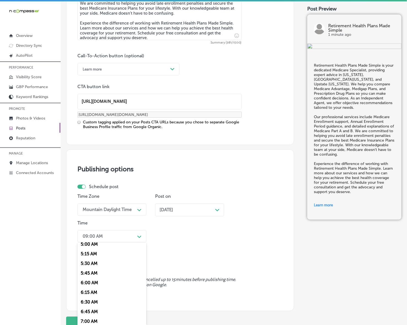
scroll to position [206, 0]
click at [90, 310] on div "7:00 AM" at bounding box center [111, 312] width 69 height 10
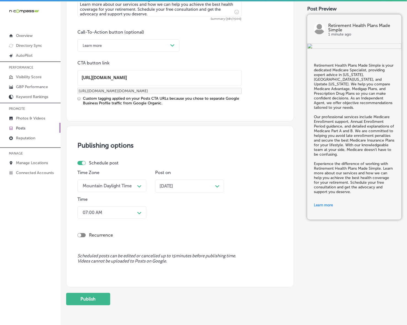
scroll to position [415, 0]
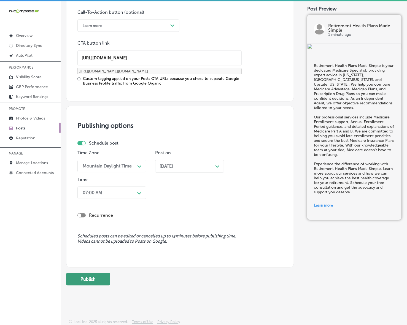
click at [103, 277] on button "Publish" at bounding box center [88, 279] width 44 height 12
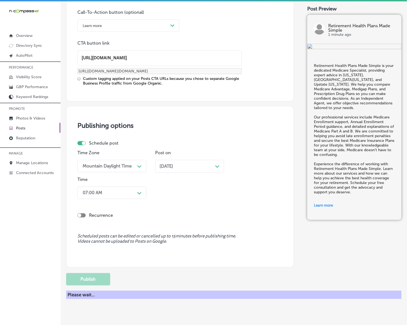
scroll to position [341, 0]
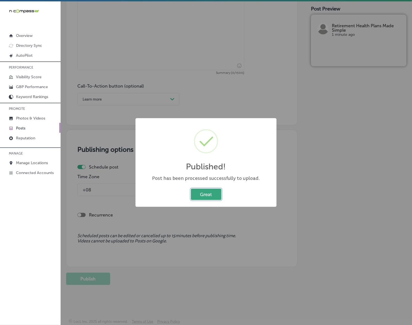
click at [202, 194] on button "Great" at bounding box center [206, 194] width 31 height 11
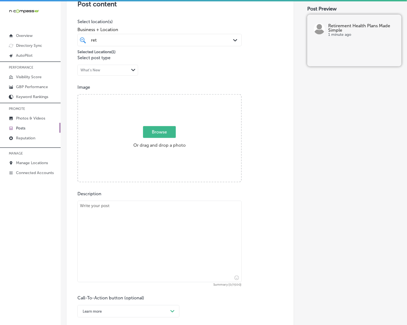
scroll to position [134, 0]
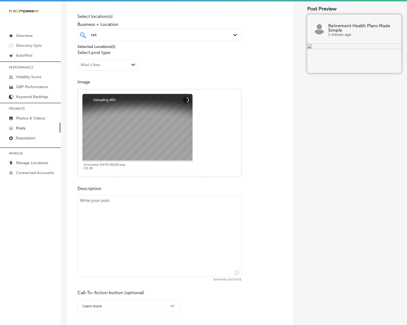
click at [198, 234] on textarea at bounding box center [159, 235] width 164 height 81
paste textarea "Retirement Health Plans Made Simple is proud to assist clients in [GEOGRAPHIC_D…"
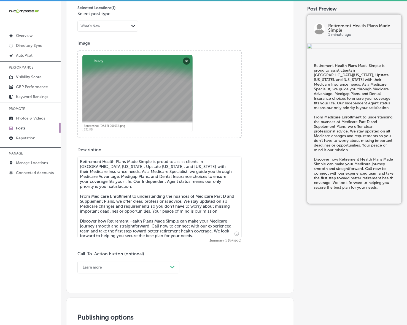
scroll to position [237, 0]
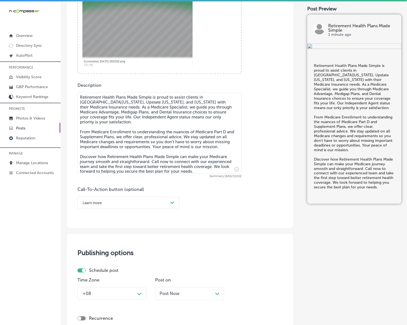
type textarea "Retirement Health Plans Made Simple is proud to assist clients in [GEOGRAPHIC_D…"
click at [173, 200] on div "Path Created with Sketch." at bounding box center [172, 202] width 9 height 9
click at [90, 271] on div "Call Now" at bounding box center [128, 273] width 102 height 10
click at [133, 296] on div "option Mountain Daylight Time (UTC -06:00), selected. option Eastern Daylight T…" at bounding box center [111, 293] width 69 height 12
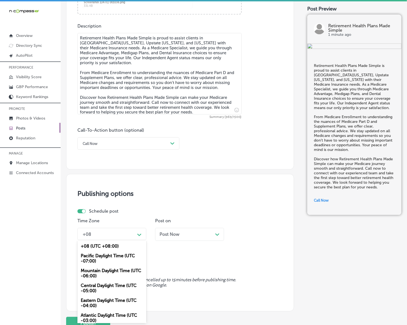
drag, startPoint x: 107, startPoint y: 271, endPoint x: 133, endPoint y: 263, distance: 27.3
click at [107, 271] on div "Mountain Daylight Time (UTC -06:00)" at bounding box center [111, 273] width 69 height 15
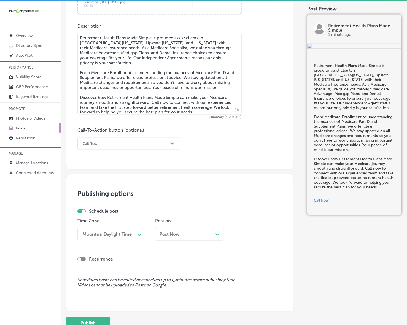
click at [187, 230] on div "Post Now Path Created with Sketch." at bounding box center [189, 234] width 69 height 13
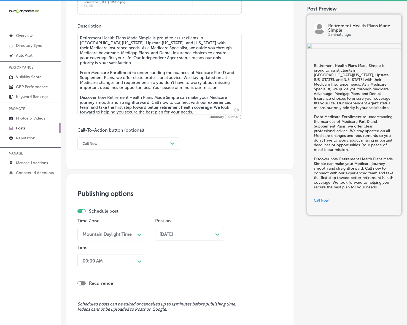
click at [132, 263] on div "09:00 AM Path Created with Sketch." at bounding box center [111, 261] width 69 height 12
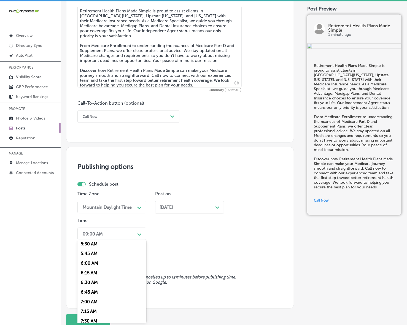
scroll to position [241, 0]
click at [90, 270] on div "7:00 AM" at bounding box center [111, 275] width 69 height 10
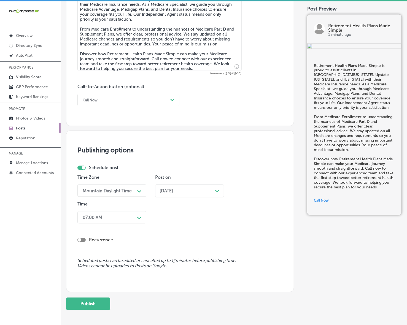
scroll to position [365, 0]
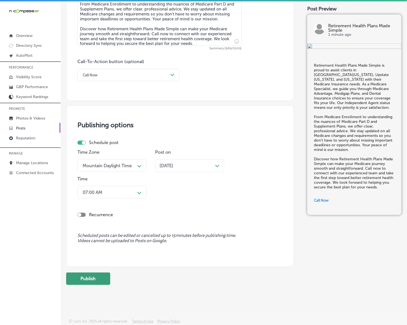
click at [92, 278] on button "Publish" at bounding box center [88, 278] width 44 height 12
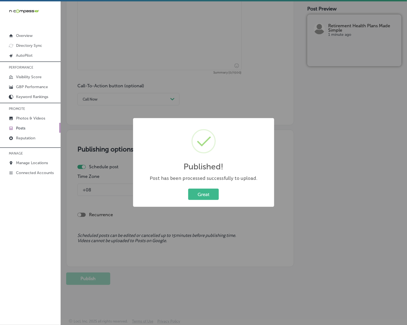
scroll to position [341, 0]
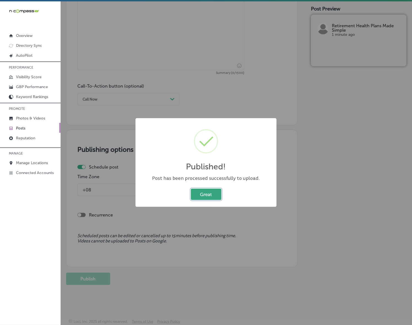
click at [207, 198] on button "Great" at bounding box center [206, 194] width 31 height 11
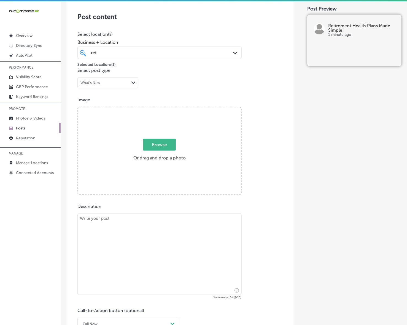
scroll to position [100, 0]
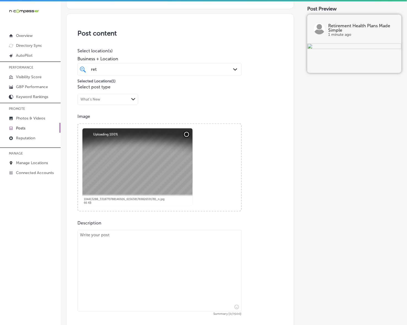
click at [140, 247] on textarea at bounding box center [159, 270] width 164 height 81
paste textarea "At Retirement Health Plans Made Simple, we specialize in matching you with the …"
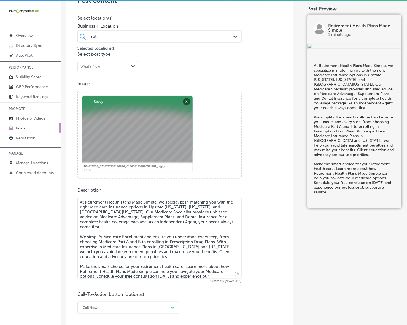
scroll to position [203, 0]
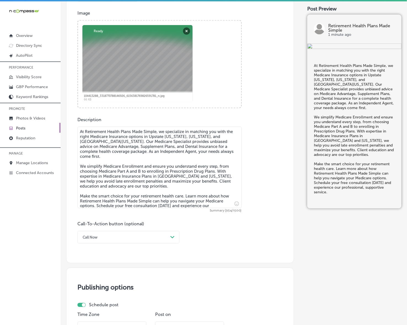
type textarea "At Retirement Health Plans Made Simple, we specialize in matching you with the …"
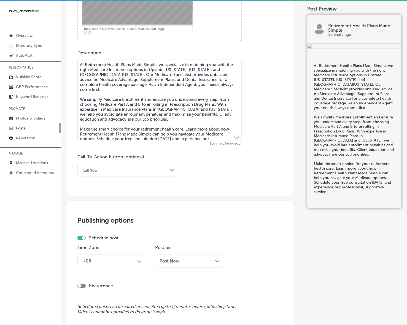
scroll to position [272, 0]
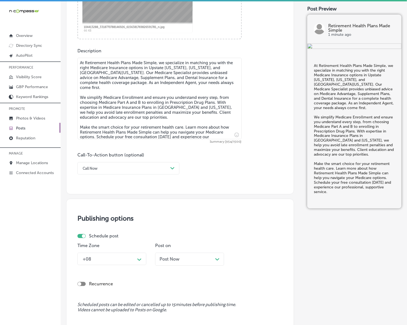
click at [174, 168] on div "Path Created with Sketch." at bounding box center [172, 168] width 4 height 4
click at [88, 219] on div "Learn more" at bounding box center [128, 219] width 102 height 10
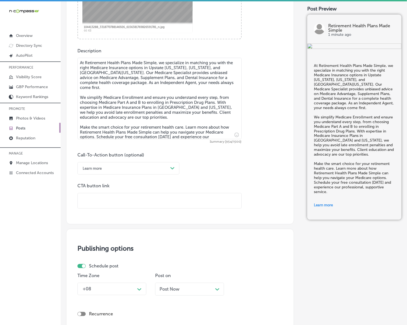
click at [131, 208] on div at bounding box center [159, 201] width 164 height 16
paste input "[URL][DOMAIN_NAME]"
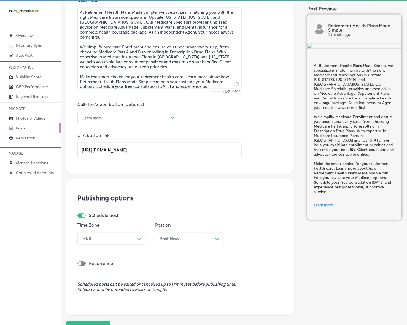
scroll to position [371, 0]
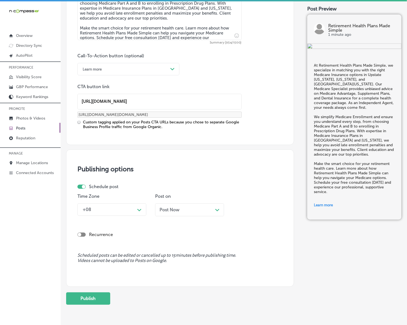
type input "[URL][DOMAIN_NAME]"
click at [138, 203] on div "+08 Path Created with Sketch." at bounding box center [111, 209] width 69 height 12
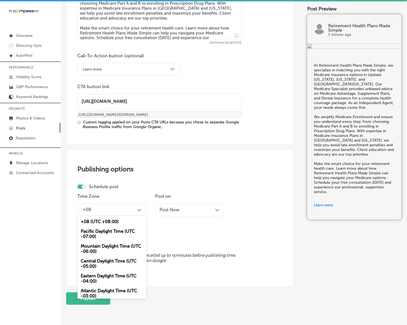
click at [123, 249] on div "Mountain Daylight Time (UTC -06:00)" at bounding box center [111, 248] width 69 height 15
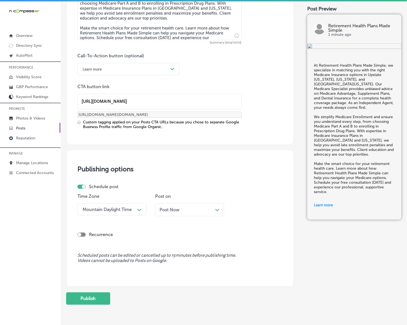
click at [174, 212] on div "Post Now Path Created with Sketch." at bounding box center [189, 209] width 69 height 13
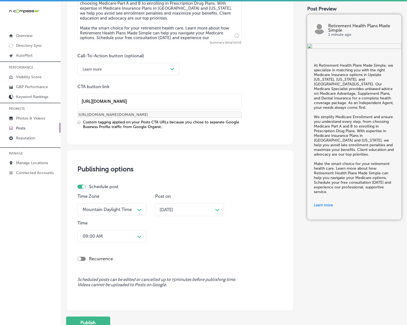
click at [139, 237] on icon "Path Created with Sketch." at bounding box center [139, 237] width 4 height 2
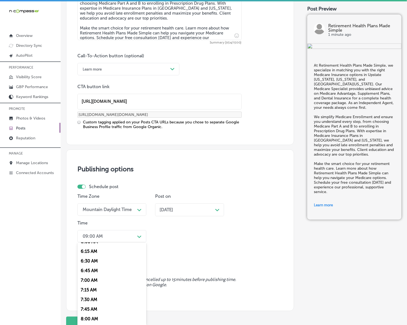
scroll to position [241, 0]
click at [102, 276] on div "7:00 AM" at bounding box center [111, 277] width 69 height 10
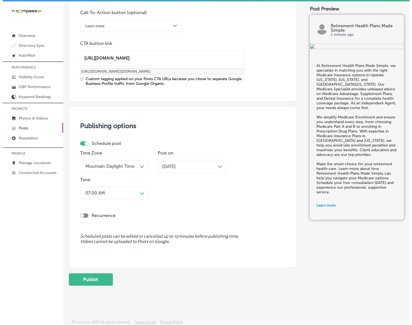
scroll to position [415, 0]
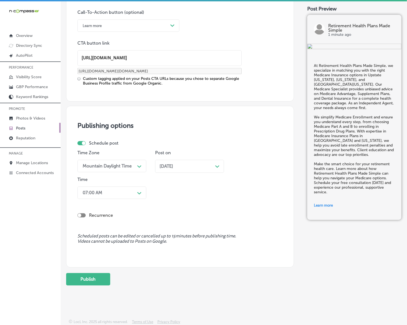
click at [102, 276] on button "Publish" at bounding box center [88, 279] width 44 height 12
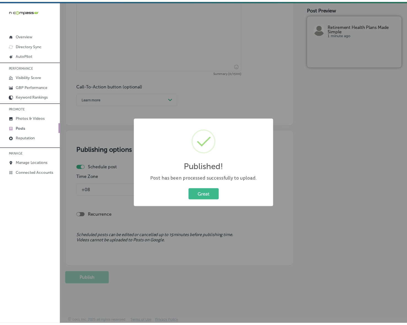
scroll to position [341, 0]
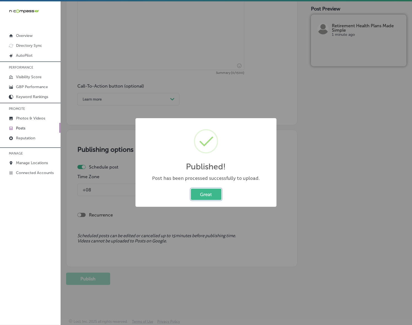
click at [209, 188] on div "Great Cancel" at bounding box center [206, 194] width 130 height 14
click at [211, 196] on button "Great" at bounding box center [206, 194] width 31 height 11
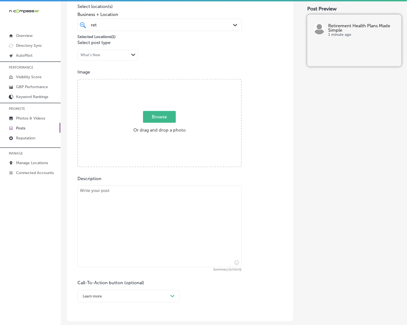
scroll to position [134, 0]
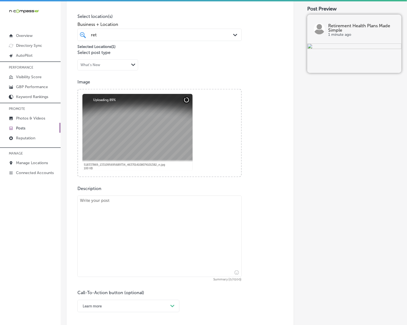
click at [209, 241] on textarea at bounding box center [159, 235] width 164 height 81
paste textarea "Retirement Health Plans Made Simple proudly serves [US_STATE], [GEOGRAPHIC_DATA…"
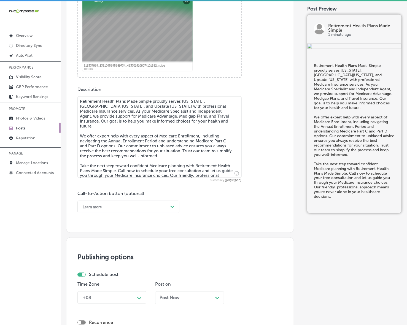
scroll to position [237, 0]
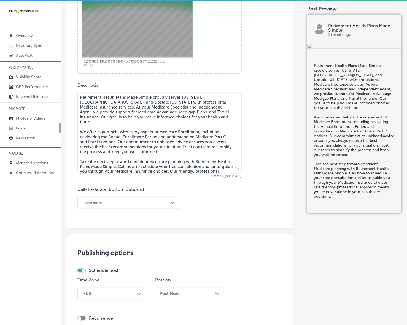
type textarea "Retirement Health Plans Made Simple proudly serves [US_STATE], [GEOGRAPHIC_DATA…"
click at [170, 199] on div "Path Created with Sketch." at bounding box center [172, 202] width 9 height 9
drag, startPoint x: 96, startPoint y: 270, endPoint x: 110, endPoint y: 255, distance: 21.0
click at [96, 270] on div "Call Now" at bounding box center [128, 273] width 102 height 10
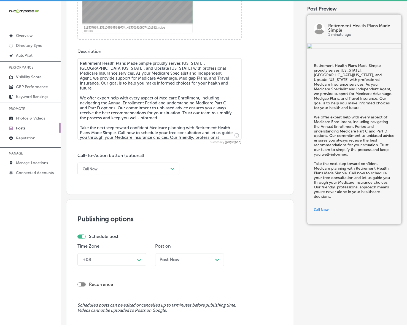
scroll to position [340, 0]
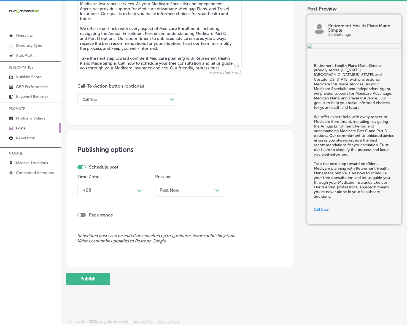
click at [139, 190] on icon "Path Created with Sketch." at bounding box center [139, 191] width 4 height 2
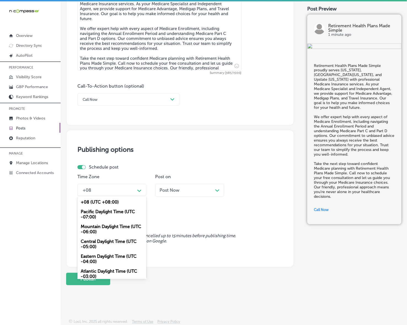
click at [115, 226] on div "Mountain Daylight Time (UTC -06:00)" at bounding box center [111, 229] width 69 height 15
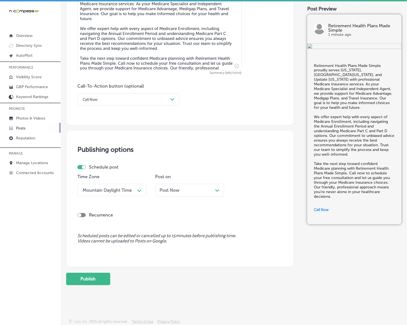
click at [171, 193] on span "Post Now" at bounding box center [169, 190] width 20 height 5
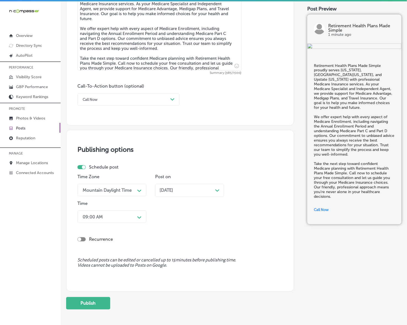
click at [133, 217] on div "09:00 AM" at bounding box center [107, 217] width 55 height 10
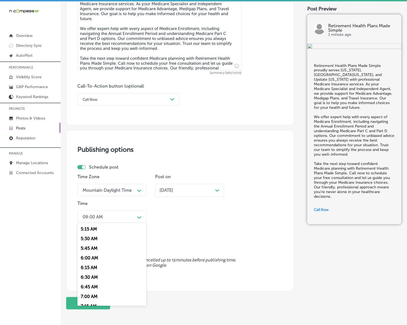
scroll to position [206, 0]
click at [90, 291] on div "7:00 AM" at bounding box center [111, 292] width 69 height 10
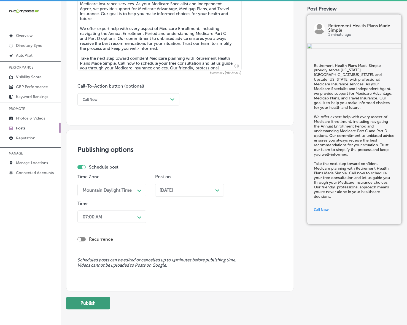
click at [93, 305] on button "Publish" at bounding box center [88, 303] width 44 height 12
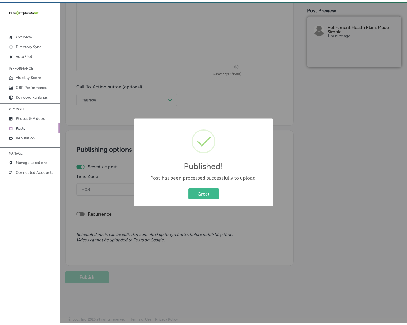
scroll to position [341, 0]
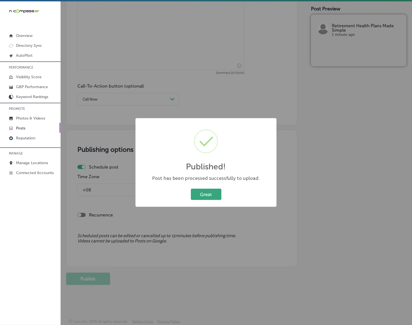
click at [209, 190] on button "Great" at bounding box center [206, 194] width 31 height 11
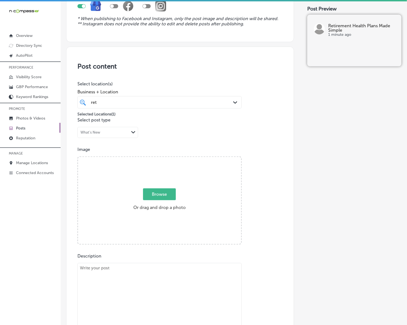
scroll to position [65, 0]
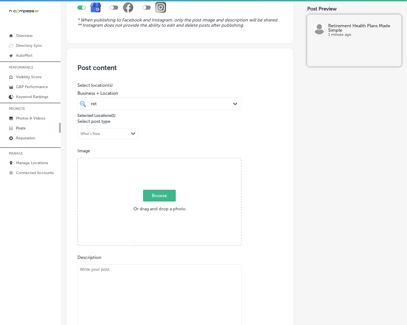
click at [18, 130] on p "Posts" at bounding box center [20, 128] width 9 height 5
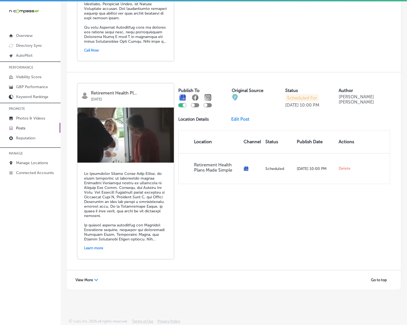
scroll to position [1133, 0]
drag, startPoint x: 81, startPoint y: 276, endPoint x: 23, endPoint y: 270, distance: 58.9
click at [81, 276] on div "View More Path Created with Sketch." at bounding box center [87, 280] width 30 height 9
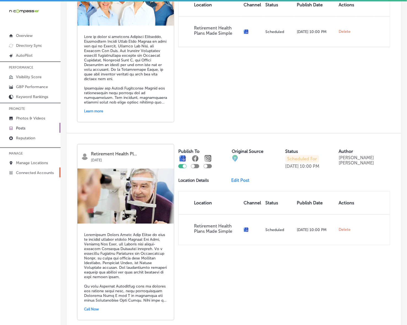
scroll to position [858, 0]
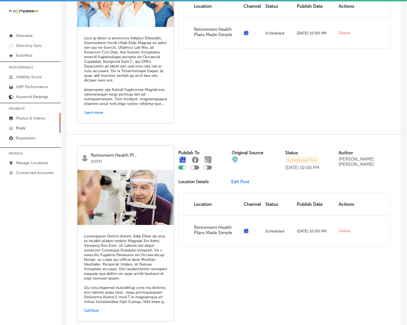
click at [43, 117] on p "Photos & Videos" at bounding box center [30, 118] width 29 height 5
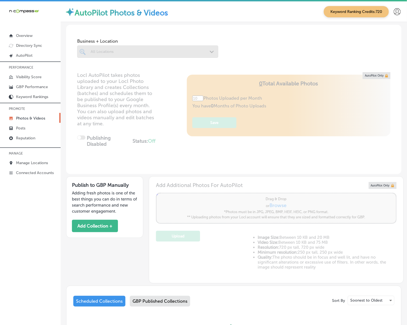
type input "5"
click at [39, 116] on p "Photos & Videos" at bounding box center [30, 118] width 29 height 5
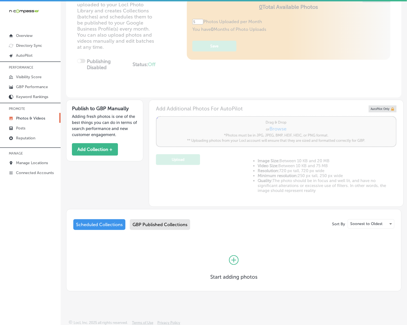
scroll to position [78, 0]
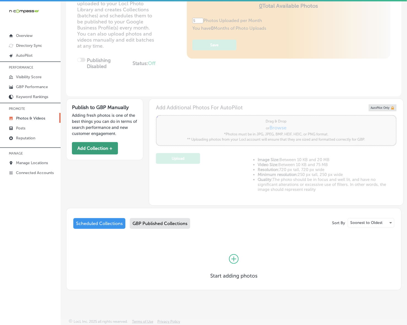
click at [94, 149] on button "Add Collection +" at bounding box center [95, 148] width 46 height 12
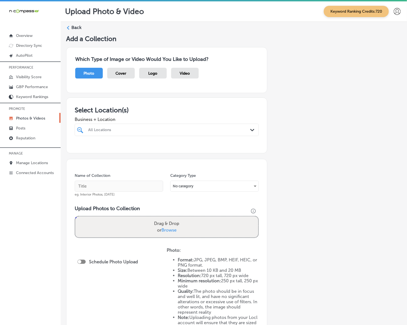
drag, startPoint x: 173, startPoint y: 133, endPoint x: 168, endPoint y: 129, distance: 5.5
click at [173, 133] on div at bounding box center [159, 129] width 142 height 7
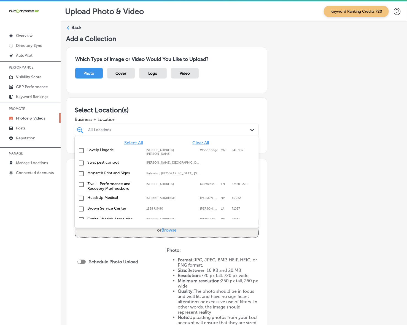
click at [168, 129] on div "All Locations" at bounding box center [169, 129] width 162 height 5
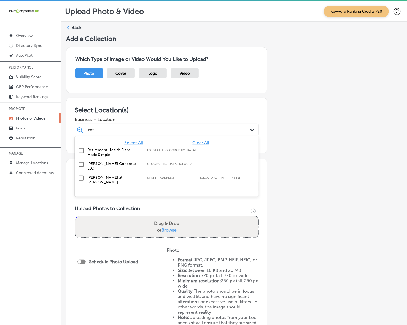
click at [149, 149] on label "[US_STATE], [GEOGRAPHIC_DATA] | [GEOGRAPHIC_DATA][US_STATE], [GEOGRAPHIC_DATA],…" at bounding box center [172, 150] width 53 height 4
type input "ret"
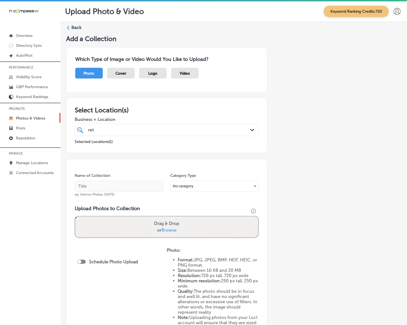
click at [332, 155] on div "Add a Collection Which Type of Image or Video Would You Like to Upload? Photo C…" at bounding box center [233, 206] width 335 height 342
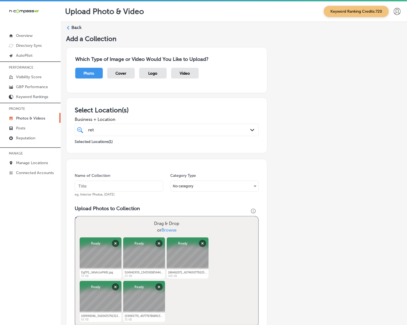
click at [91, 192] on div "Name of Collection eg. Interior Photos, [DATE]" at bounding box center [119, 185] width 88 height 24
click at [112, 190] on input "text" at bounding box center [119, 186] width 88 height 11
click at [110, 186] on input "Retirement" at bounding box center [119, 186] width 88 height 11
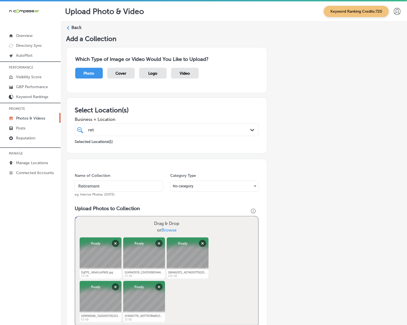
paste input "Health Plans Made Simple"
click at [100, 185] on input "Retirement Health Plans Made Simple" at bounding box center [119, 186] width 88 height 11
click at [115, 186] on input "Retirement-Health Plans Made Simple" at bounding box center [119, 186] width 88 height 11
click at [127, 185] on input "Retirement-Health-Plans Made Simple" at bounding box center [119, 186] width 88 height 11
click at [139, 186] on input "Retirement-Health-Plans-Made Simple" at bounding box center [119, 186] width 88 height 11
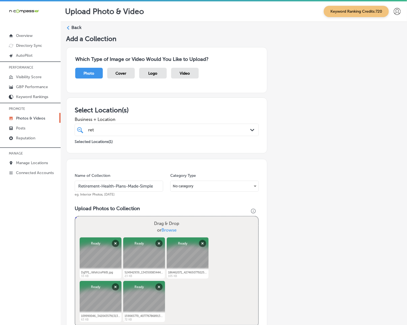
click at [129, 185] on input "Retirement-Health-Plans-Made-Simple" at bounding box center [119, 186] width 88 height 11
type input "Retirement-Health-Plans-Made-Simple"
click at [299, 236] on div "Add a Collection Which Type of Image or Video Would You Like to Upload? Photo C…" at bounding box center [233, 251] width 335 height 432
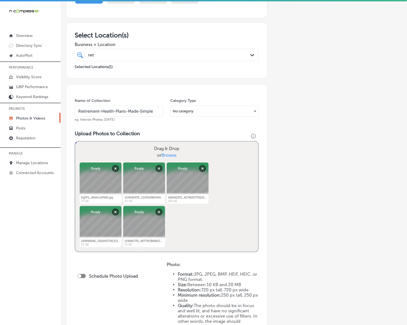
scroll to position [175, 0]
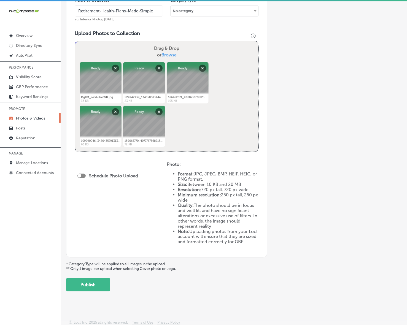
click at [83, 175] on div at bounding box center [81, 176] width 8 height 4
checkbox input "true"
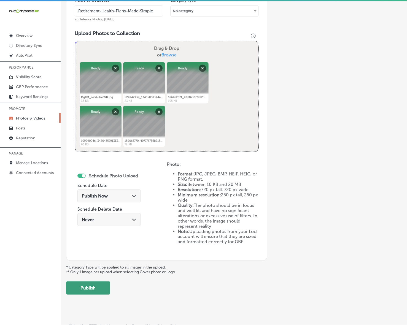
click at [91, 289] on button "Publish" at bounding box center [88, 287] width 44 height 13
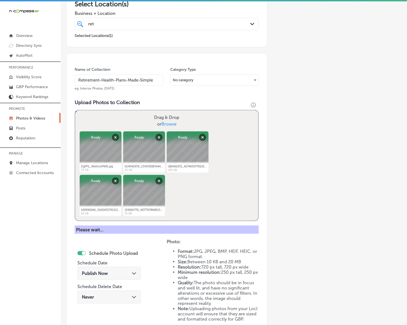
scroll to position [0, 0]
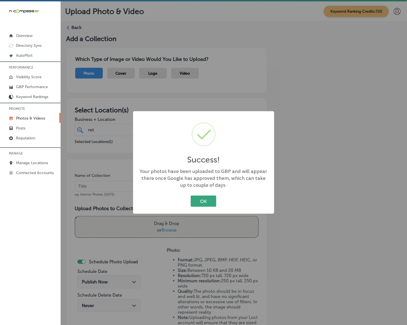
click at [205, 200] on button "OK" at bounding box center [203, 200] width 26 height 11
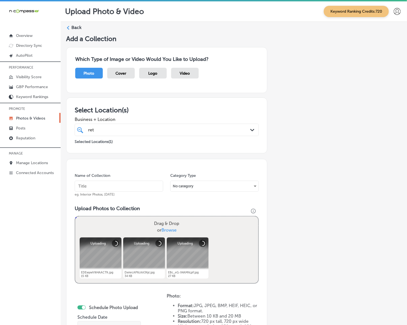
click at [140, 188] on input "text" at bounding box center [119, 186] width 88 height 11
paste input "Retirement-Health-Plans-Made-Simple"
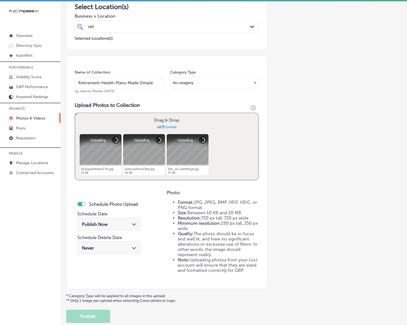
type input "Retirement-Health-Plans-Made-Simple"
click at [135, 226] on div "Path Created with Sketch." at bounding box center [134, 224] width 4 height 4
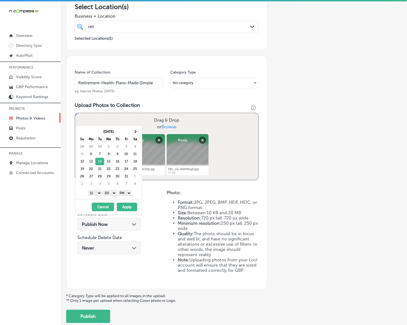
click at [97, 193] on select "1 2 3 4 5 6 7 8 9 10 11 12" at bounding box center [95, 193] width 14 height 6
click at [129, 208] on button "Apply" at bounding box center [127, 207] width 20 height 9
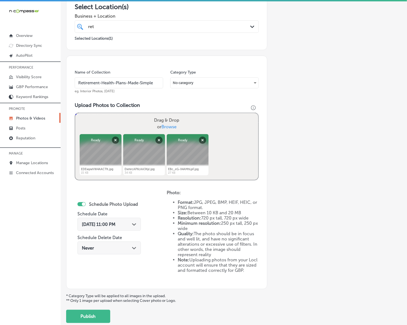
click at [115, 222] on span "[DATE] 11:00 PM" at bounding box center [99, 224] width 34 height 5
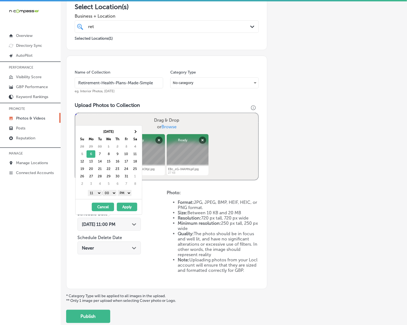
drag, startPoint x: 96, startPoint y: 192, endPoint x: 96, endPoint y: 195, distance: 3.1
click at [96, 192] on select "1 2 3 4 5 6 7 8 9 10 11 12" at bounding box center [95, 193] width 14 height 6
click at [96, 194] on select "1 2 3 4 5 6 7 8 9 10 11 12" at bounding box center [95, 193] width 14 height 6
click at [125, 207] on button "Apply" at bounding box center [127, 207] width 20 height 9
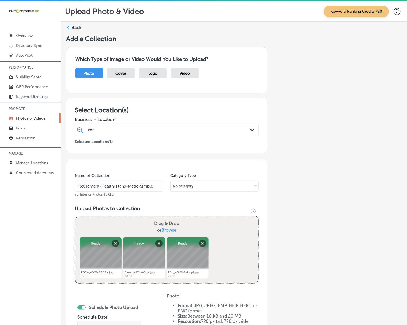
scroll to position [136, 0]
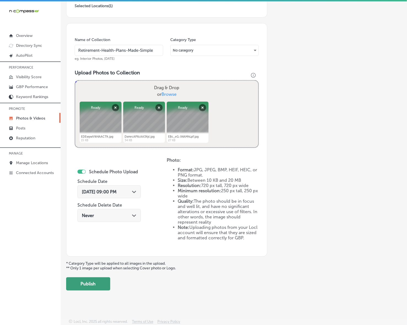
click at [90, 286] on button "Publish" at bounding box center [88, 283] width 44 height 13
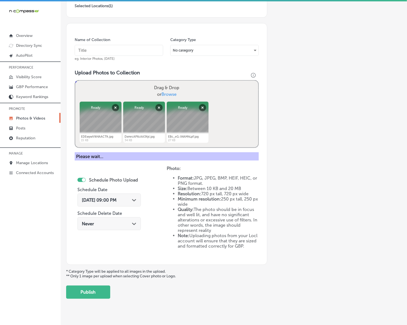
scroll to position [90, 0]
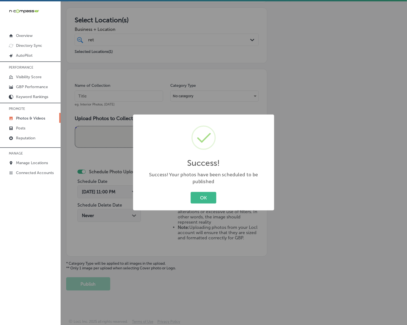
click at [190, 192] on button "OK" at bounding box center [203, 197] width 26 height 11
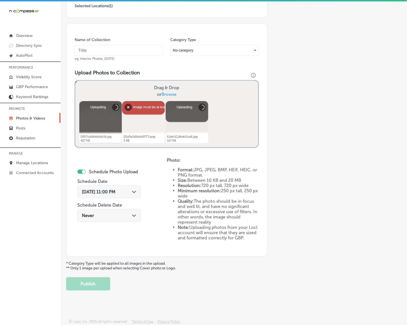
scroll to position [101, 0]
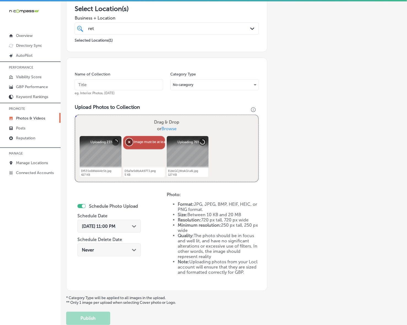
click at [129, 141] on button "Remove" at bounding box center [129, 141] width 7 height 7
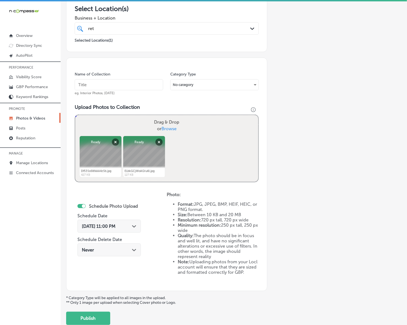
click at [132, 88] on input "text" at bounding box center [119, 84] width 88 height 11
paste input "Retirement-Health-Plans-Made-Simple"
type input "Retirement-Health-Plans-Made-Simple"
click at [135, 222] on div "[DATE] 11:00 PM Path Created with Sketch." at bounding box center [108, 226] width 63 height 13
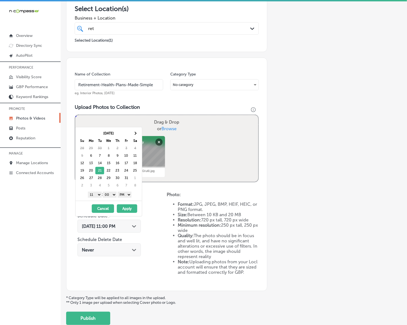
click at [96, 195] on select "1 2 3 4 5 6 7 8 9 10 11 12" at bounding box center [95, 195] width 14 height 6
click at [125, 210] on button "Apply" at bounding box center [127, 208] width 20 height 9
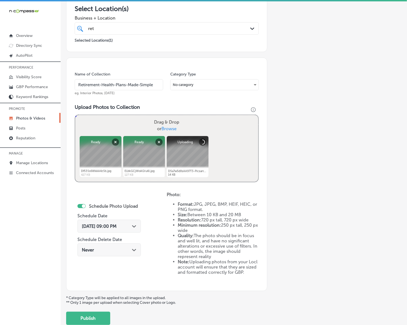
scroll to position [136, 0]
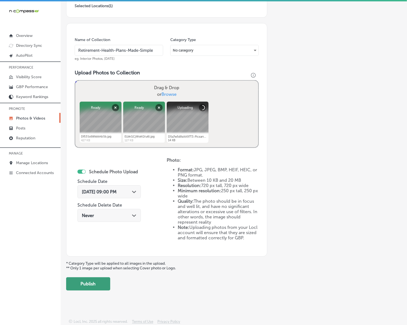
click at [98, 287] on button "Publish" at bounding box center [88, 283] width 44 height 13
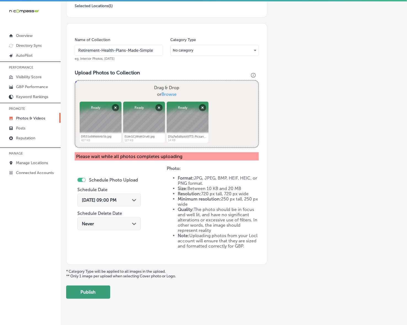
click at [96, 291] on button "Publish" at bounding box center [88, 291] width 44 height 13
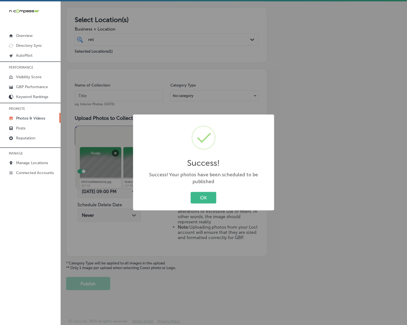
scroll to position [90, 0]
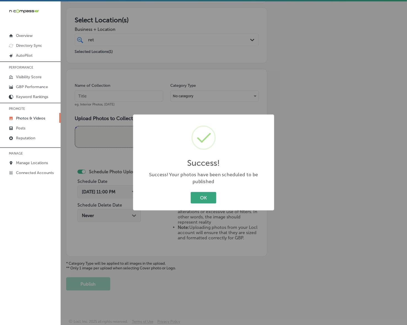
click at [215, 192] on button "OK" at bounding box center [203, 197] width 26 height 11
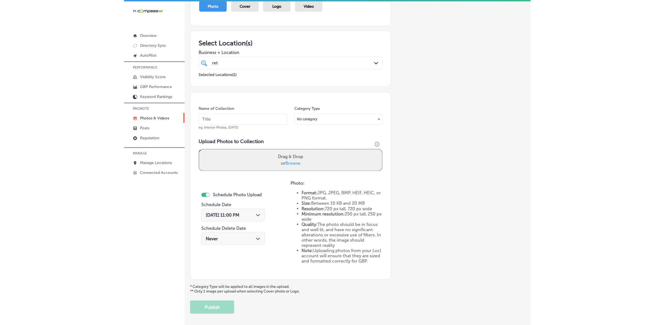
scroll to position [56, 0]
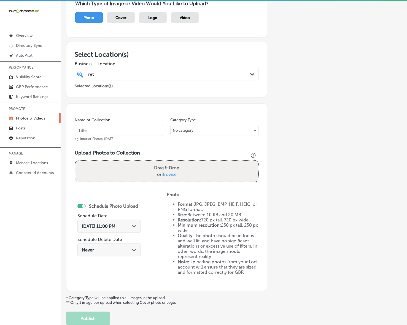
click at [35, 120] on p "Photos & Videos" at bounding box center [30, 118] width 29 height 5
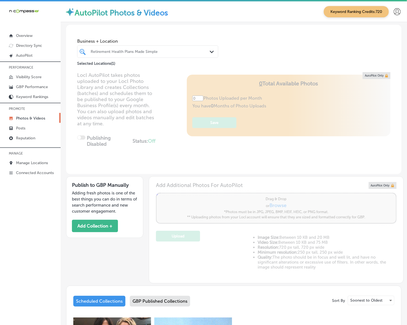
type input "5"
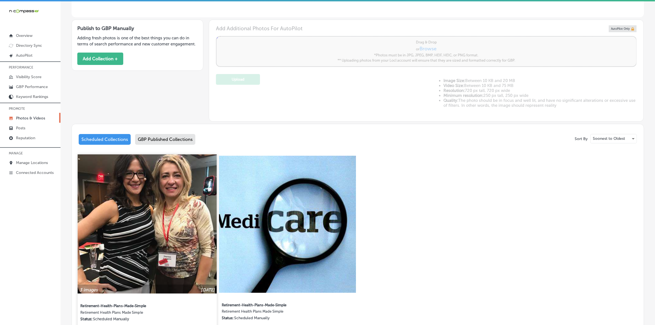
scroll to position [206, 0]
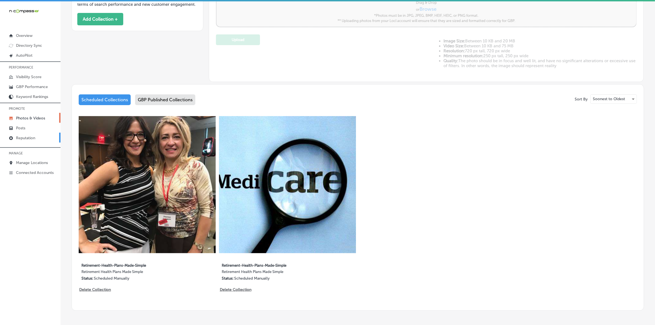
click at [29, 138] on p "Reputation" at bounding box center [25, 138] width 19 height 5
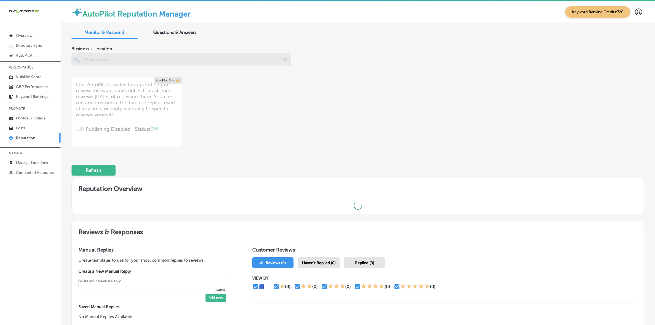
click at [188, 32] on span "Questions & Answers" at bounding box center [175, 32] width 43 height 5
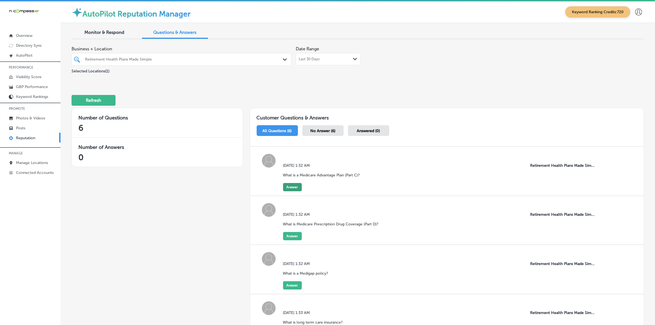
click at [287, 185] on button "Answer" at bounding box center [292, 187] width 19 height 8
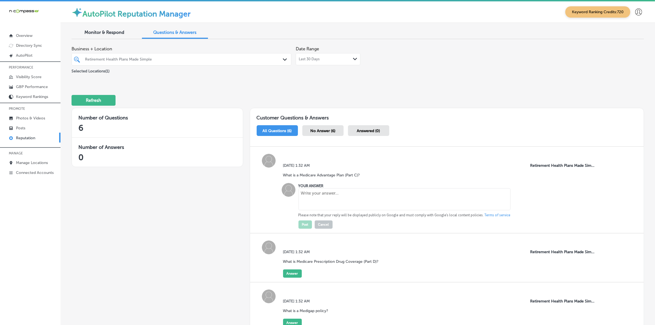
click at [347, 207] on textarea at bounding box center [405, 199] width 212 height 22
paste textarea "A Medicare Advantage Plan (like an HMO or PPO) is a Medicare health plan choice…"
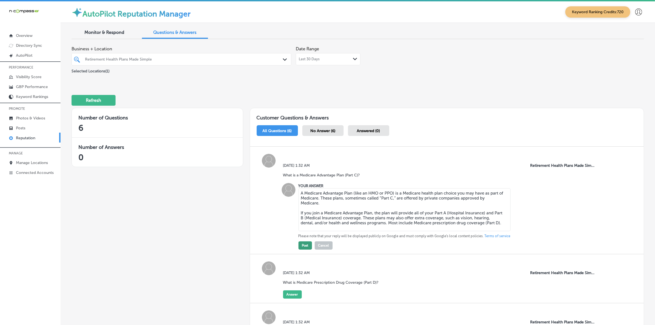
type textarea "A Medicare Advantage Plan (like an HMO or PPO) is a Medicare health plan choice…"
click at [304, 247] on button "Post" at bounding box center [305, 245] width 13 height 8
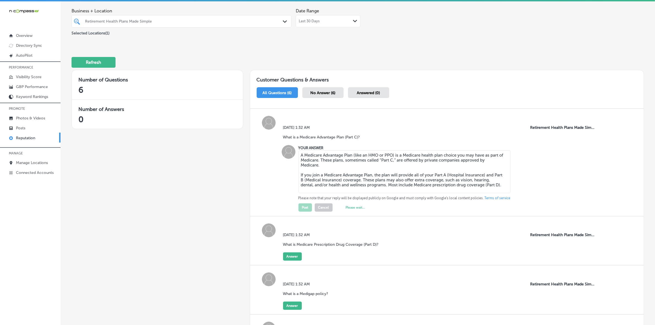
scroll to position [103, 0]
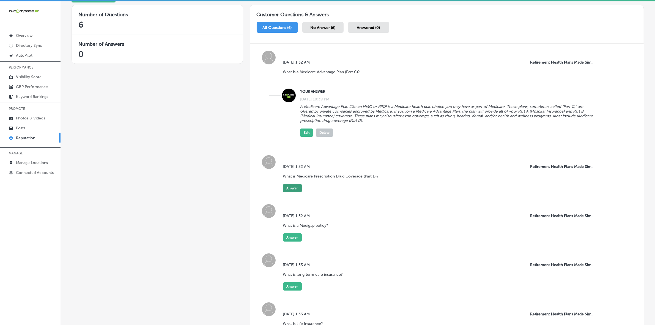
click at [293, 189] on button "Answer" at bounding box center [292, 188] width 19 height 8
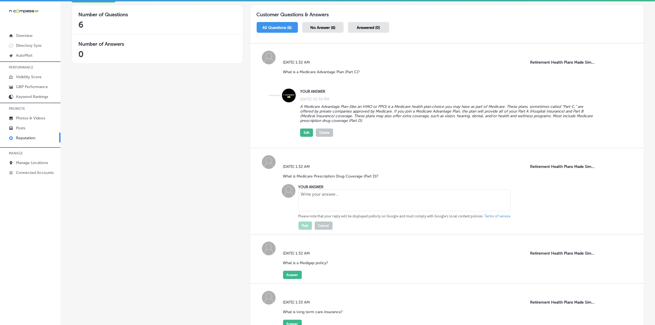
click at [332, 198] on textarea at bounding box center [405, 200] width 212 height 22
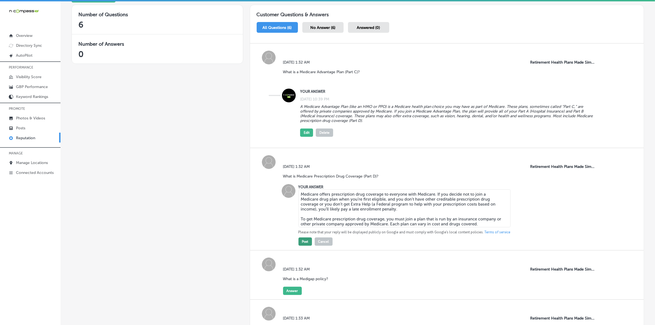
type textarea "Medicare offers prescription drug coverage to everyone with Medicare. If you de…"
click at [302, 243] on button "Post" at bounding box center [305, 242] width 13 height 8
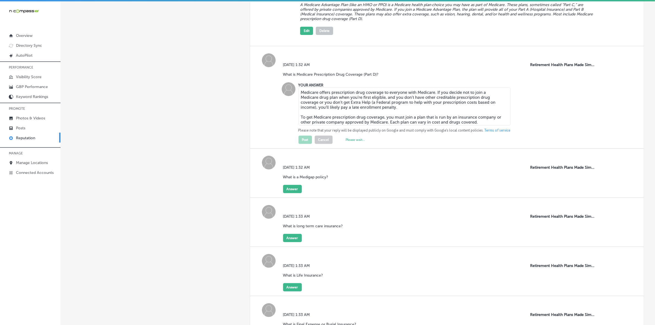
scroll to position [206, 0]
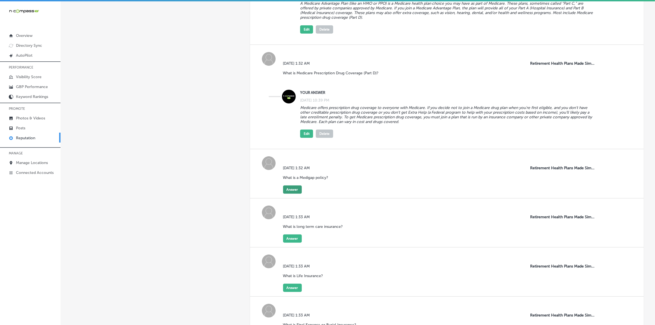
click at [297, 190] on button "Answer" at bounding box center [292, 190] width 19 height 8
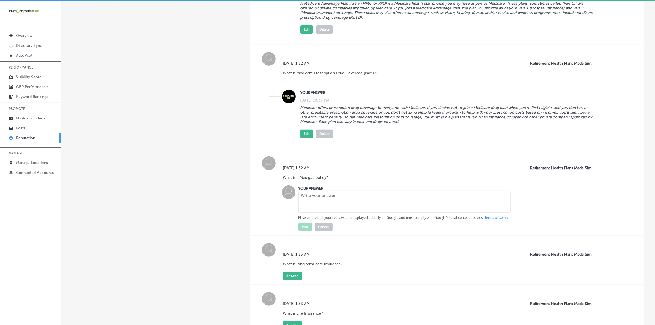
click at [332, 209] on textarea at bounding box center [405, 202] width 212 height 22
paste textarea "A Medigap policy (also called “Medicare Supplement Insurance”) is private healt…"
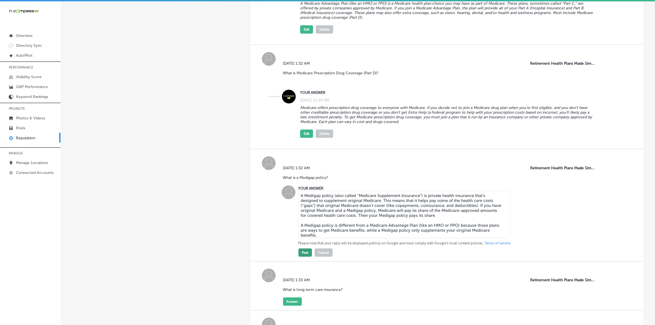
type textarea "A Medigap policy (also called “Medicare Supplement Insurance”) is private healt…"
click at [304, 257] on button "Post" at bounding box center [305, 253] width 13 height 8
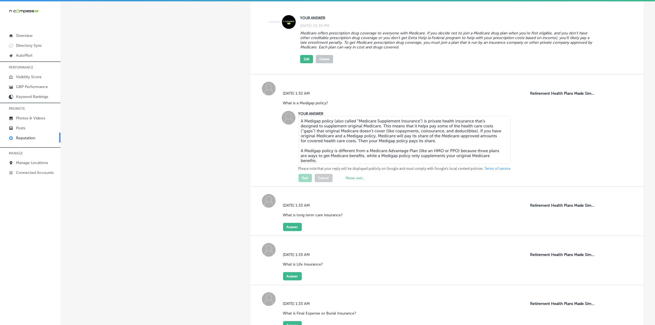
scroll to position [310, 0]
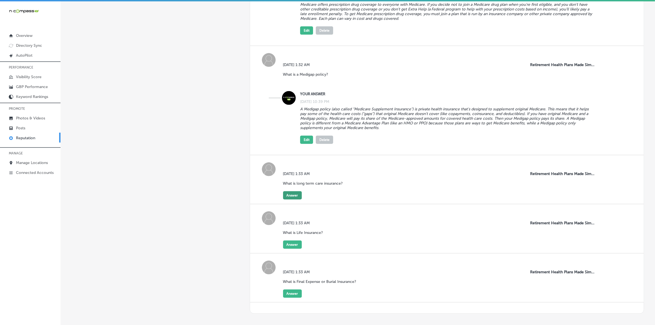
click at [294, 200] on button "Answer" at bounding box center [292, 195] width 19 height 8
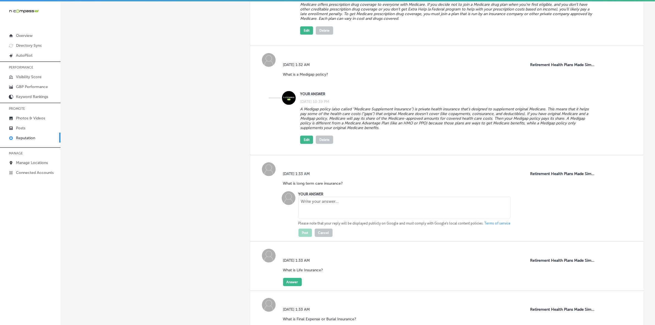
click at [339, 214] on textarea at bounding box center [405, 208] width 212 height 22
paste textarea "Long-term care insurance (LTCi) is a type of coverage for people who may need e…"
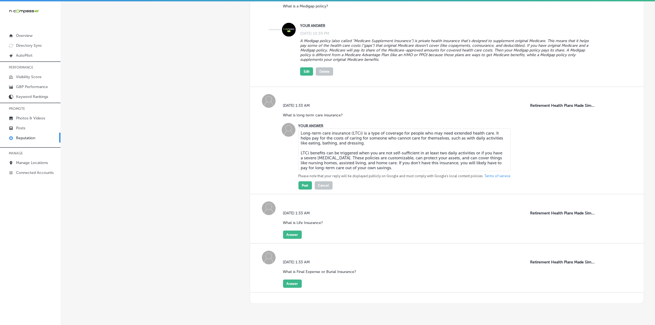
scroll to position [378, 0]
type textarea "Long-term care insurance (LTCi) is a type of coverage for people who may need e…"
click at [301, 189] on button "Post" at bounding box center [305, 185] width 13 height 8
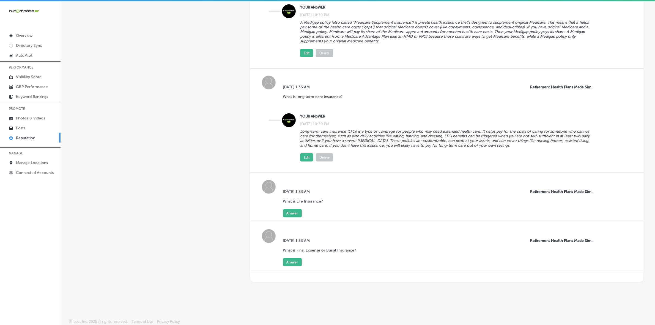
scroll to position [402, 0]
click at [290, 214] on button "Answer" at bounding box center [292, 213] width 19 height 8
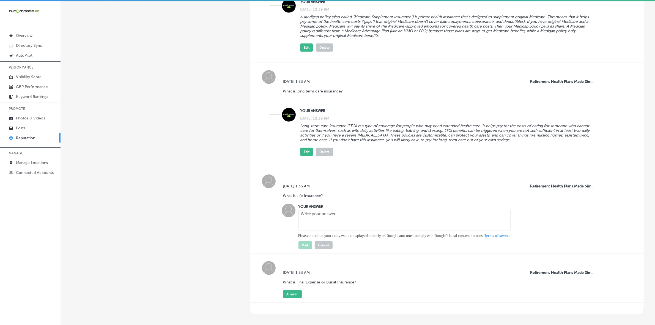
click at [329, 223] on textarea at bounding box center [405, 220] width 212 height 22
paste textarea "Life insurance is a contract between a policyholder and an insurer. The insurer…"
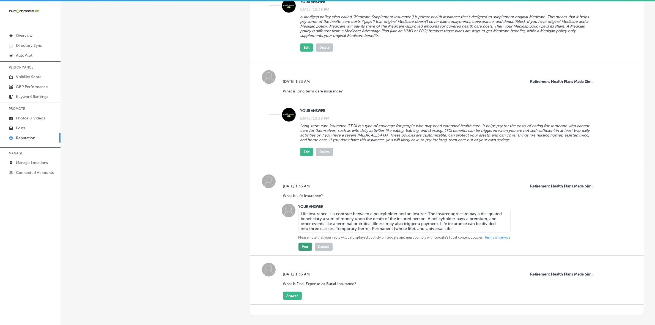
type textarea "Life insurance is a contract between a policyholder and an insurer. The insurer…"
click at [303, 251] on button "Post" at bounding box center [305, 247] width 13 height 8
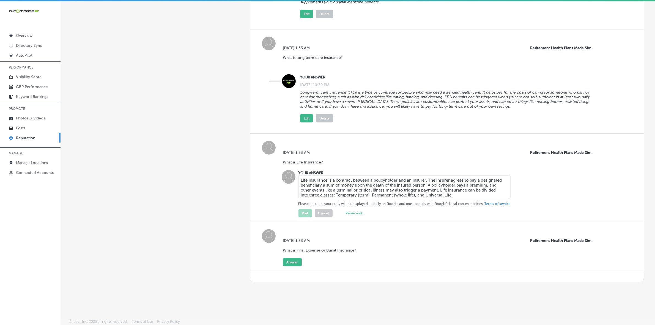
scroll to position [441, 0]
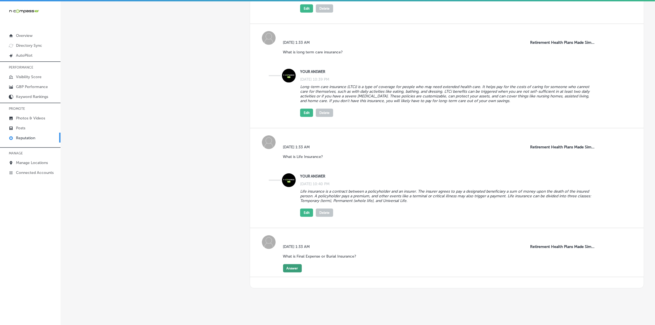
click at [293, 272] on button "Answer" at bounding box center [292, 268] width 19 height 8
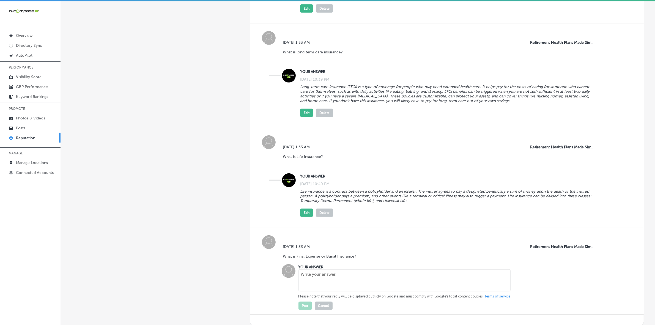
click at [332, 280] on textarea at bounding box center [405, 280] width 212 height 22
paste textarea "Final expense insurance is a policy used to pay for funeral and burial services…"
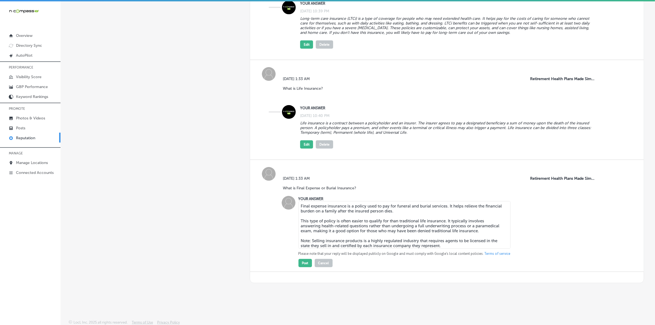
scroll to position [516, 0]
type textarea "Final expense insurance is a policy used to pay for funeral and burial services…"
click at [306, 262] on button "Post" at bounding box center [305, 262] width 13 height 8
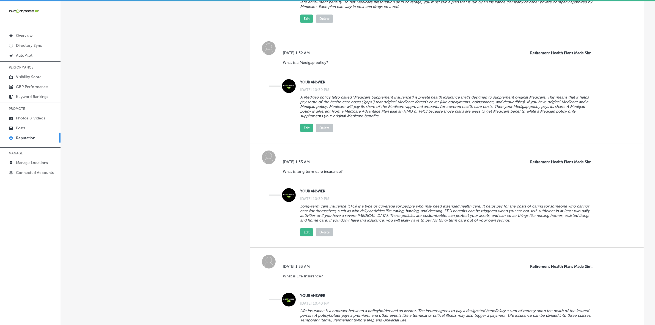
scroll to position [310, 0]
